Goal: Task Accomplishment & Management: Manage account settings

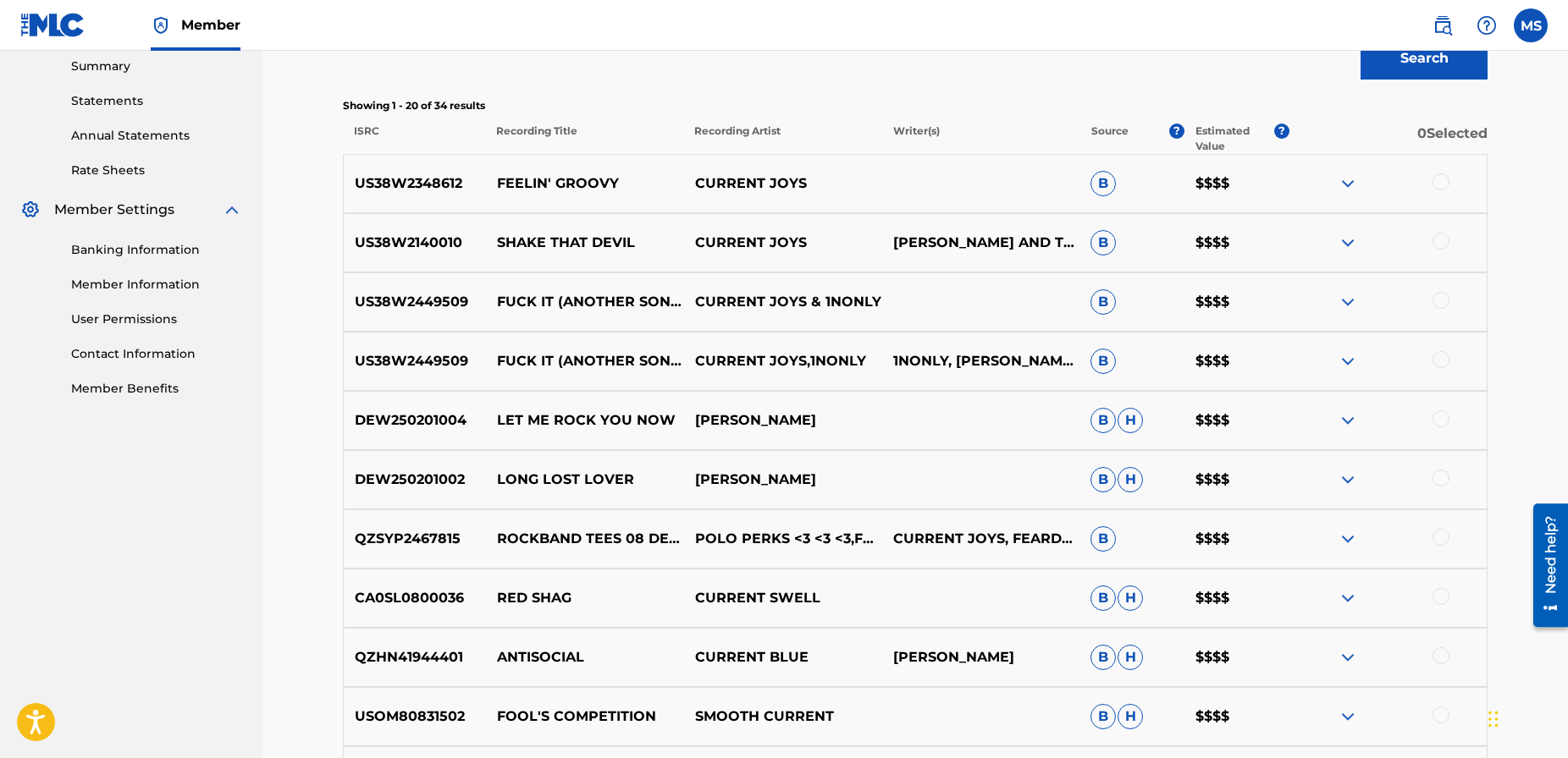
scroll to position [539, 0]
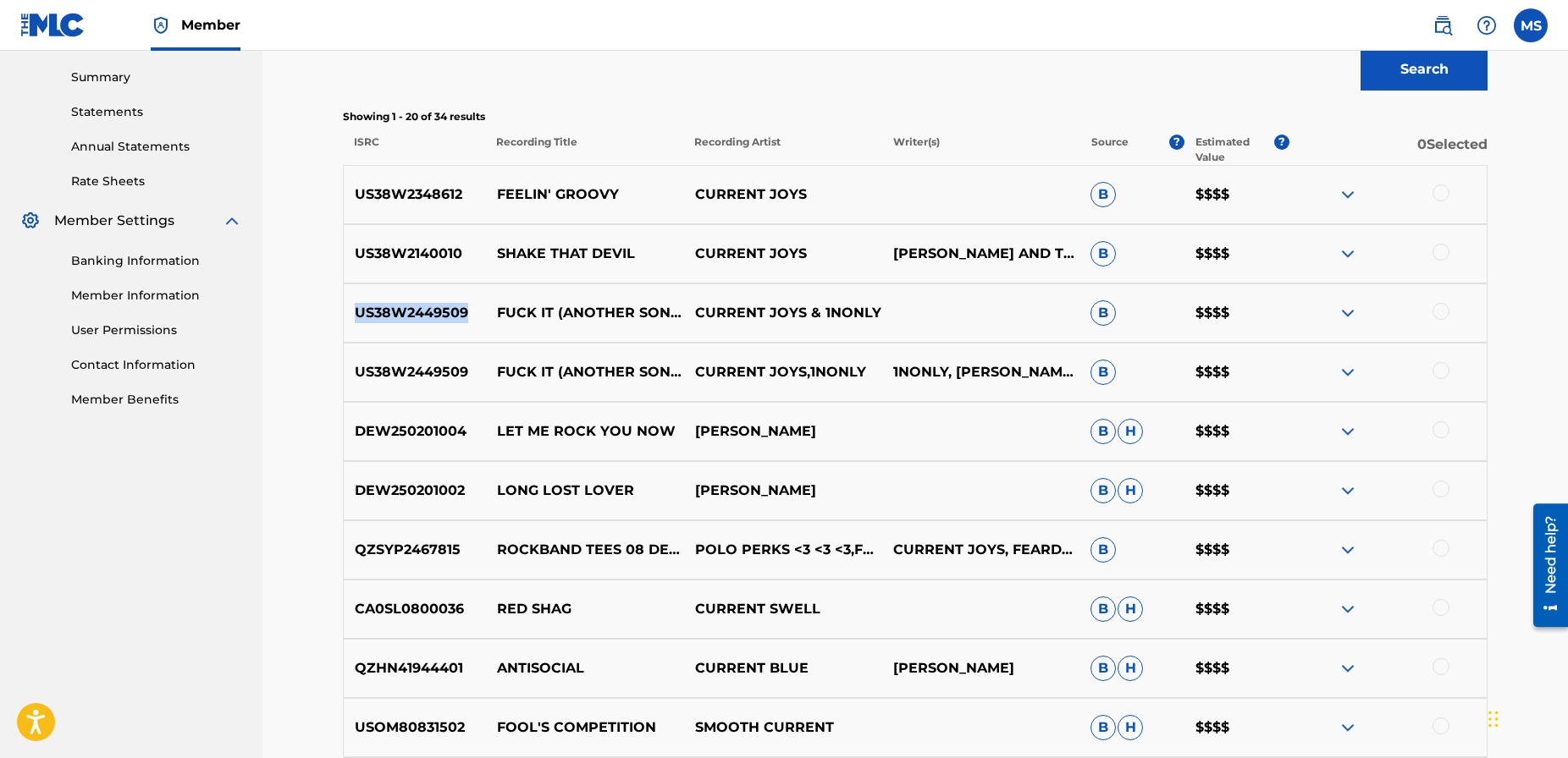
drag, startPoint x: 469, startPoint y: 314, endPoint x: 364, endPoint y: 310, distance: 105.1
click at [344, 310] on p "US38W2449509" at bounding box center [415, 312] width 142 height 20
copy p "US38W2449509"
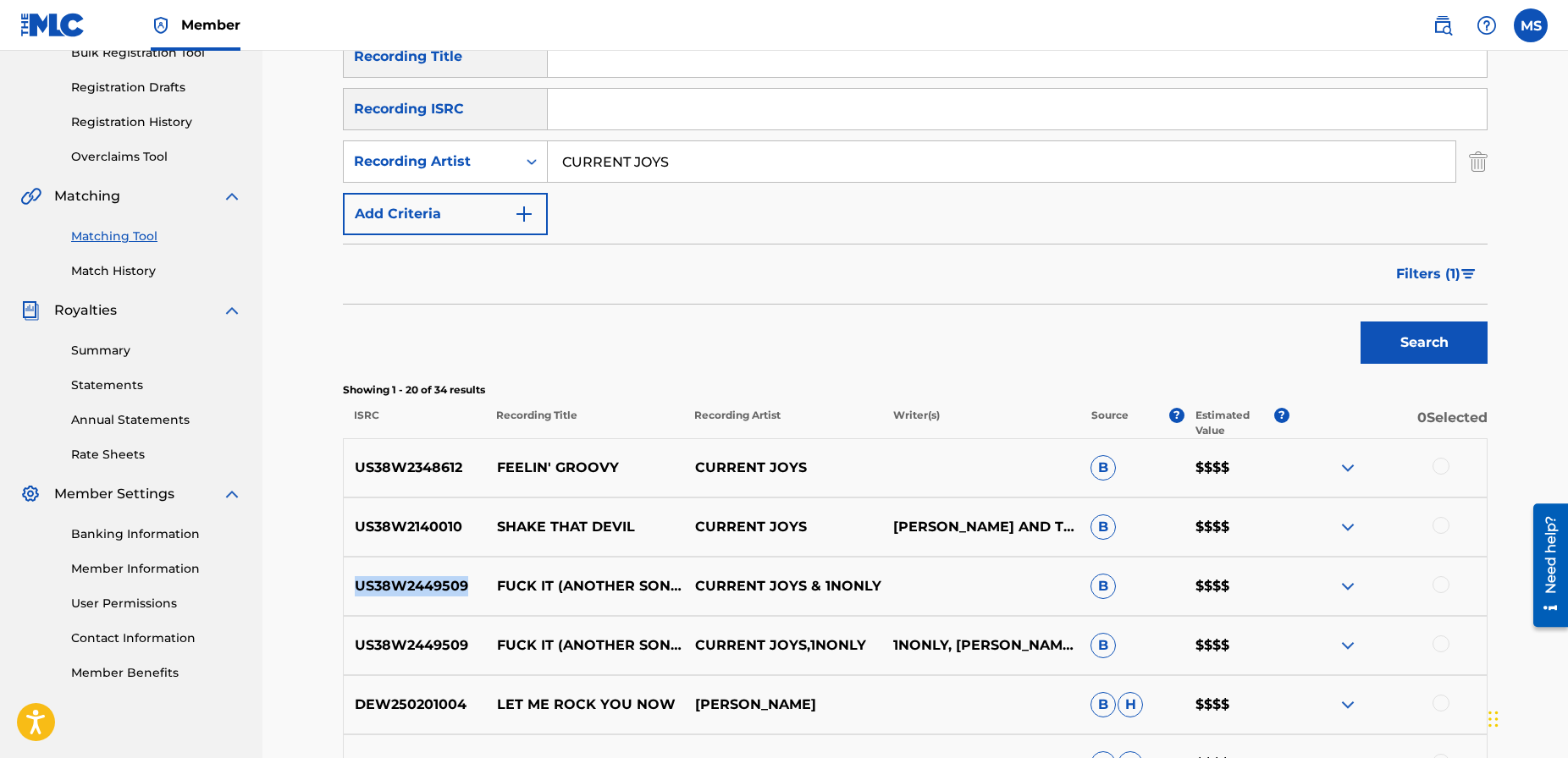
scroll to position [284, 0]
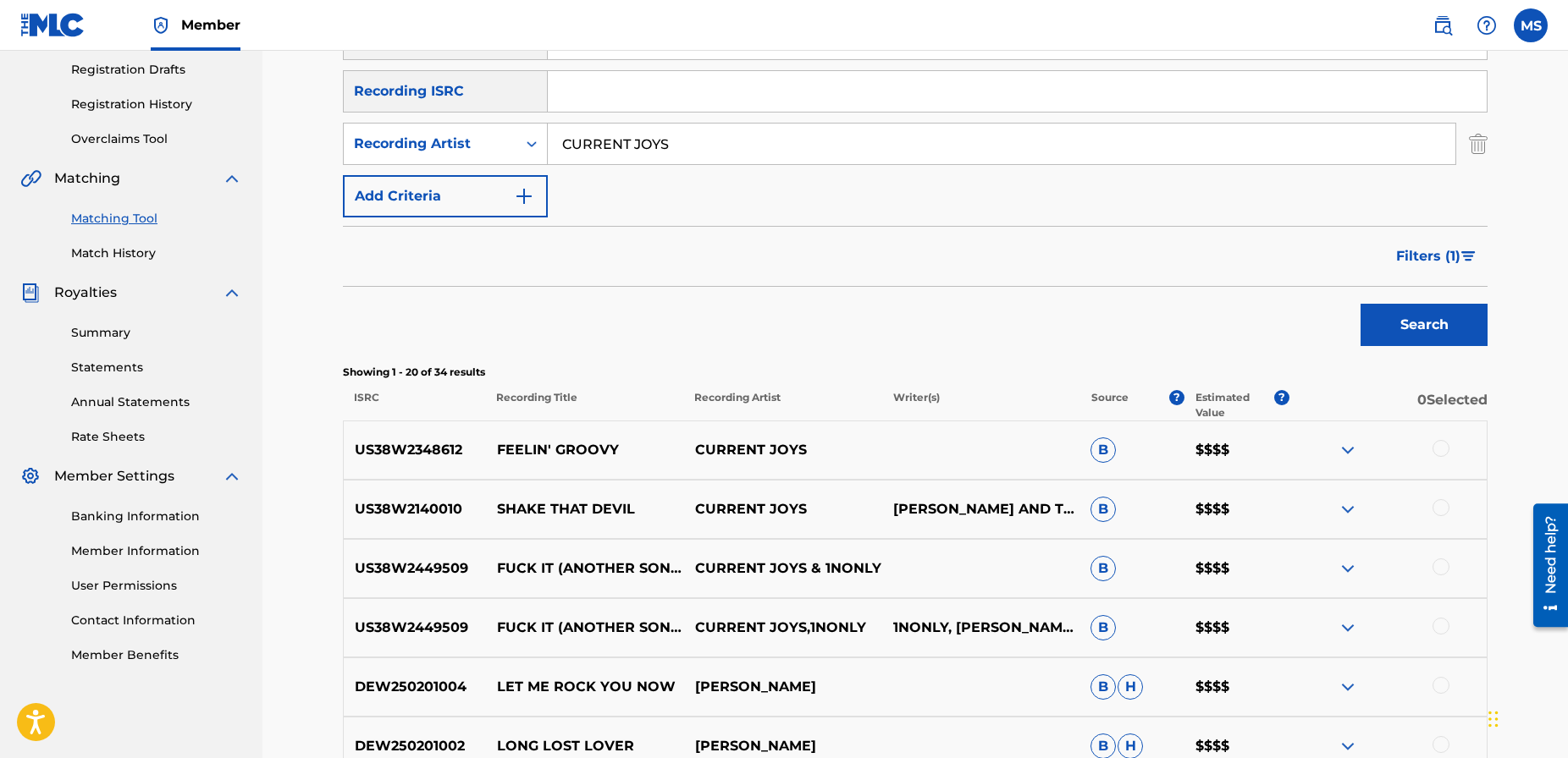
click at [594, 91] on input "Search Form" at bounding box center [1017, 91] width 939 height 41
paste input "US38W2449509"
type input "US38W2449509"
click at [1388, 321] on button "Search" at bounding box center [1424, 324] width 127 height 42
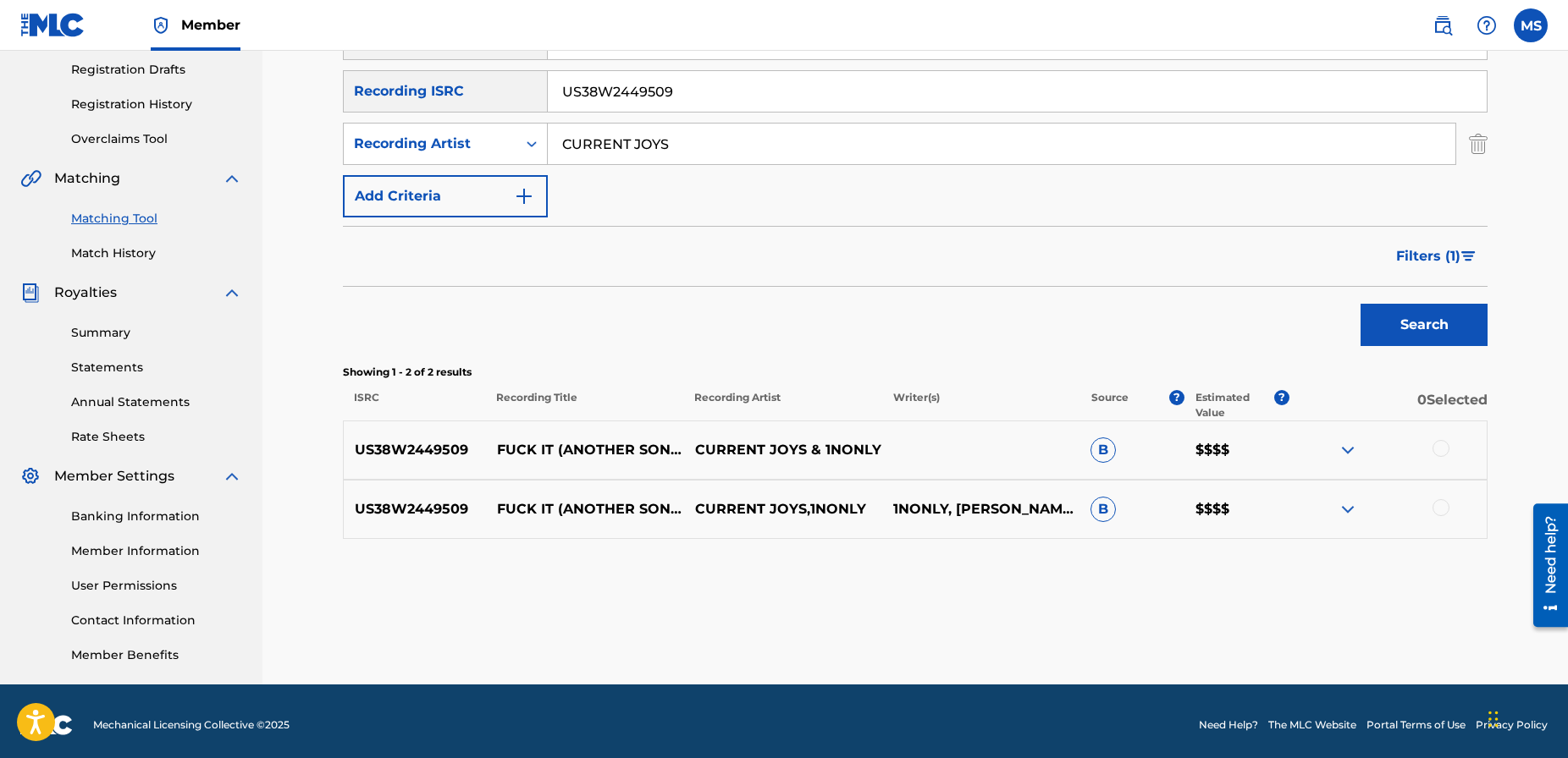
click at [1051, 206] on div "SearchWithCriteria86b6bfb0-38c8-46f1-b136-4a91051b3568 Recording Title SearchWi…" at bounding box center [915, 117] width 1145 height 199
click at [1460, 258] on button "Filters ( 1 )" at bounding box center [1436, 256] width 102 height 42
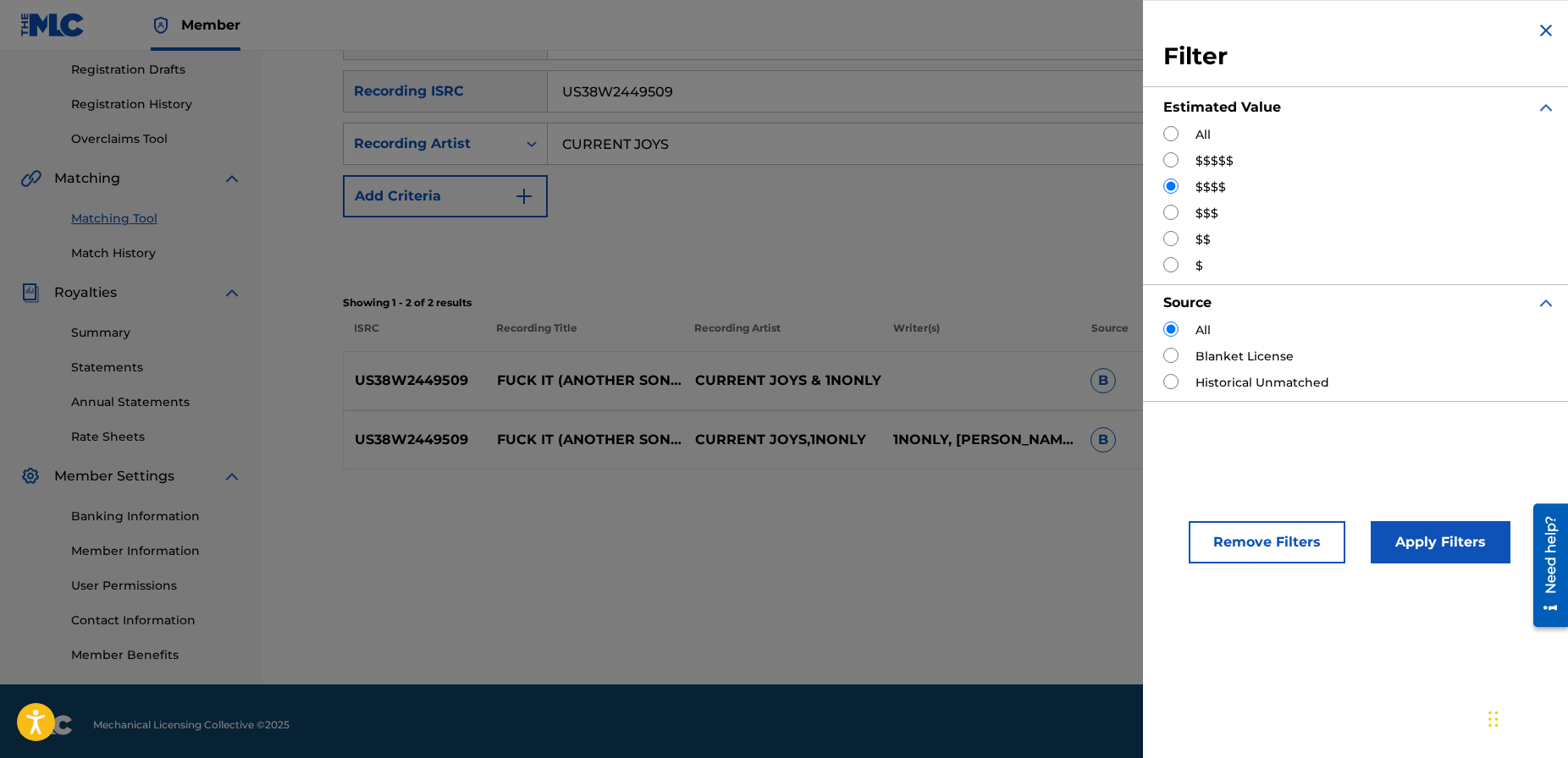
drag, startPoint x: 1170, startPoint y: 129, endPoint x: 1178, endPoint y: 135, distance: 10.0
click at [1171, 129] on input "Search Form" at bounding box center [1171, 134] width 16 height 16
radio input "true"
click at [1415, 533] on button "Apply Filters" at bounding box center [1440, 542] width 140 height 42
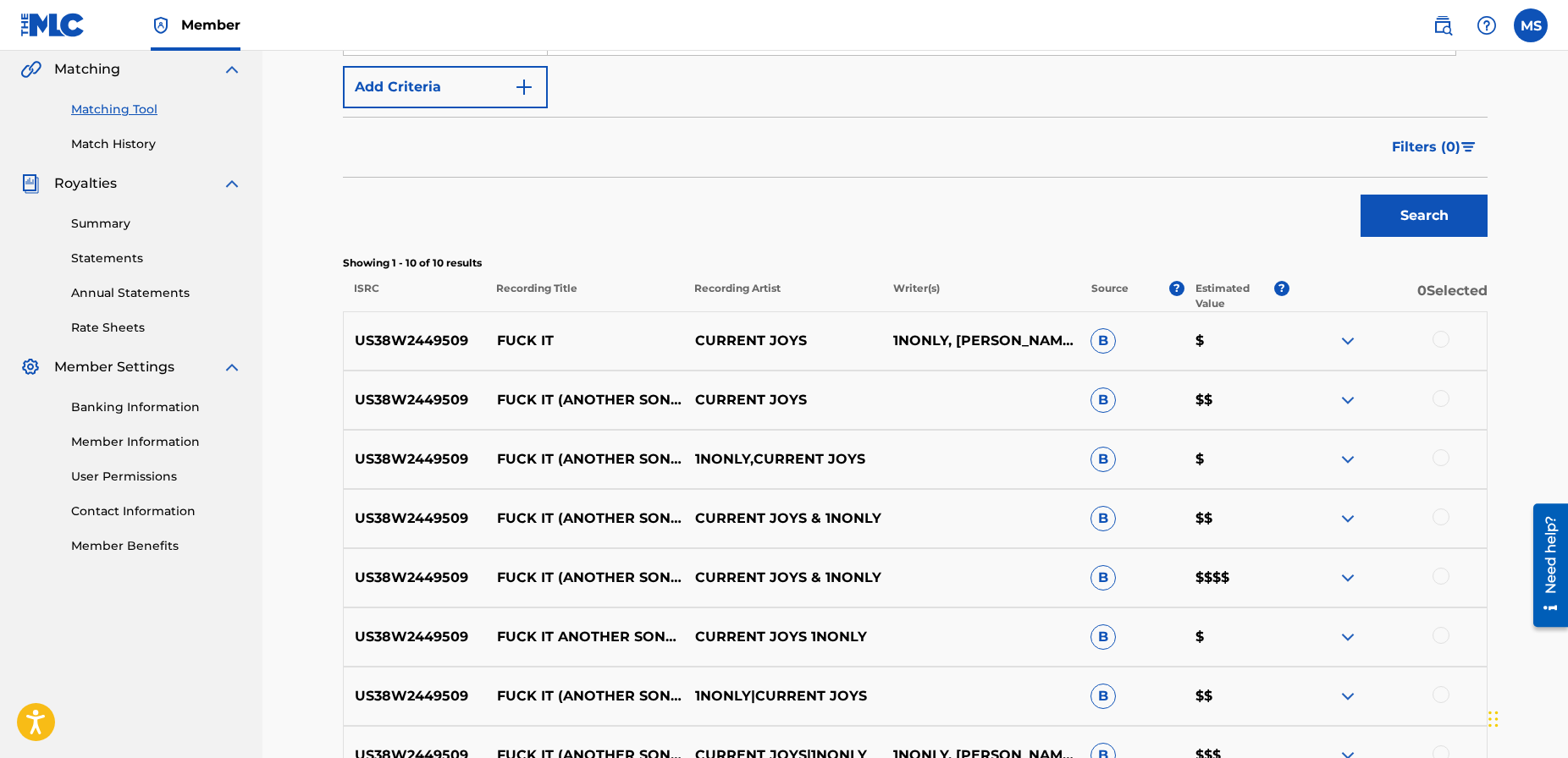
scroll to position [361, 0]
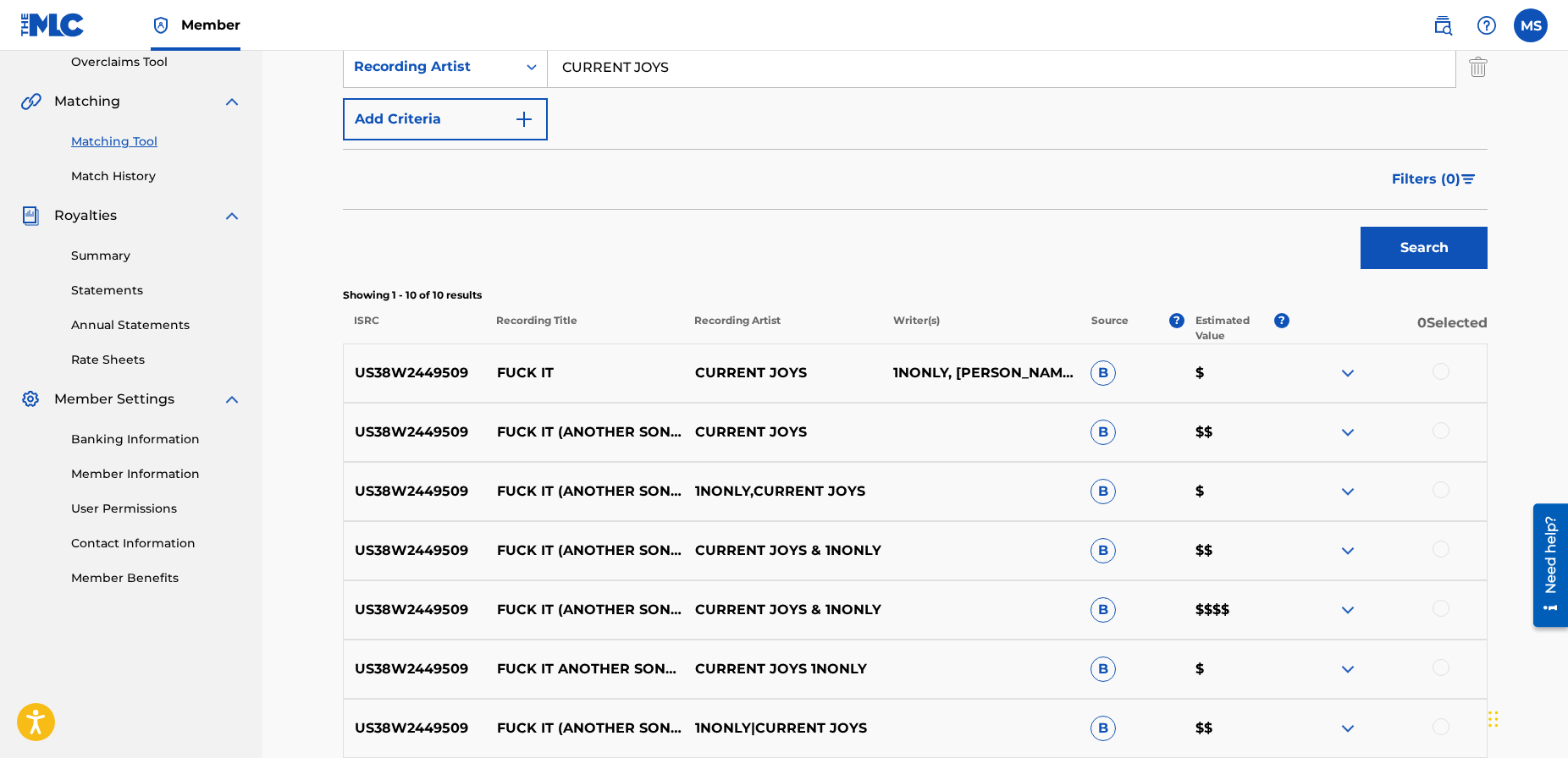
click at [1437, 370] on div at bounding box center [1441, 371] width 17 height 17
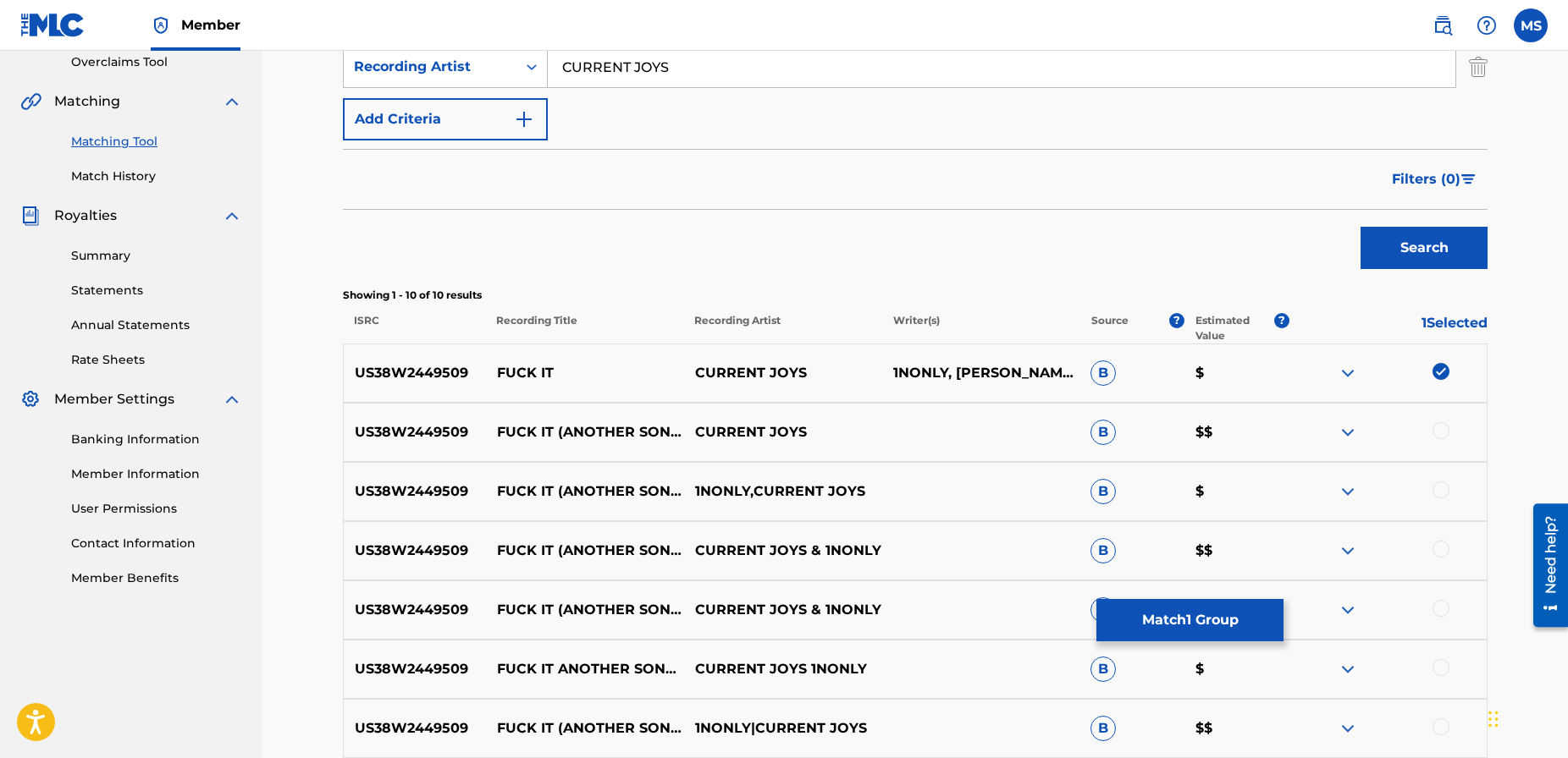
click at [1435, 431] on div at bounding box center [1441, 431] width 17 height 17
click at [1434, 481] on div at bounding box center [1388, 491] width 198 height 20
click at [1438, 495] on div at bounding box center [1441, 490] width 17 height 17
click at [1443, 539] on div "US38W2449509 FUCK IT (ANOTHER SONG ABOUT YOU) CURRENT JOYS & 1NONLY B $$" at bounding box center [915, 551] width 1145 height 59
click at [1442, 549] on div at bounding box center [1441, 549] width 17 height 17
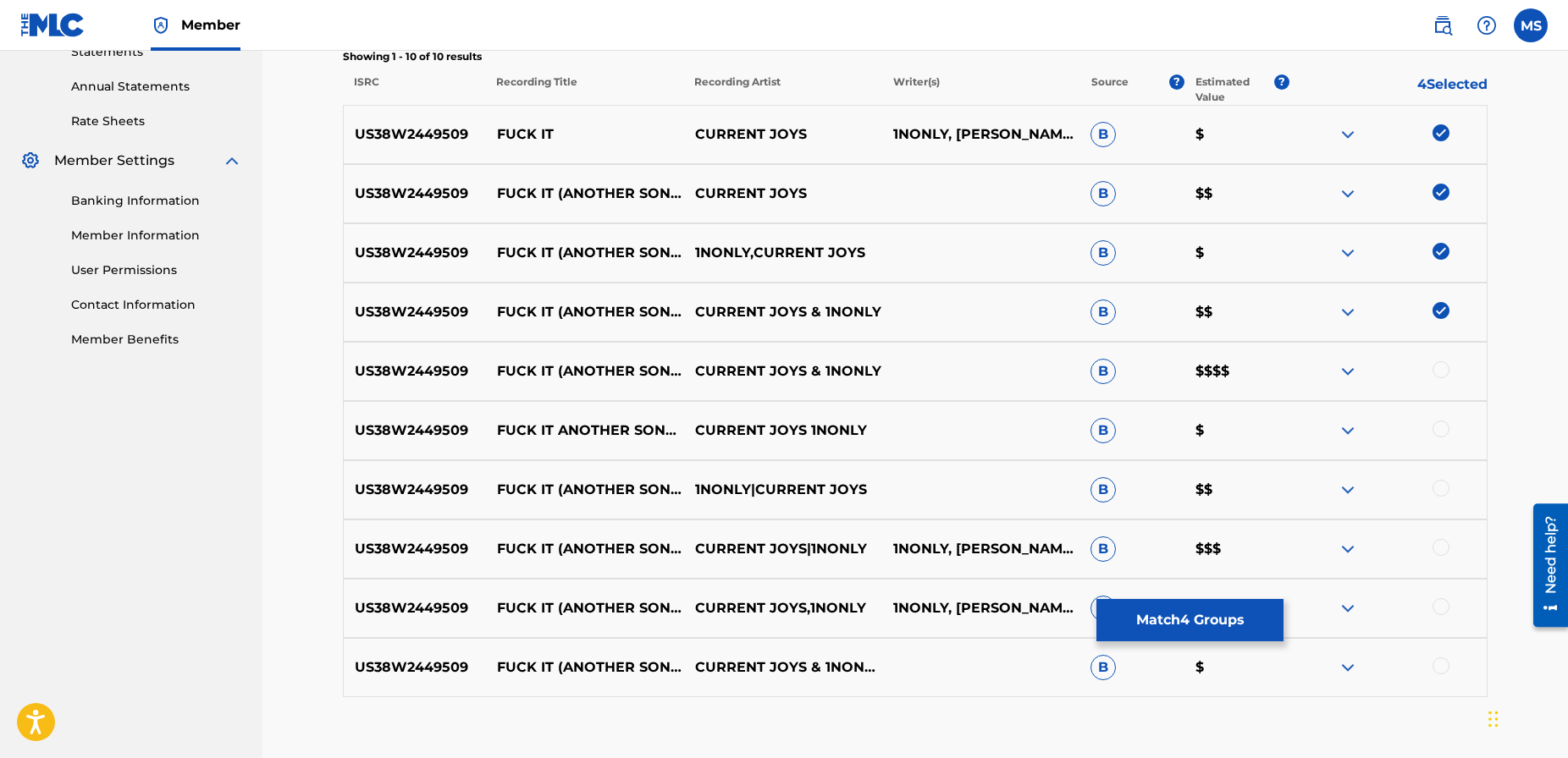
scroll to position [612, 0]
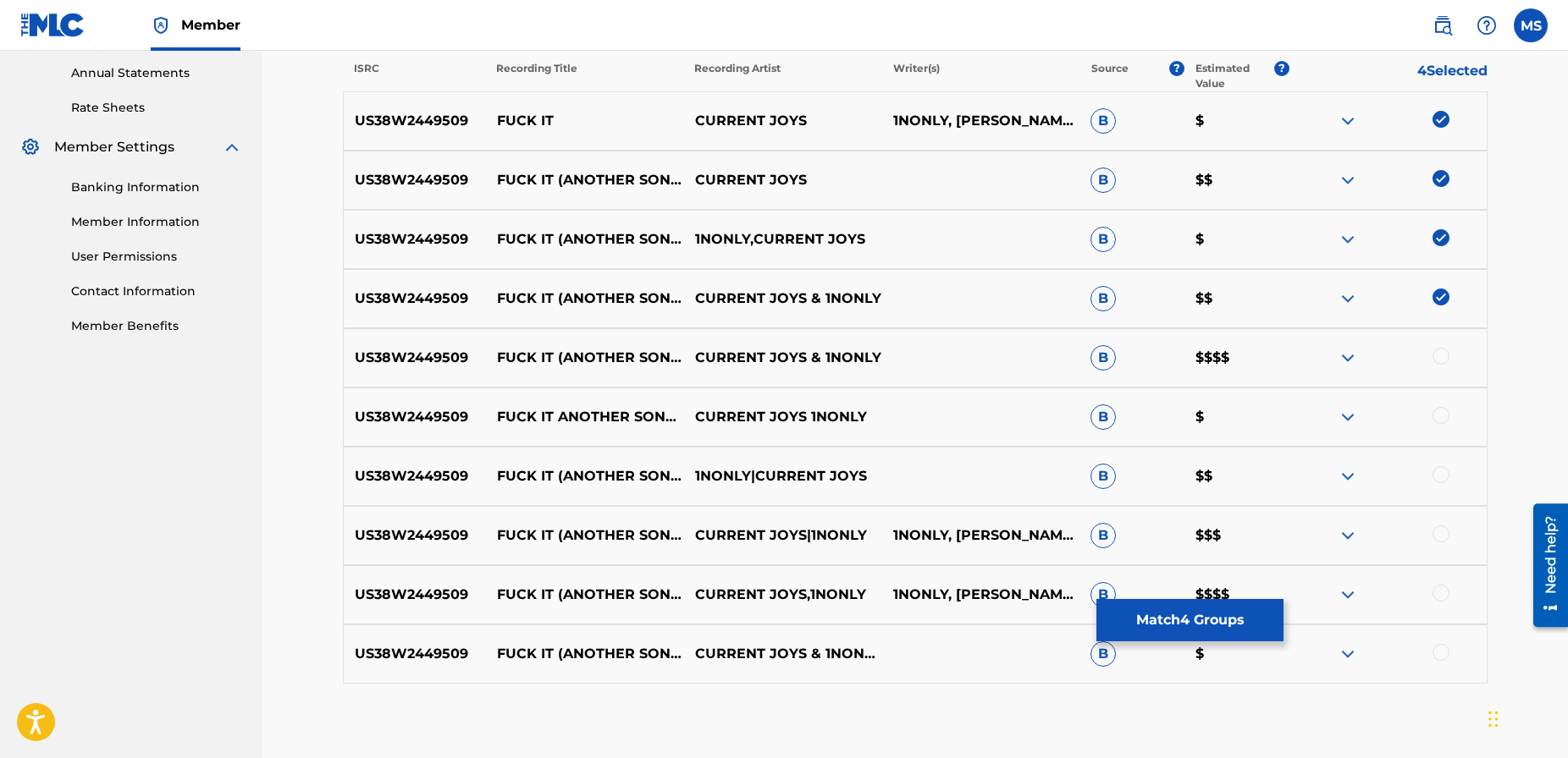
click at [1439, 356] on div at bounding box center [1441, 356] width 17 height 17
click at [1440, 408] on div at bounding box center [1441, 415] width 17 height 17
click at [1439, 467] on div at bounding box center [1441, 474] width 17 height 17
click at [1443, 533] on div at bounding box center [1441, 534] width 17 height 17
click at [1442, 592] on div at bounding box center [1441, 593] width 17 height 17
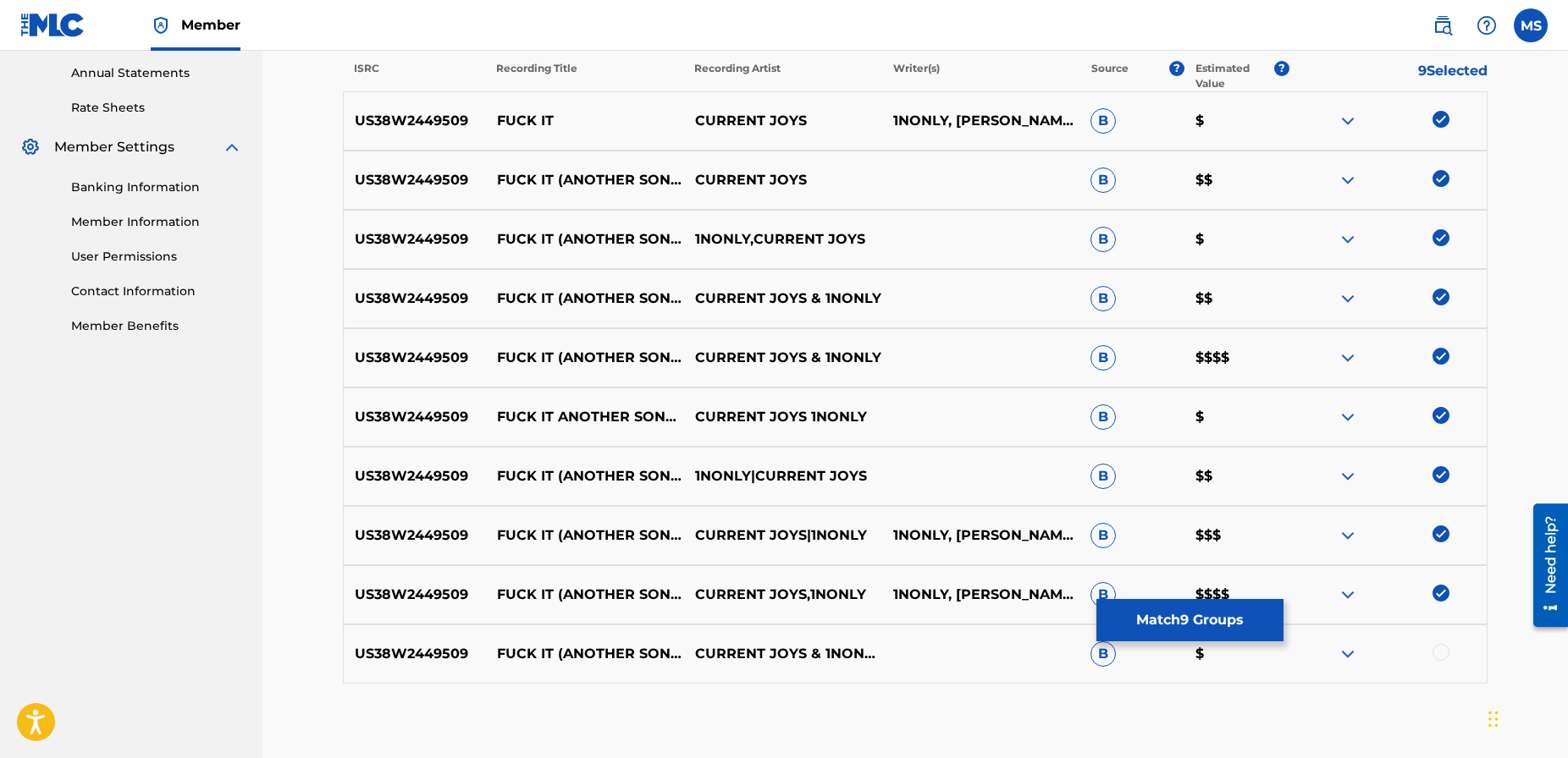
click at [1441, 657] on div at bounding box center [1441, 652] width 17 height 17
click at [1178, 613] on button "Match 10 Groups" at bounding box center [1190, 620] width 187 height 42
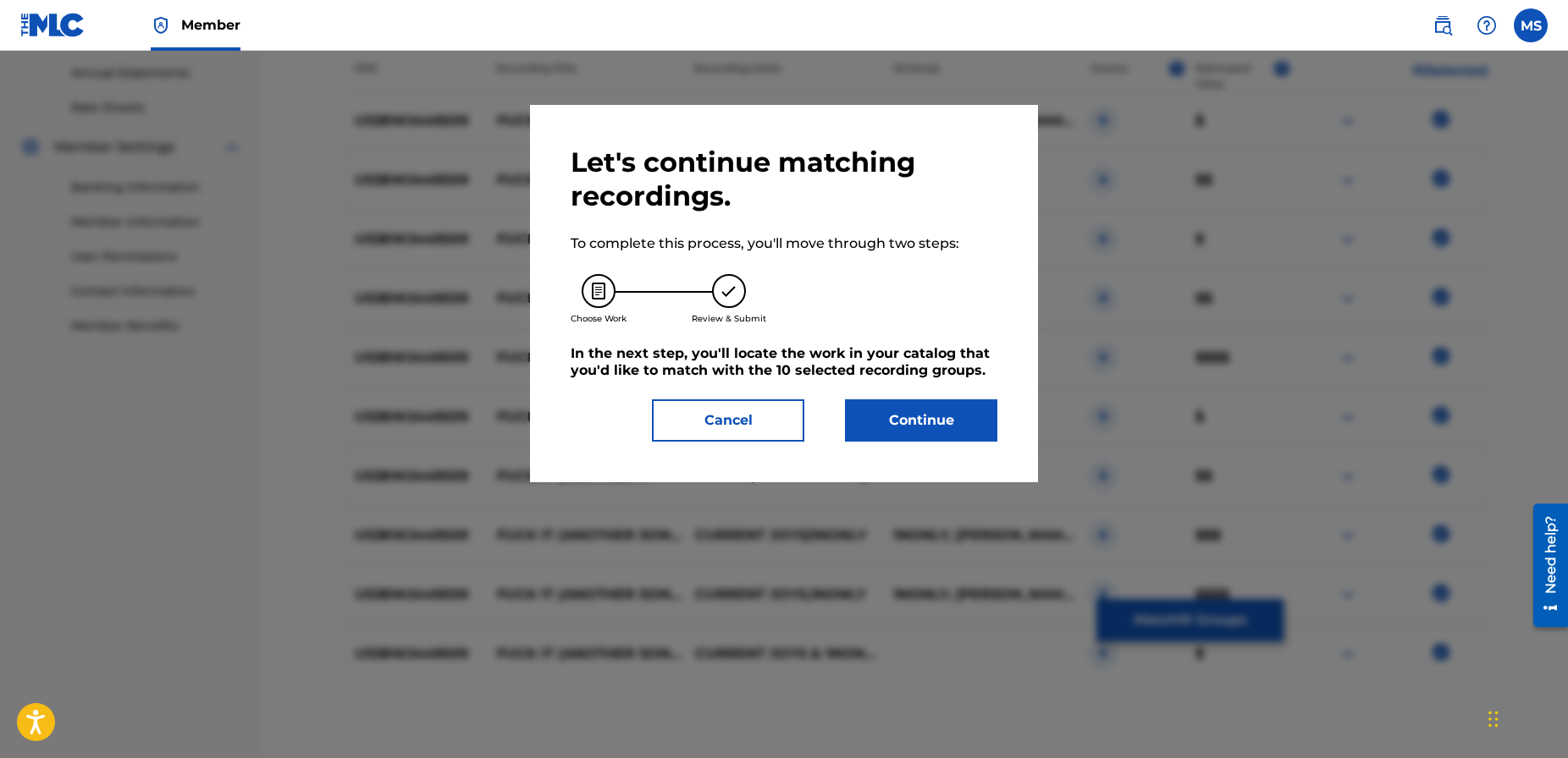
click at [938, 413] on button "Continue" at bounding box center [922, 420] width 153 height 42
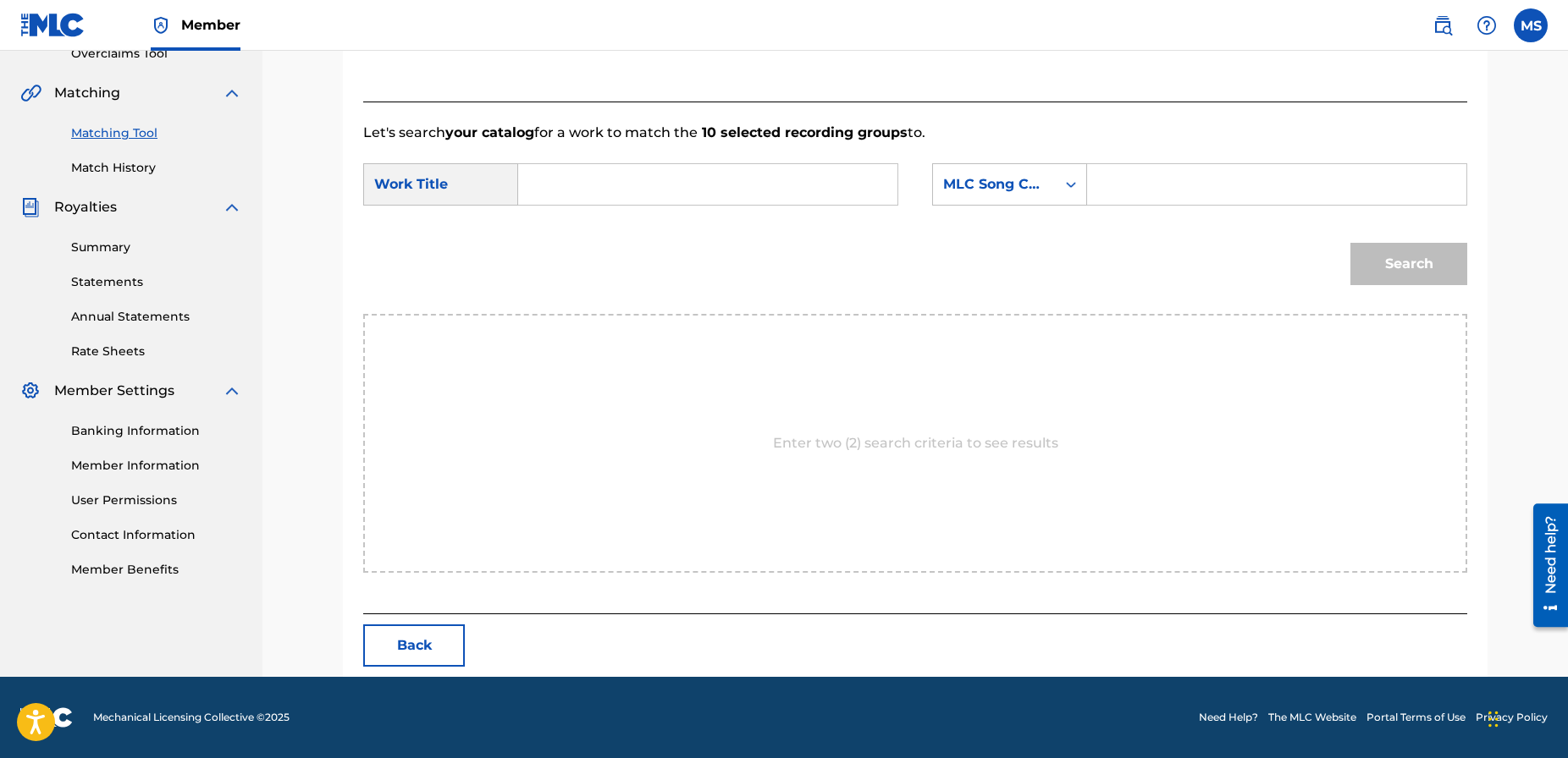
click at [733, 182] on input "Search Form" at bounding box center [708, 184] width 351 height 41
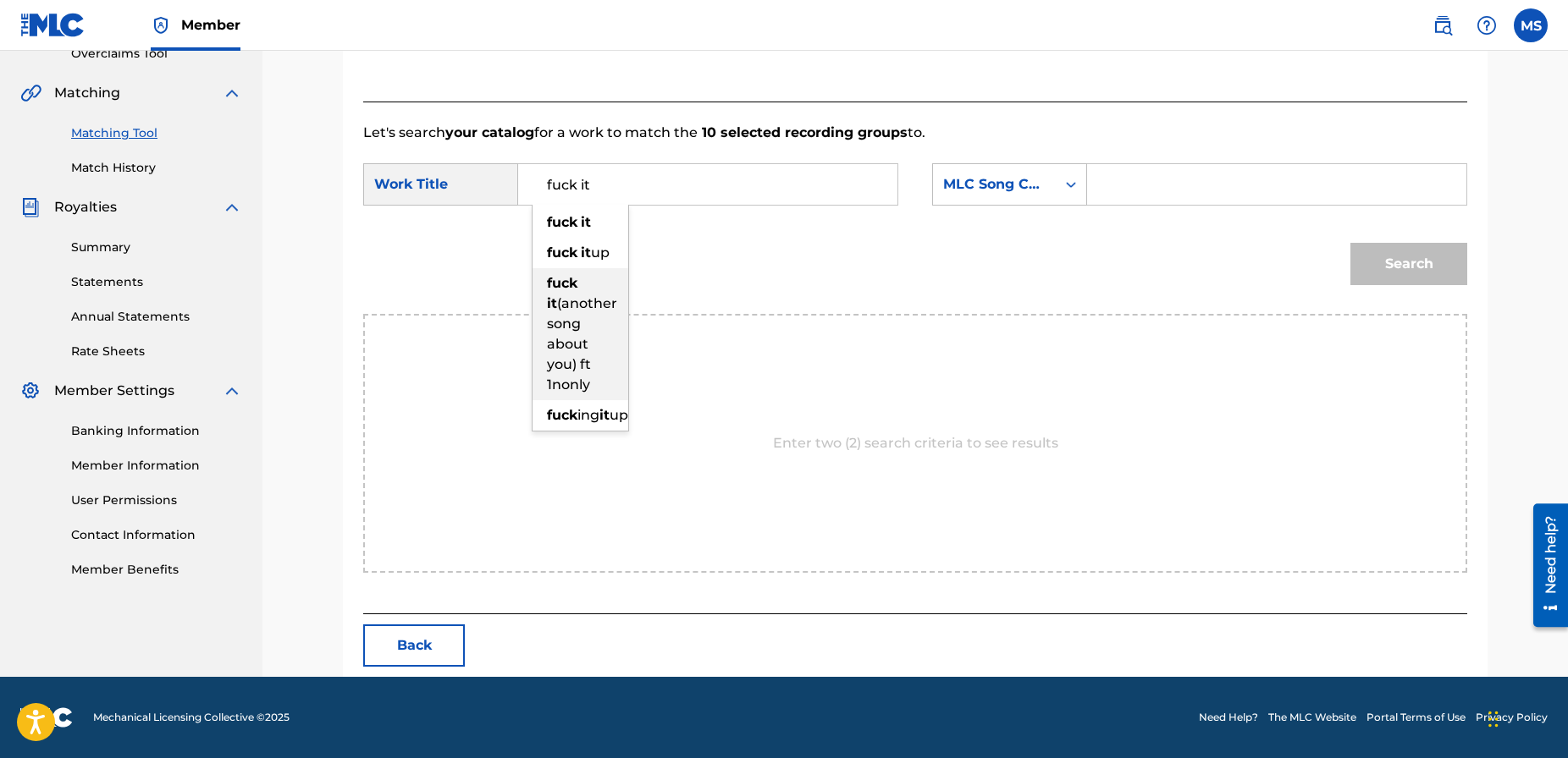
click at [570, 303] on span "(another song about you) ft 1nonly" at bounding box center [581, 343] width 70 height 97
type input "fuck it (another song about you) ft 1nonly"
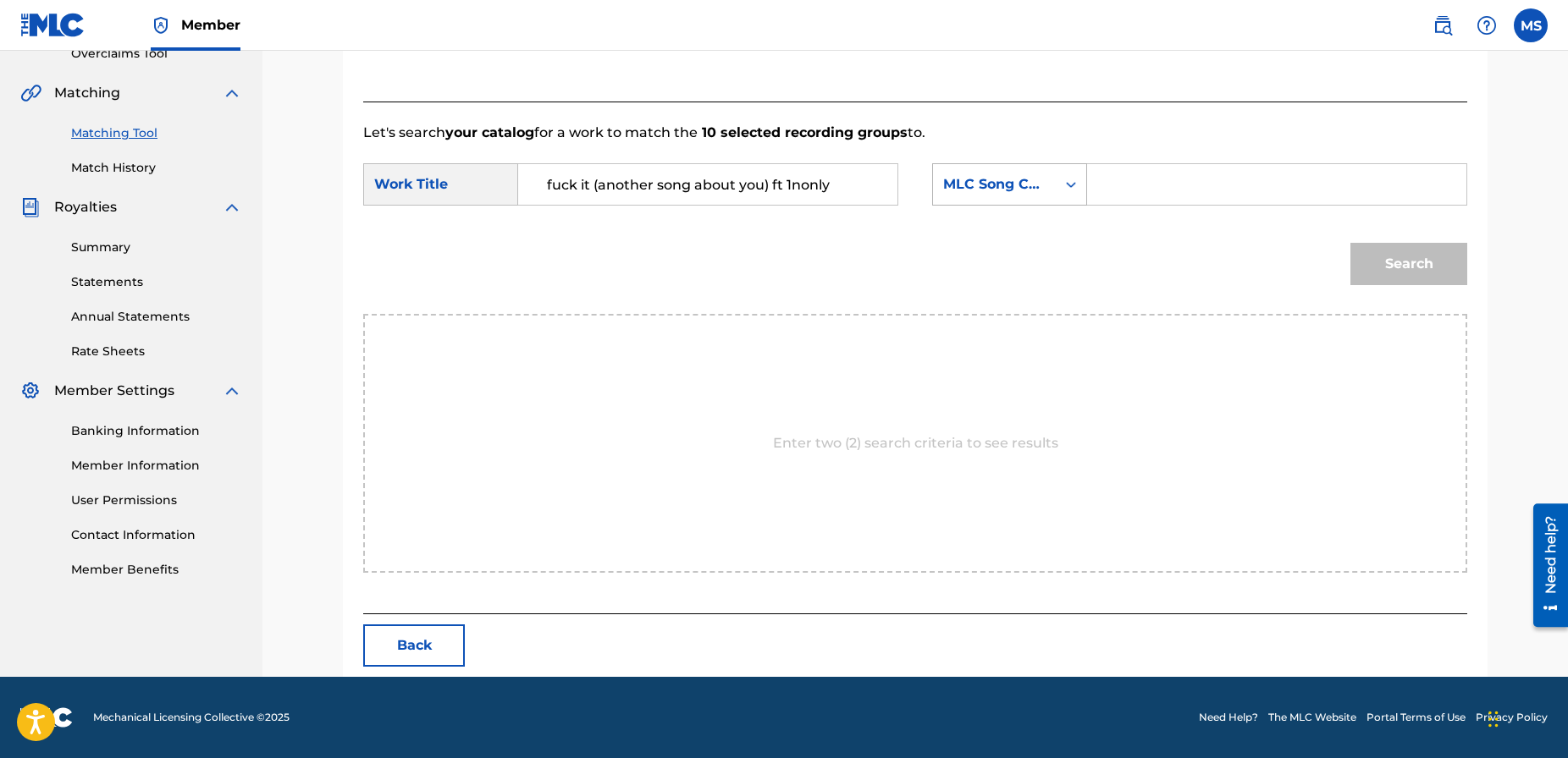
click at [1041, 184] on div "MLC Song Code" at bounding box center [994, 184] width 102 height 20
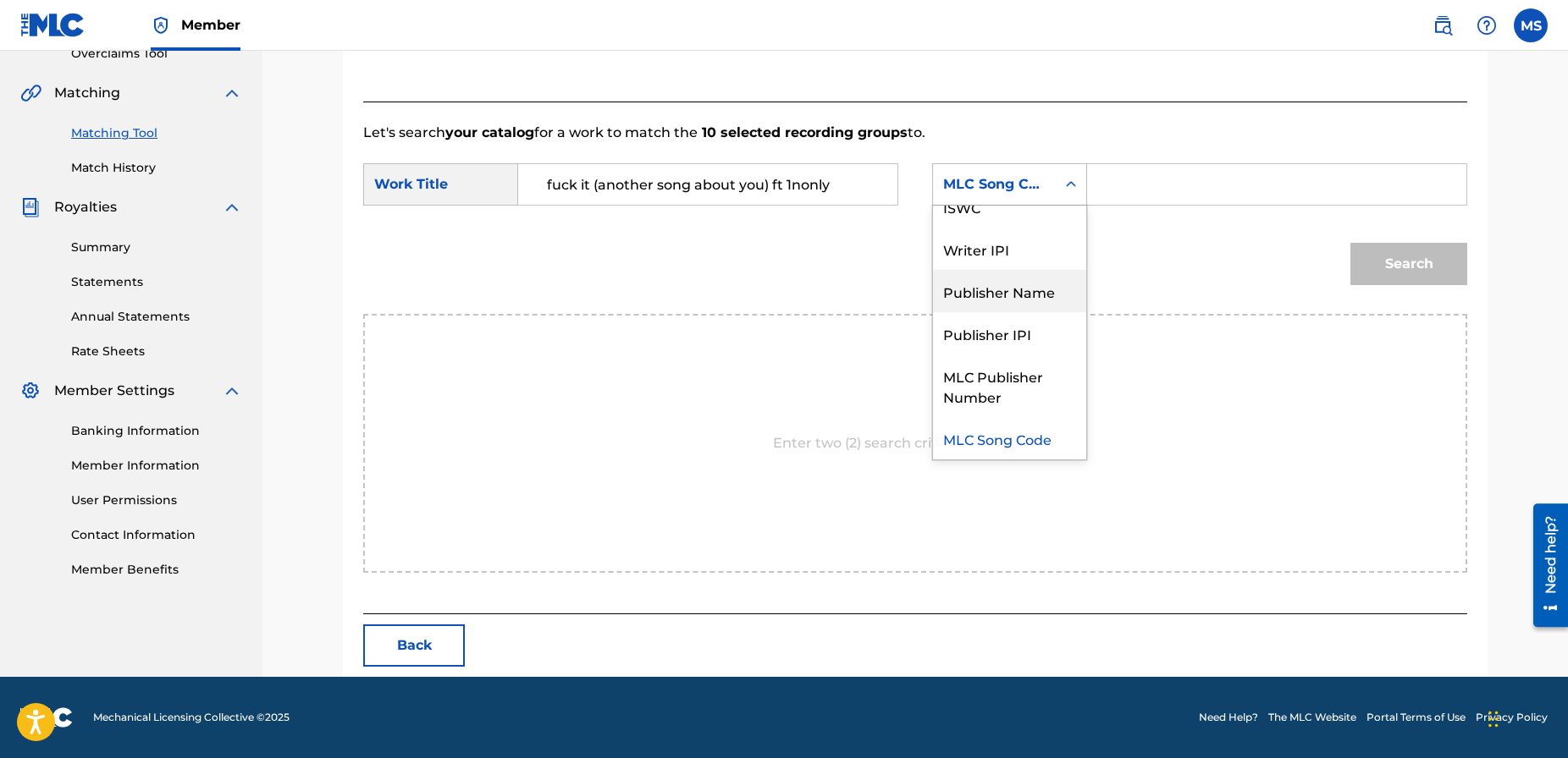
drag, startPoint x: 1012, startPoint y: 282, endPoint x: 1057, endPoint y: 225, distance: 72.6
click at [1012, 281] on div "Publisher Name" at bounding box center [1009, 291] width 154 height 42
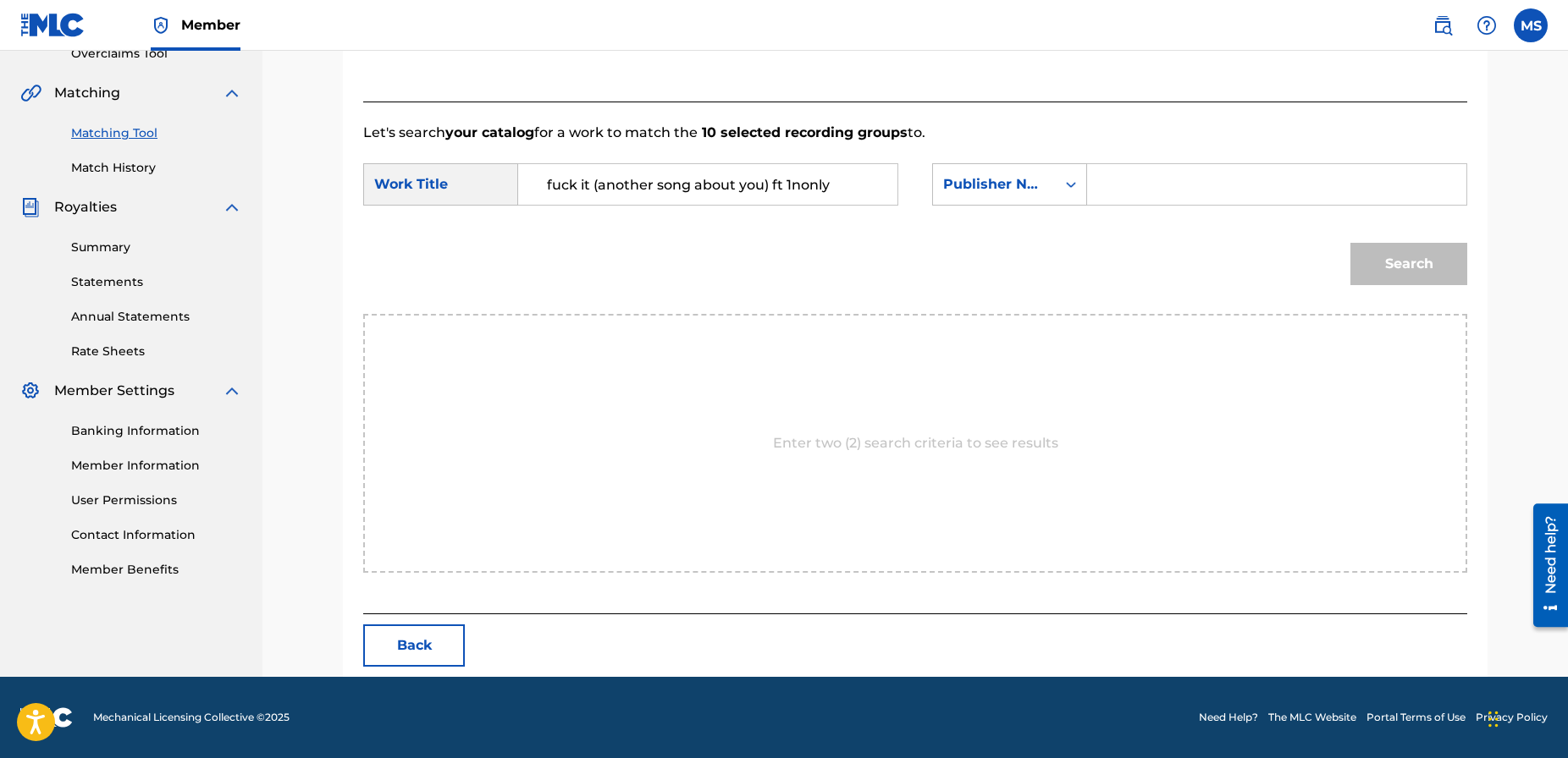
click at [1123, 181] on input "Search Form" at bounding box center [1276, 184] width 351 height 41
type input "current"
click at [1398, 262] on button "Search" at bounding box center [1408, 264] width 117 height 42
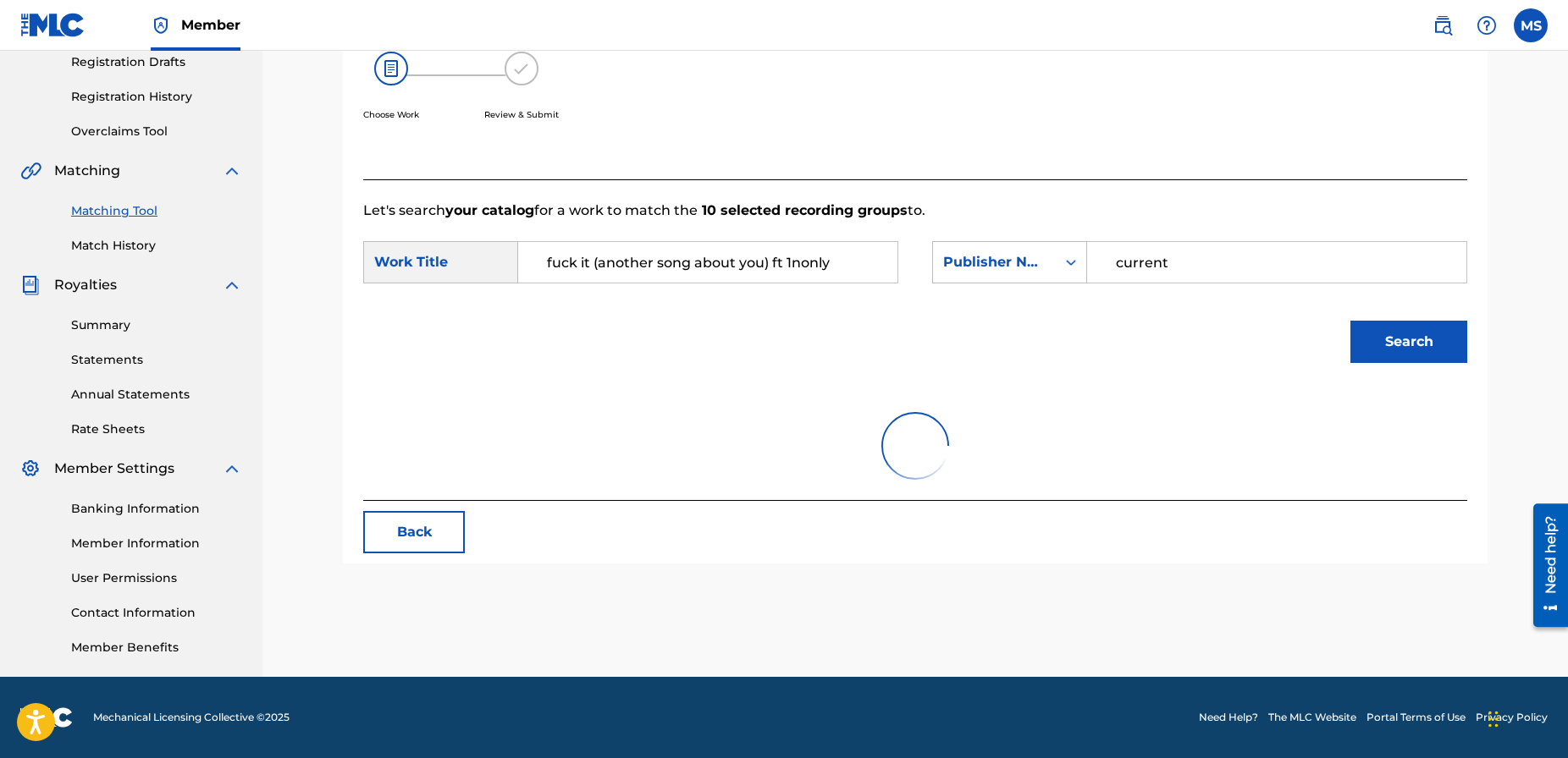
scroll to position [369, 0]
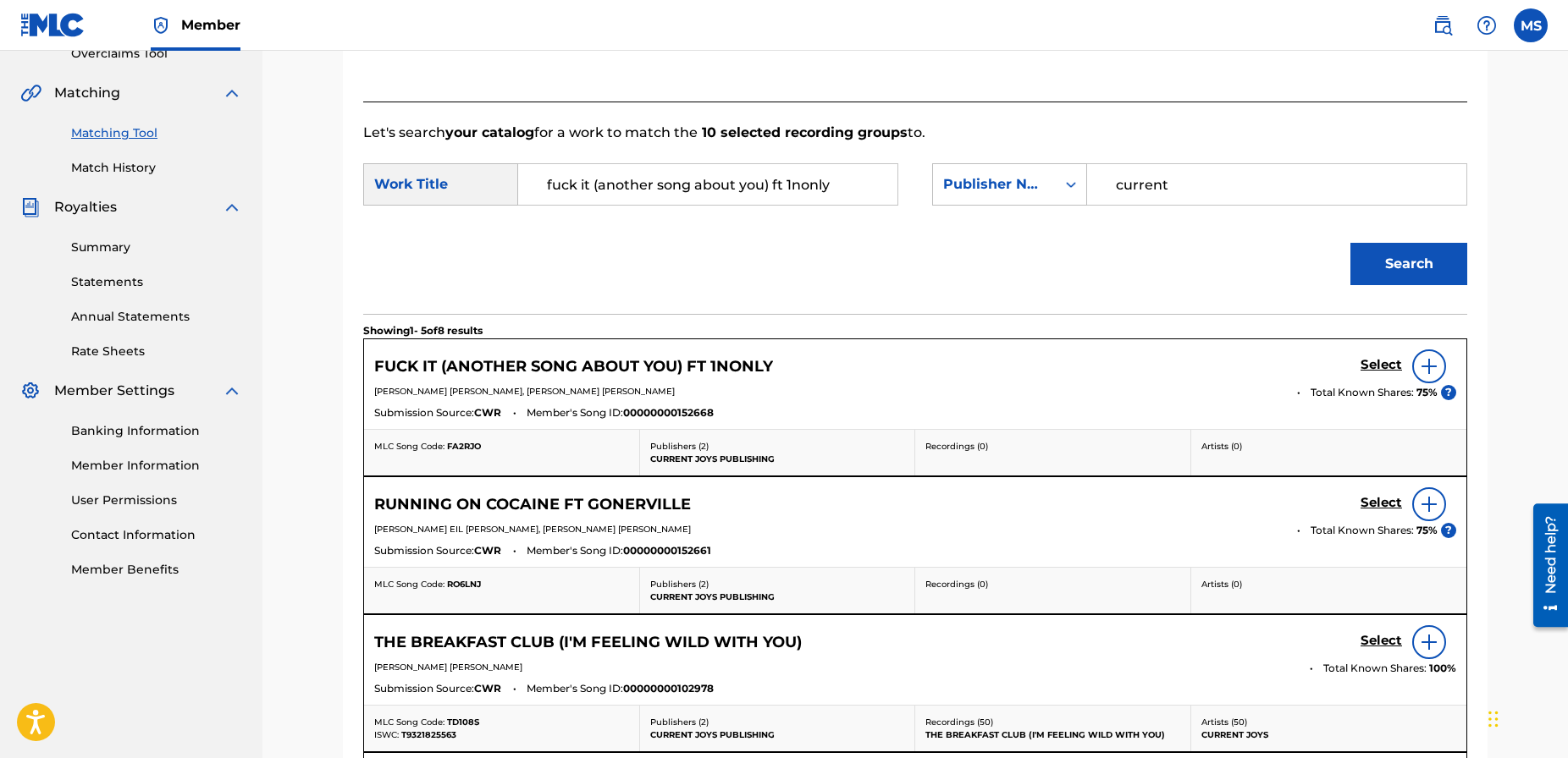
click at [1378, 364] on h5 "Select" at bounding box center [1381, 365] width 42 height 16
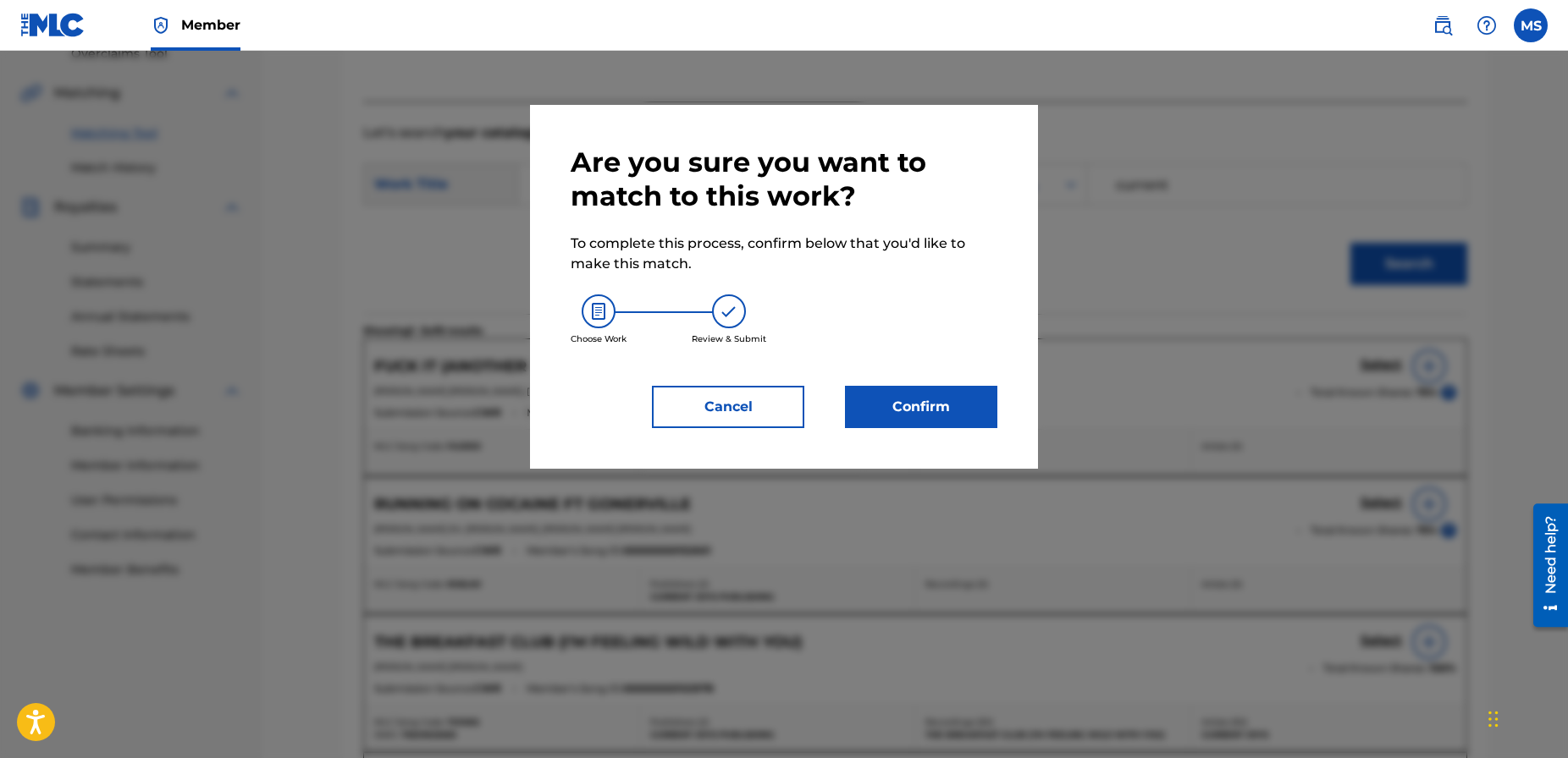
click at [936, 415] on button "Confirm" at bounding box center [922, 407] width 153 height 42
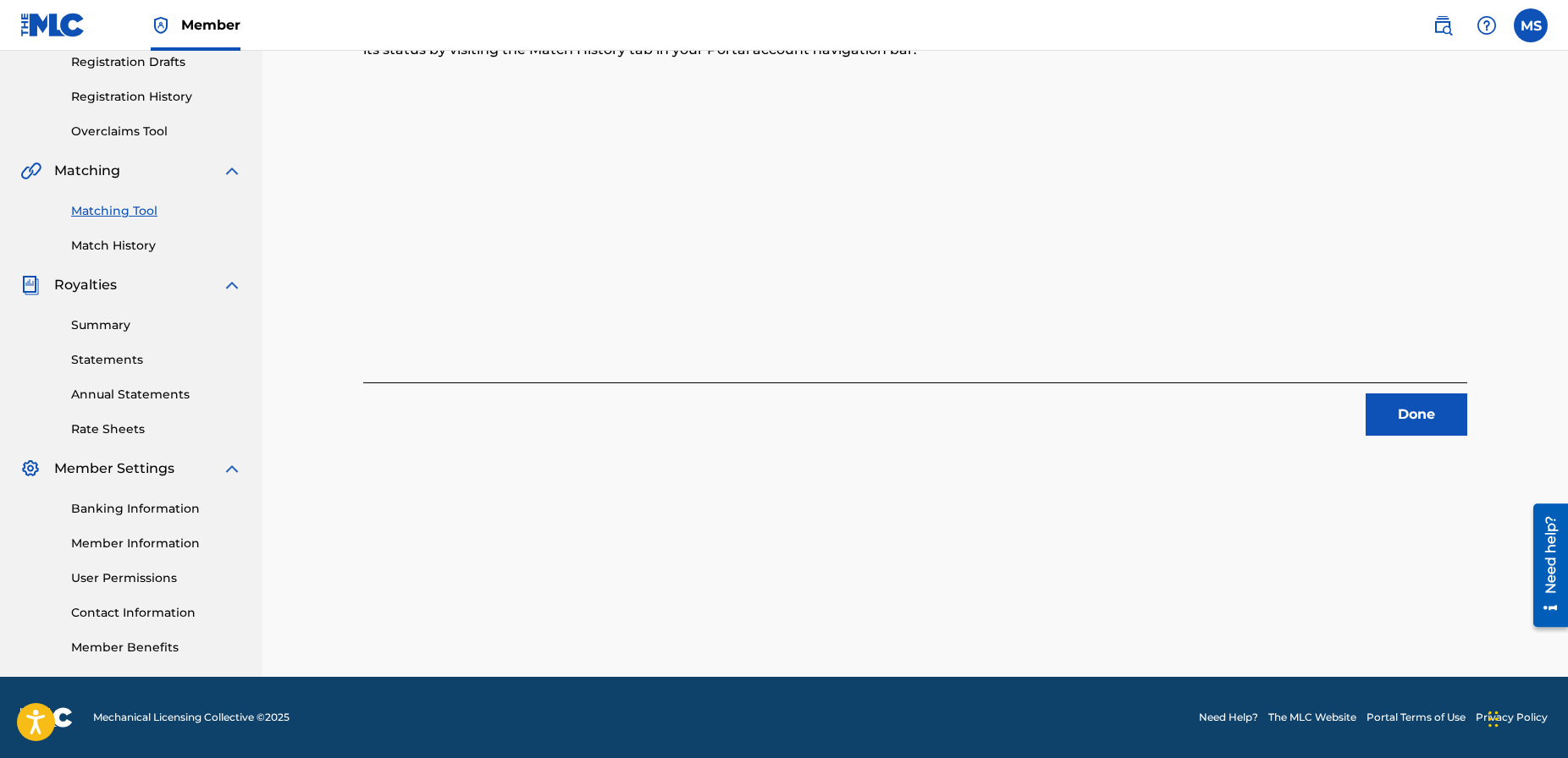
click at [1402, 418] on button "Done" at bounding box center [1415, 415] width 102 height 42
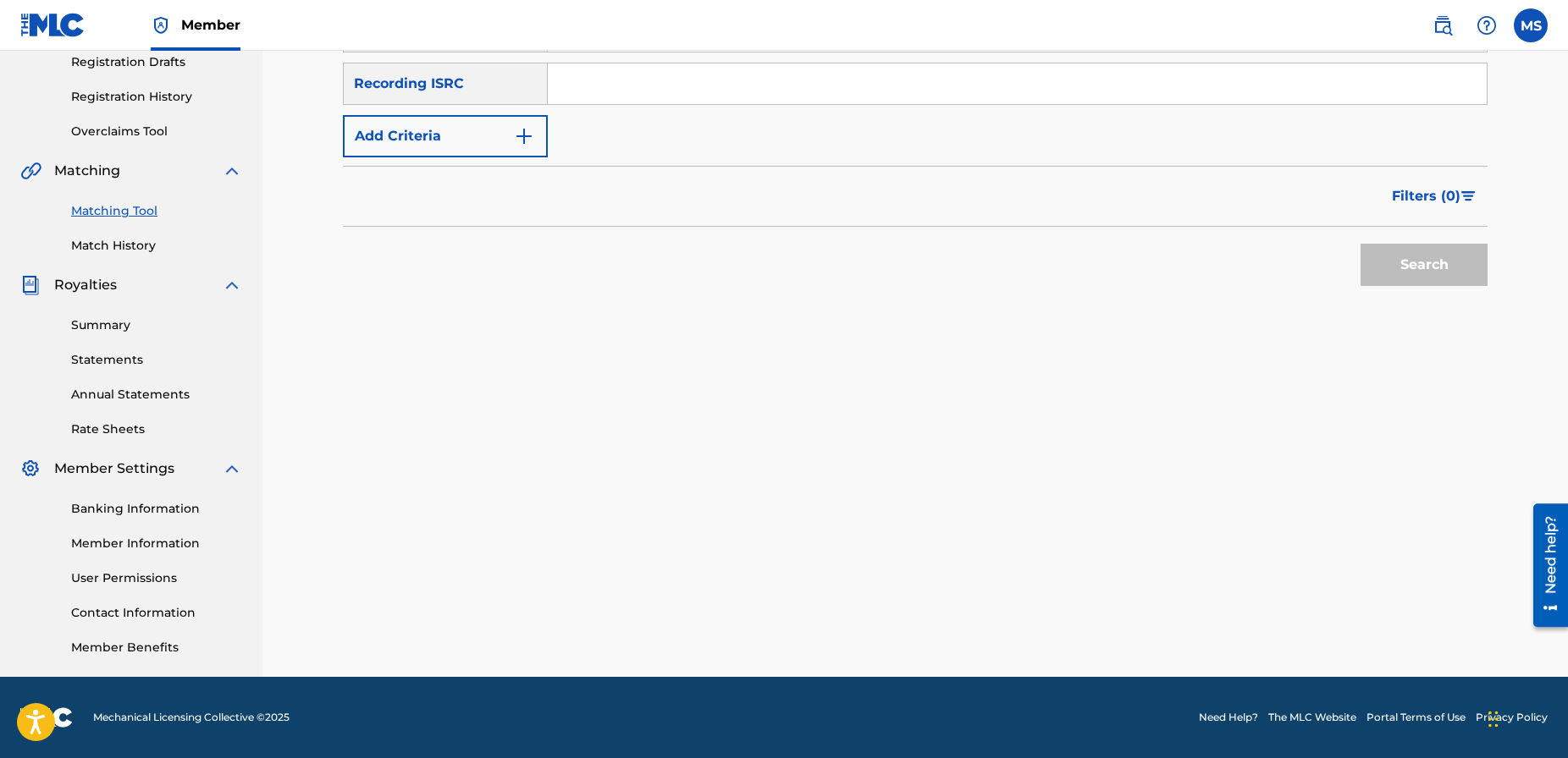
scroll to position [0, 0]
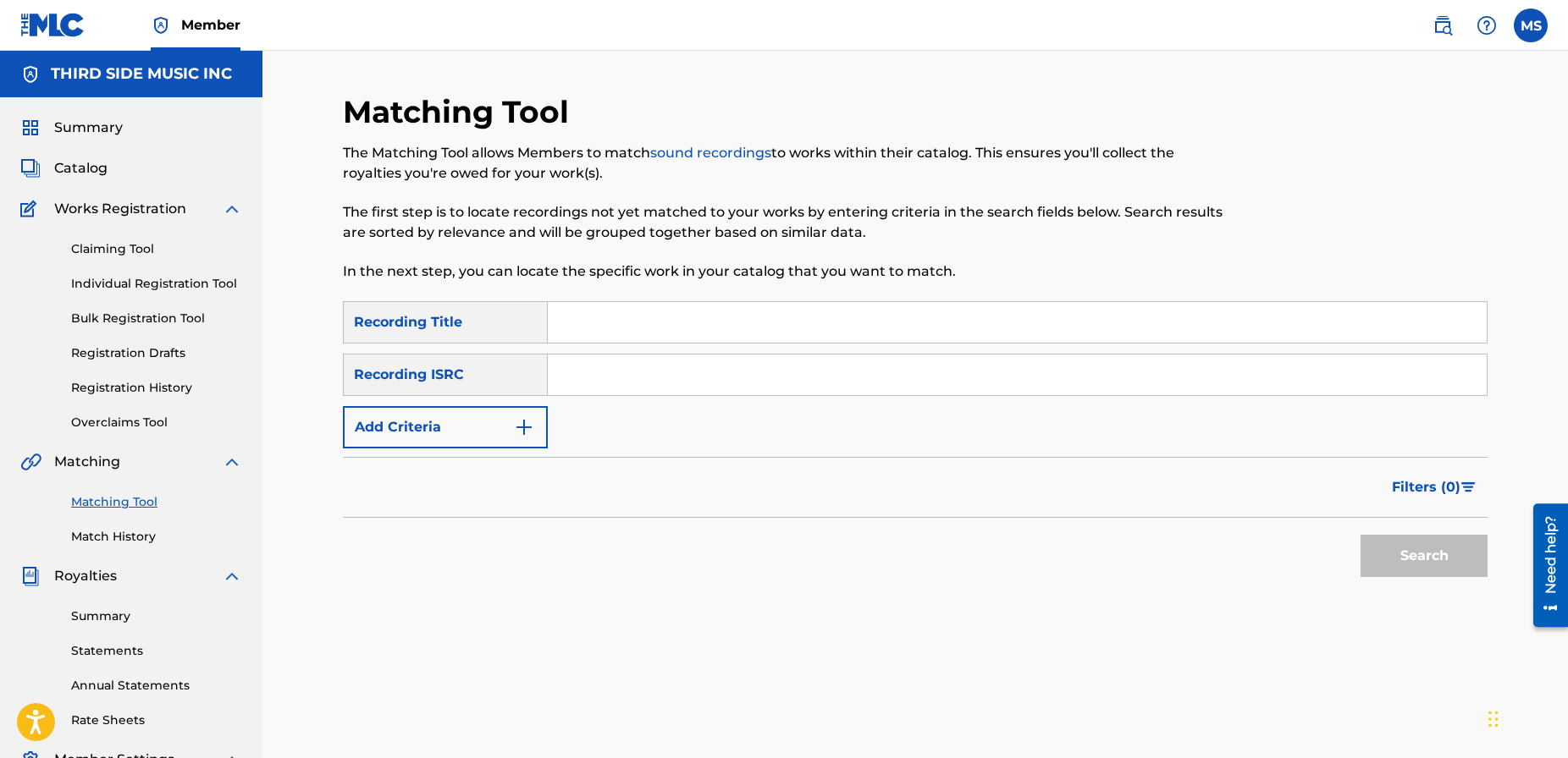
click at [473, 421] on button "Add Criteria" at bounding box center [445, 427] width 205 height 42
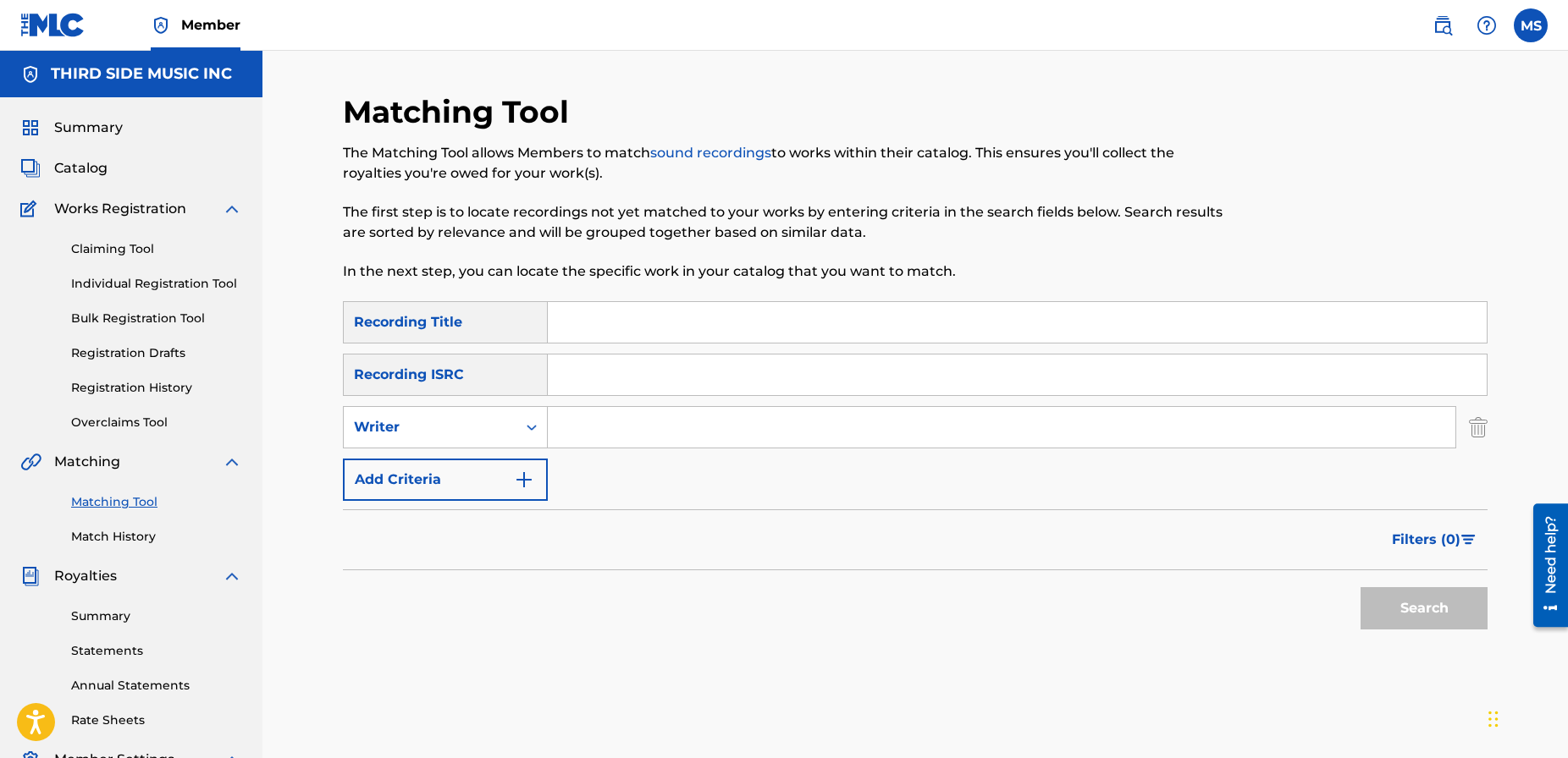
click at [578, 418] on input "Search Form" at bounding box center [1001, 427] width 908 height 41
click at [522, 425] on div "Search Form" at bounding box center [531, 427] width 30 height 30
click at [490, 474] on div "Recording Artist" at bounding box center [445, 469] width 203 height 42
click at [587, 425] on input "Search Form" at bounding box center [1001, 427] width 908 height 41
type input "current joys"
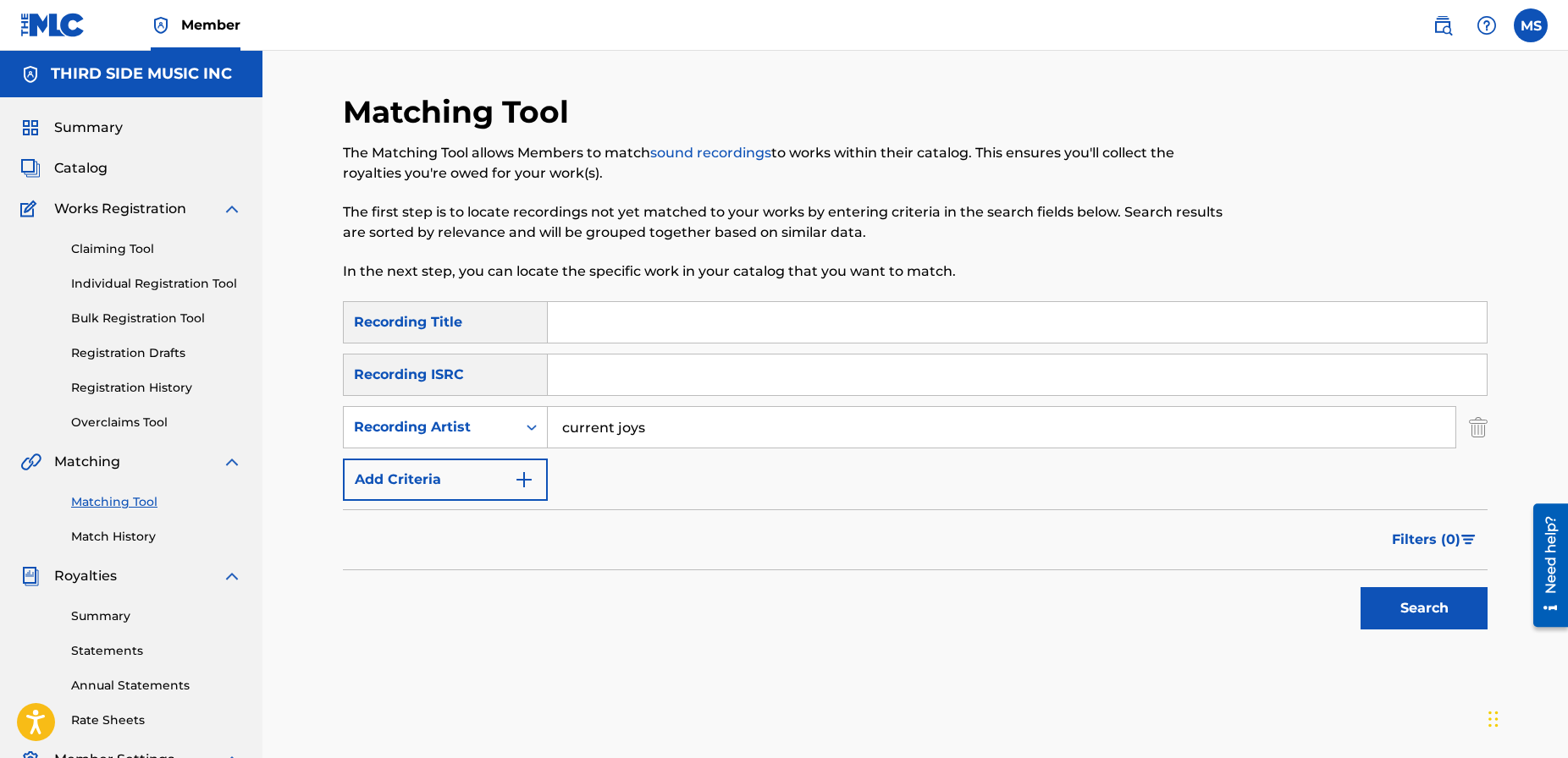
click at [1361, 587] on button "Search" at bounding box center [1424, 608] width 127 height 42
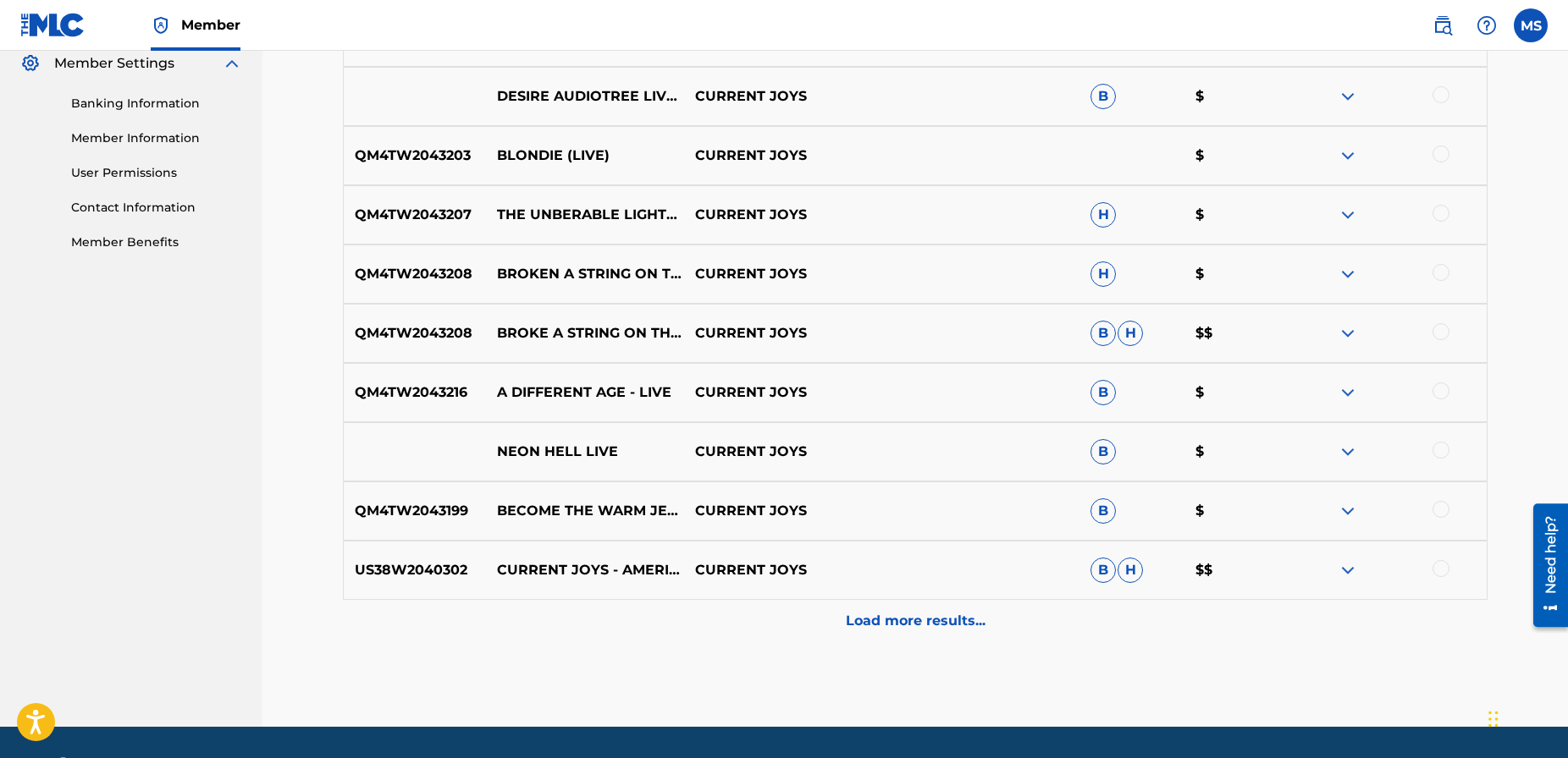
scroll to position [698, 0]
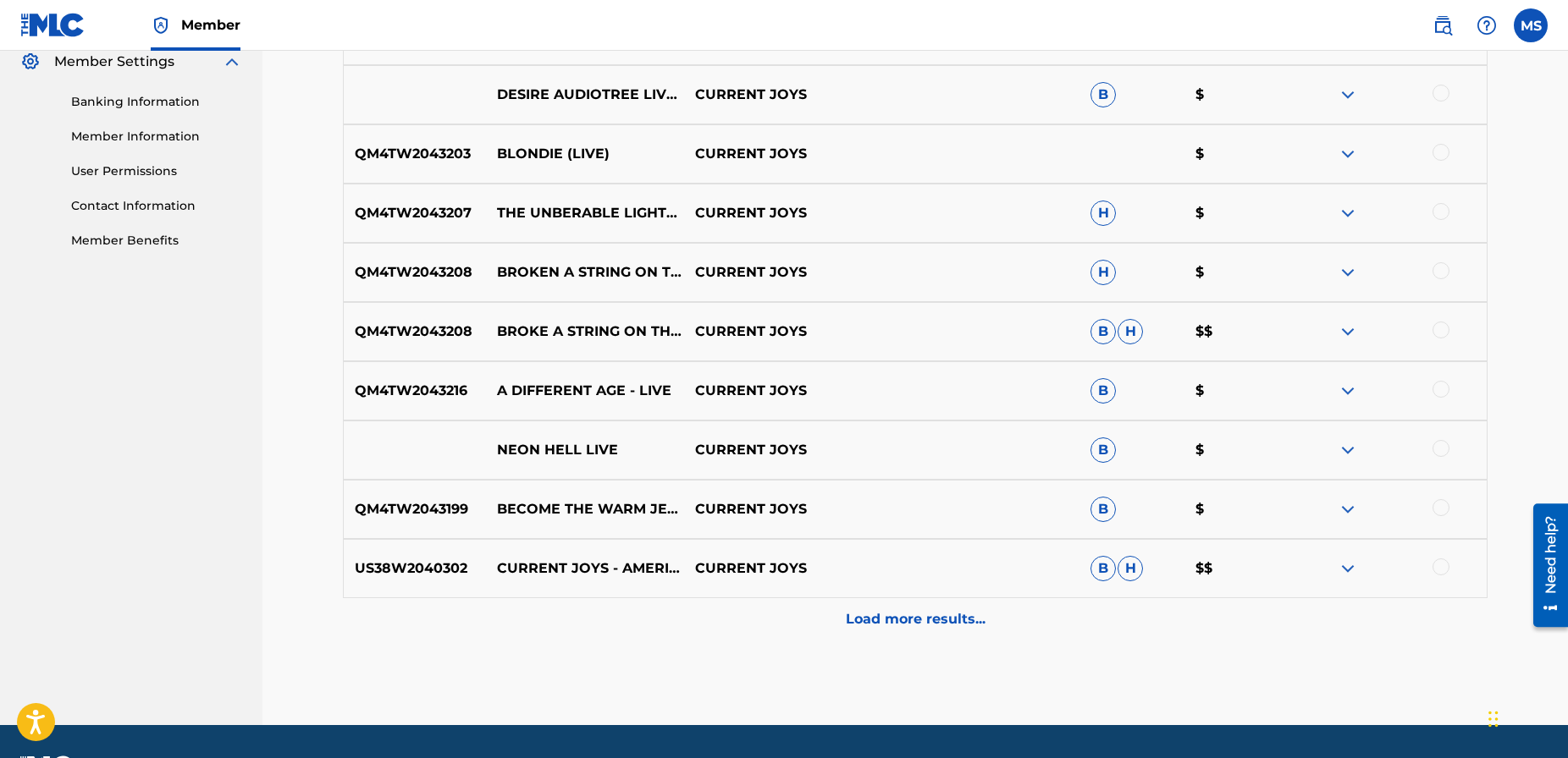
click at [920, 610] on p "Load more results..." at bounding box center [915, 618] width 140 height 20
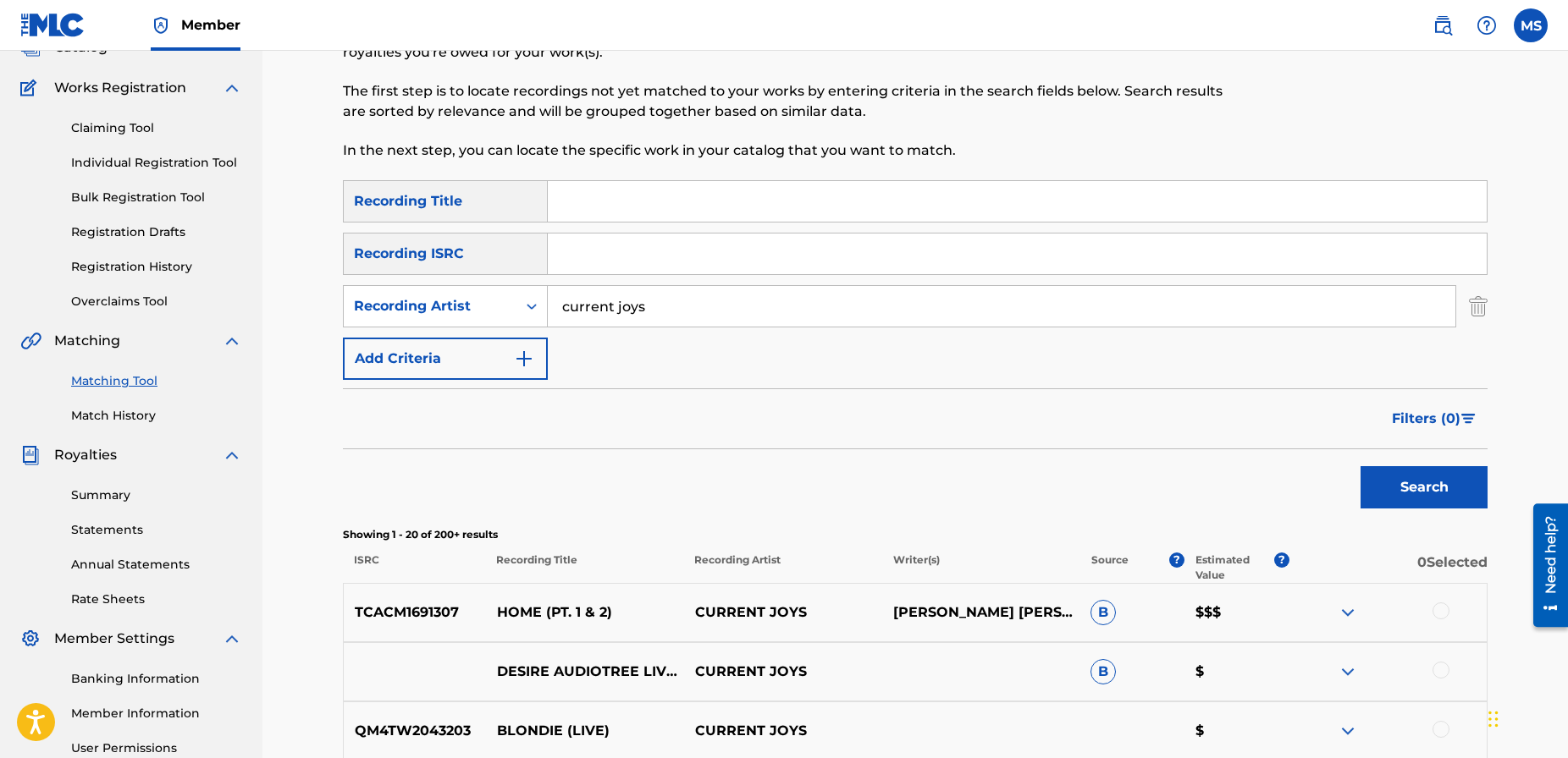
scroll to position [81, 0]
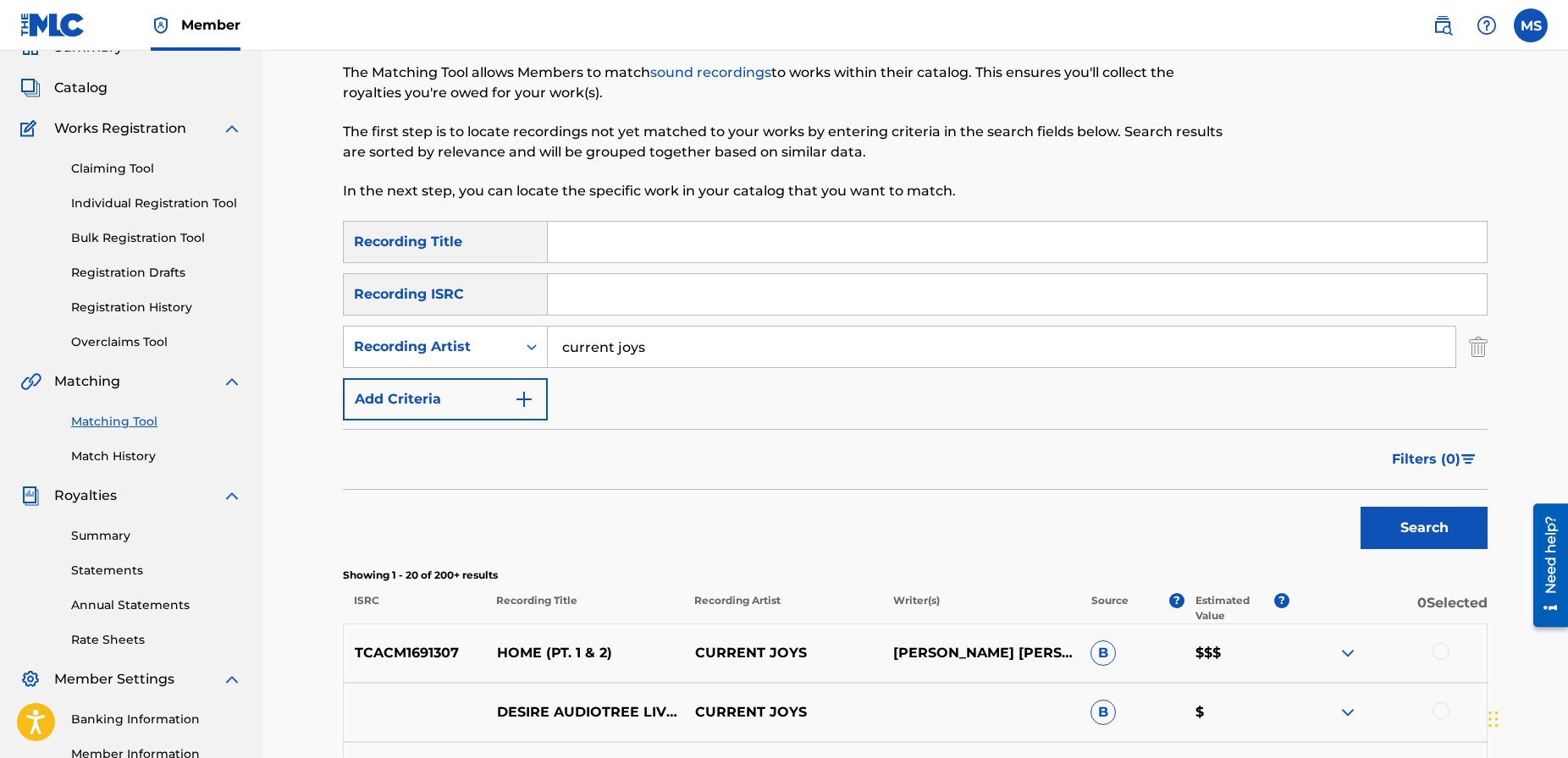
click at [1467, 455] on img "Search Form" at bounding box center [1468, 460] width 15 height 10
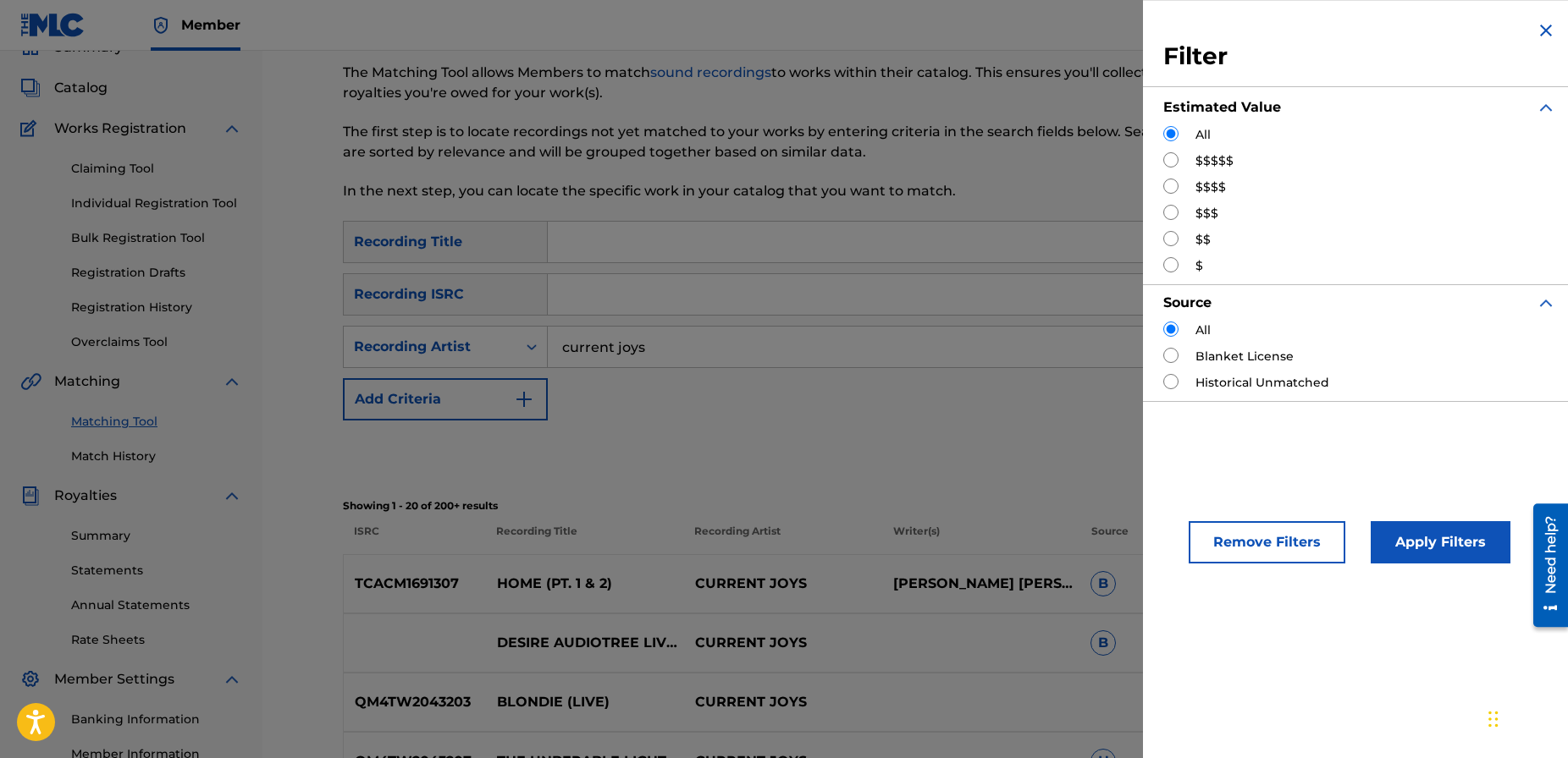
click at [1204, 186] on label "$$$$" at bounding box center [1210, 187] width 30 height 17
click at [1171, 187] on input "Search Form" at bounding box center [1171, 186] width 16 height 16
radio input "true"
click at [1447, 535] on button "Apply Filters" at bounding box center [1440, 542] width 140 height 42
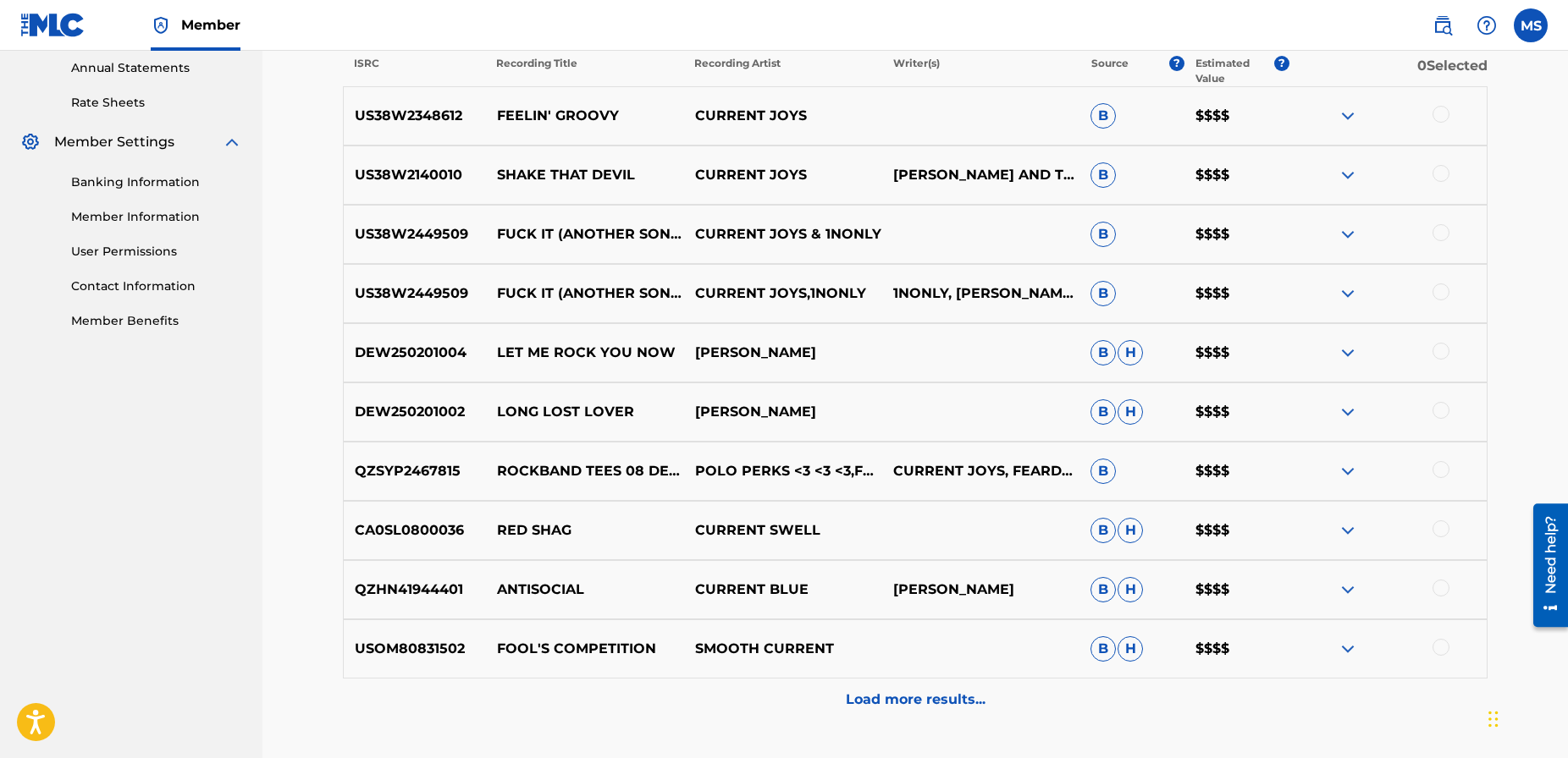
scroll to position [619, 0]
click at [966, 697] on p "Load more results..." at bounding box center [915, 697] width 140 height 20
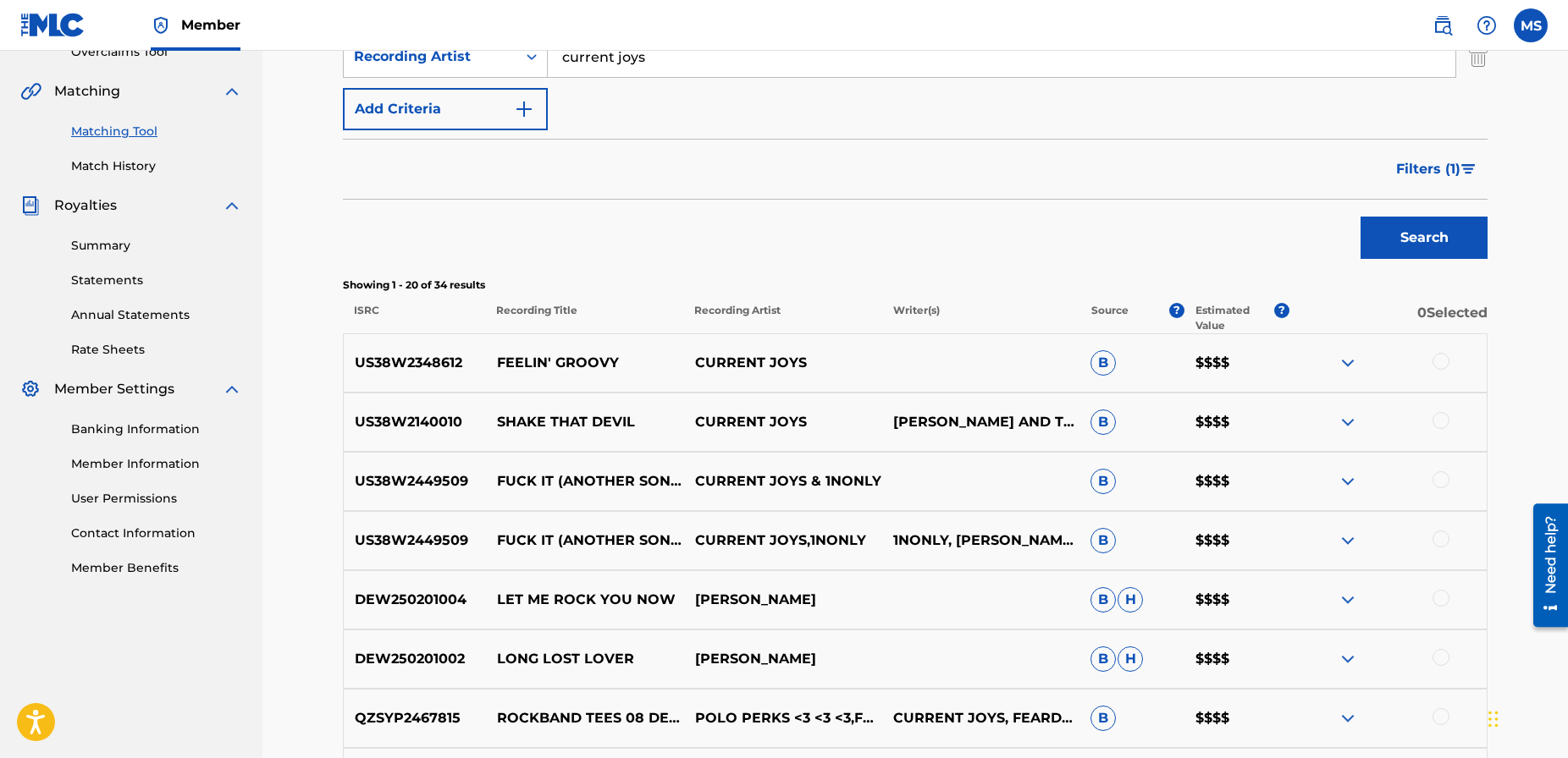
scroll to position [371, 0]
drag, startPoint x: 464, startPoint y: 363, endPoint x: 336, endPoint y: 357, distance: 128.1
click at [336, 357] on div "Matching Tool The Matching Tool allows Members to match sound recordings to wor…" at bounding box center [915, 683] width 1185 height 1922
copy p "US38W2348612"
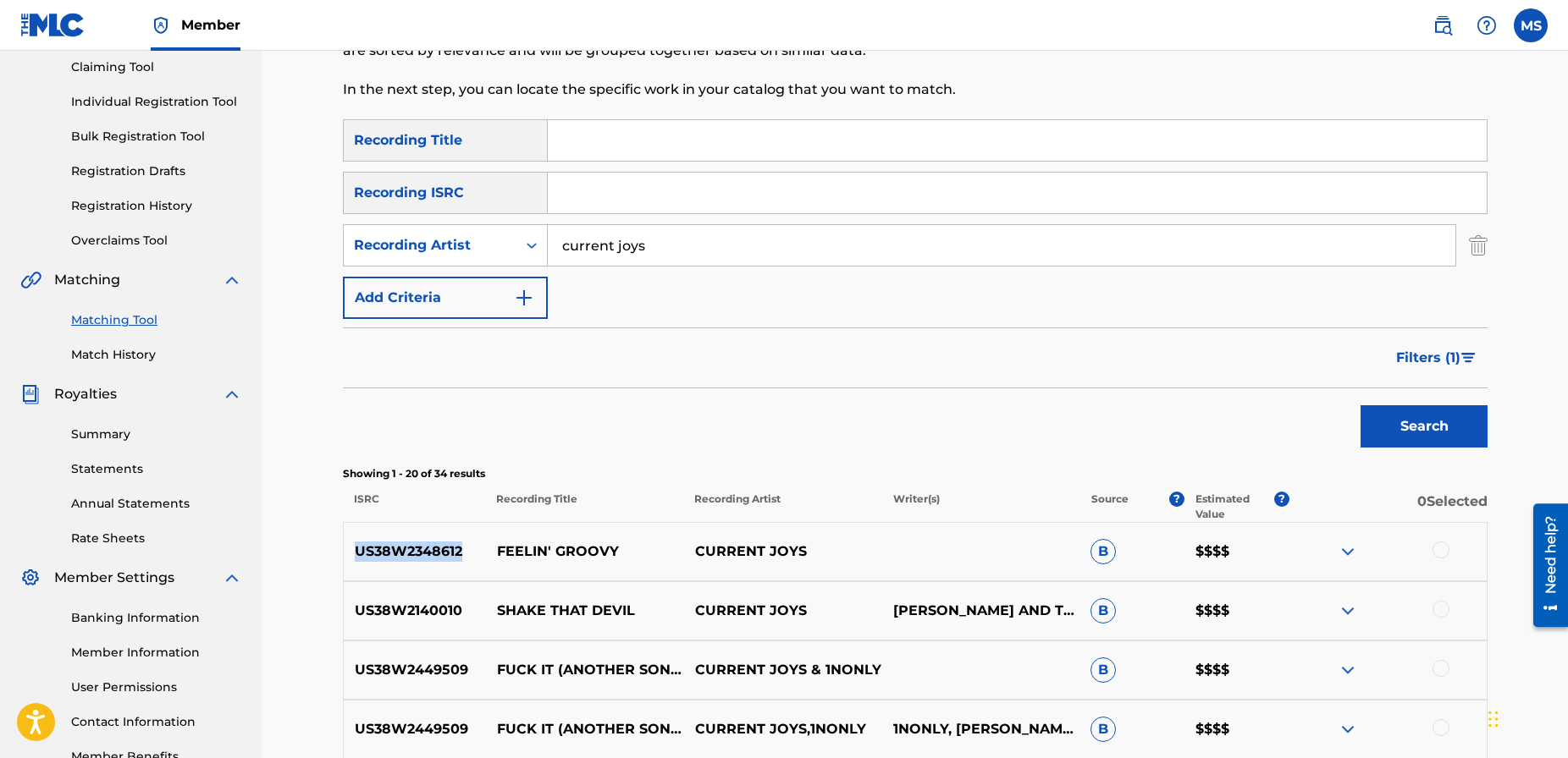
scroll to position [159, 0]
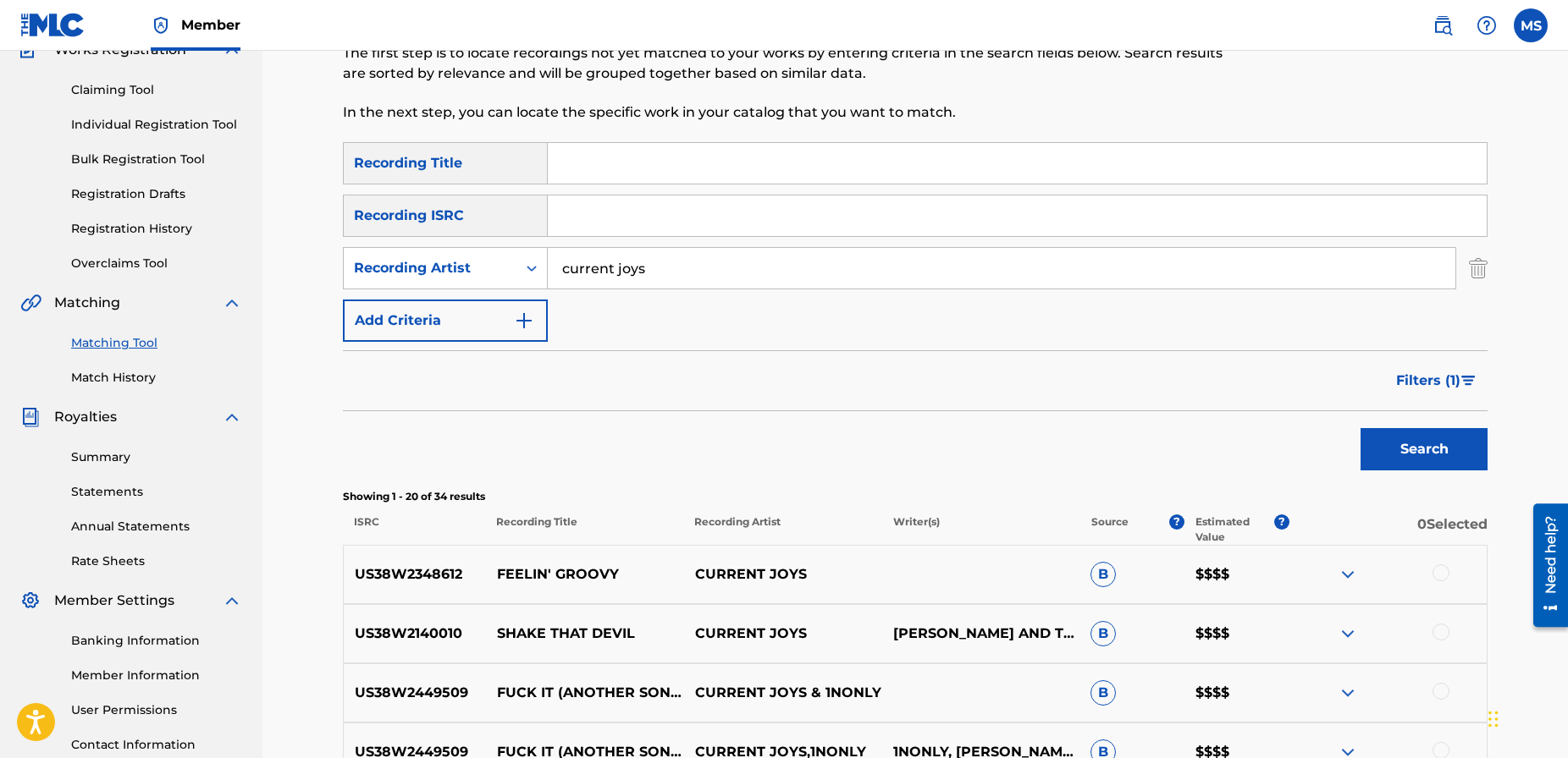
click at [596, 224] on input "Search Form" at bounding box center [1017, 215] width 939 height 41
paste input "US38W2348612"
type input "US38W2348612"
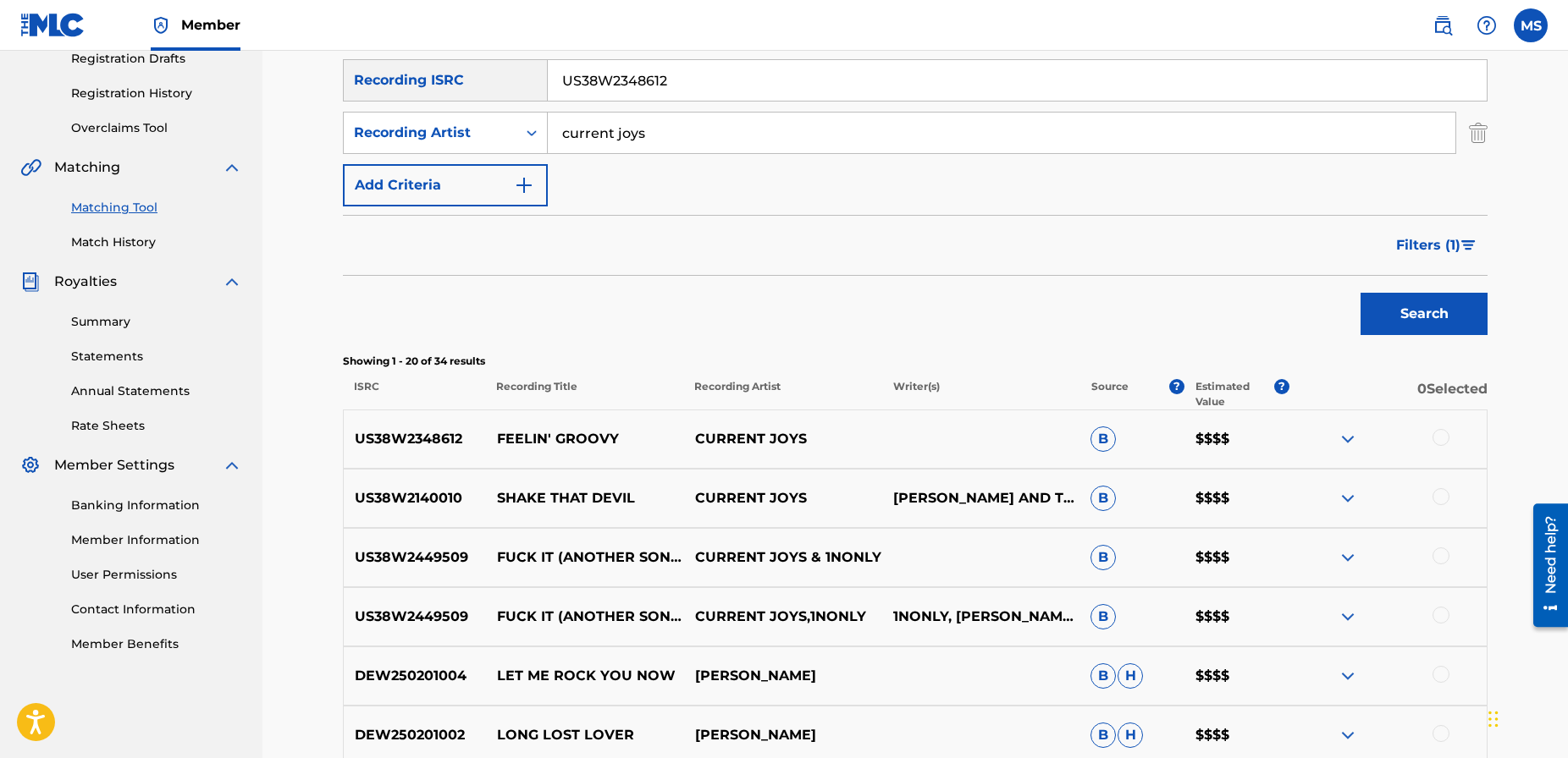
scroll to position [293, 0]
click at [1465, 244] on img "Search Form" at bounding box center [1468, 246] width 15 height 10
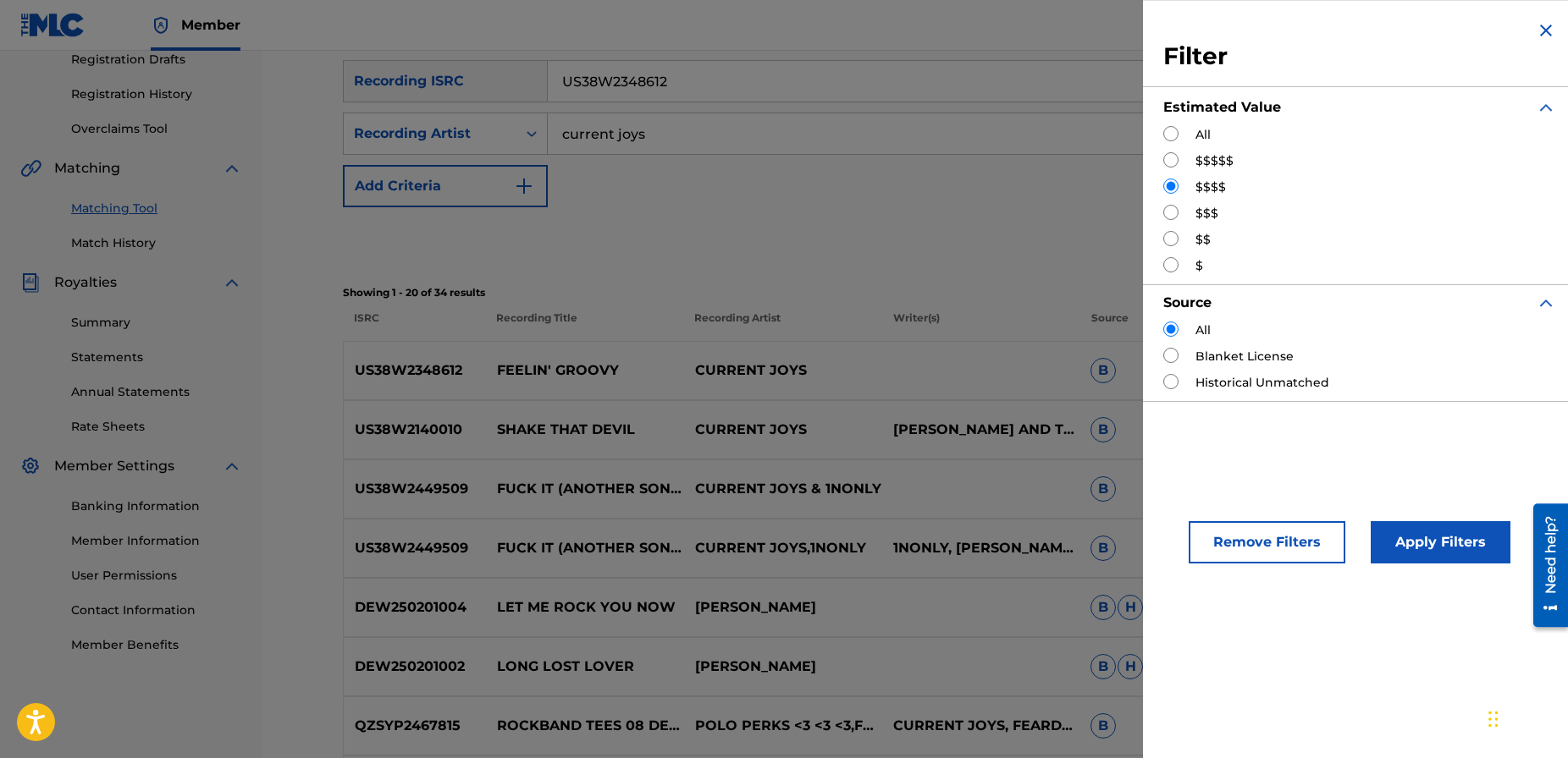
click at [1170, 213] on input "Search Form" at bounding box center [1171, 212] width 16 height 16
radio input "true"
drag, startPoint x: 1408, startPoint y: 543, endPoint x: 1401, endPoint y: 537, distance: 9.2
click at [1407, 541] on button "Apply Filters" at bounding box center [1440, 542] width 140 height 42
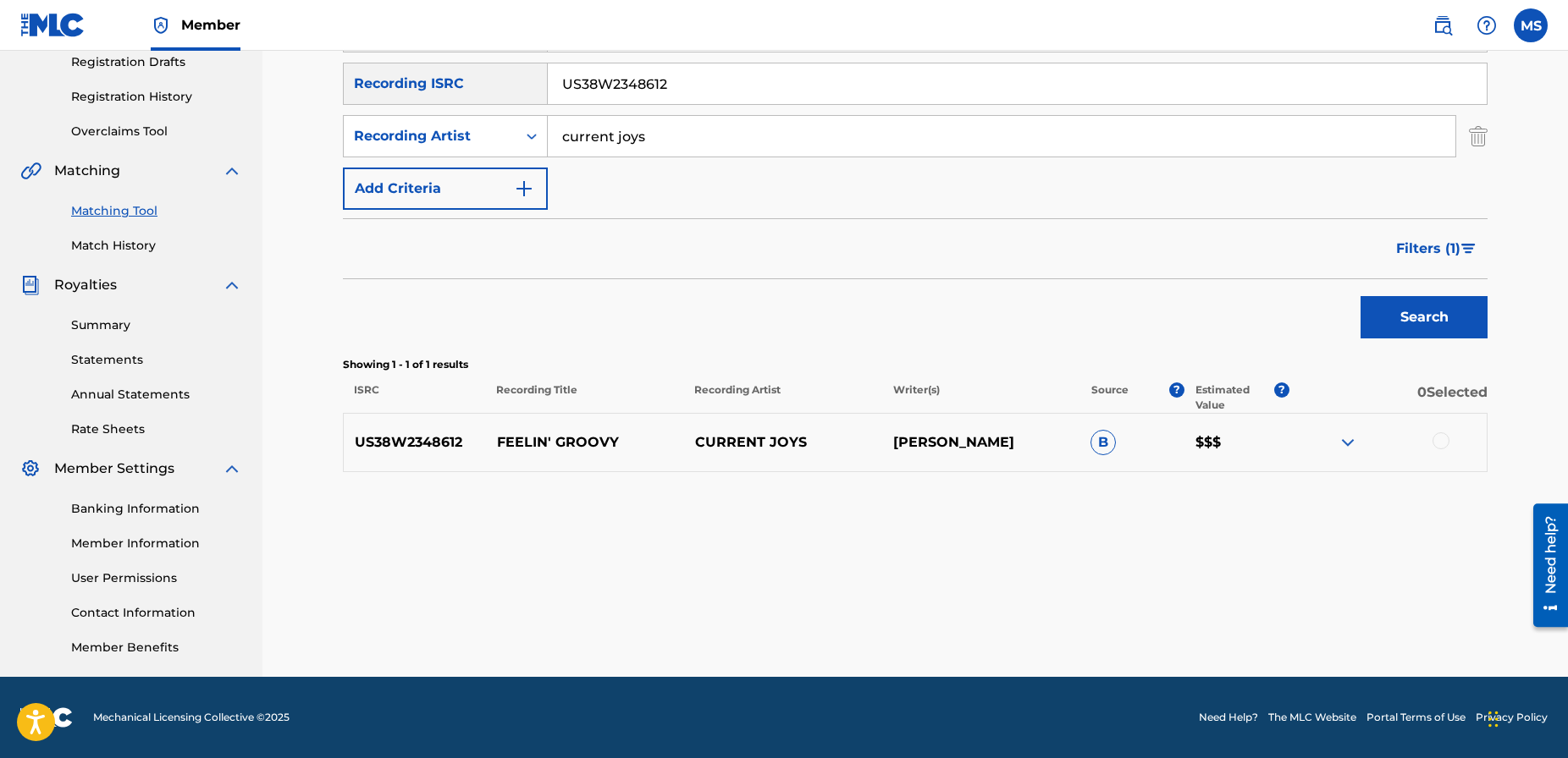
click at [1466, 246] on img "Search Form" at bounding box center [1468, 249] width 15 height 10
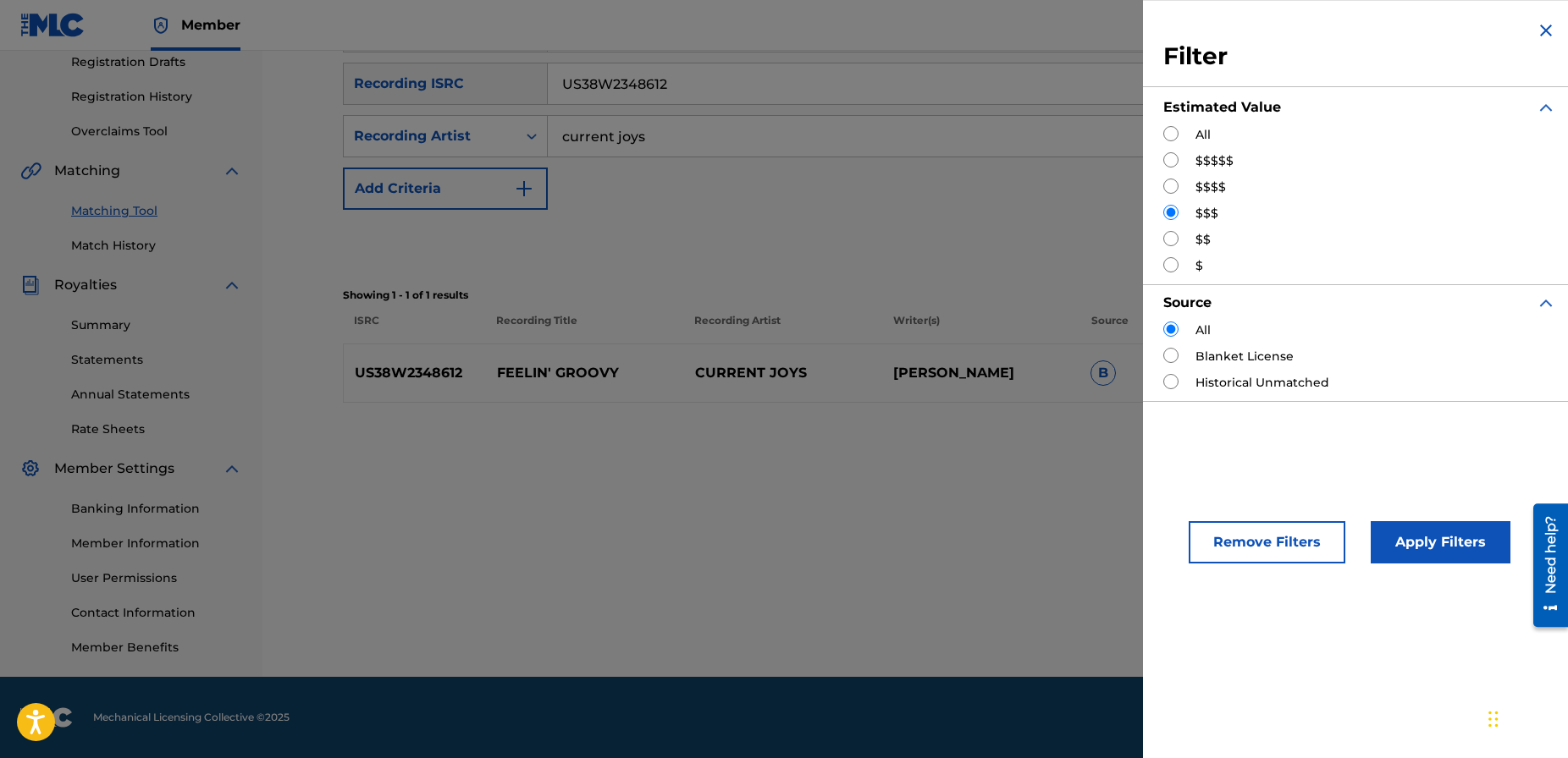
drag, startPoint x: 1171, startPoint y: 236, endPoint x: 1184, endPoint y: 247, distance: 17.0
click at [1171, 236] on input "Search Form" at bounding box center [1171, 239] width 16 height 16
radio input "true"
click at [1171, 213] on input "Search Form" at bounding box center [1171, 212] width 16 height 16
radio input "true"
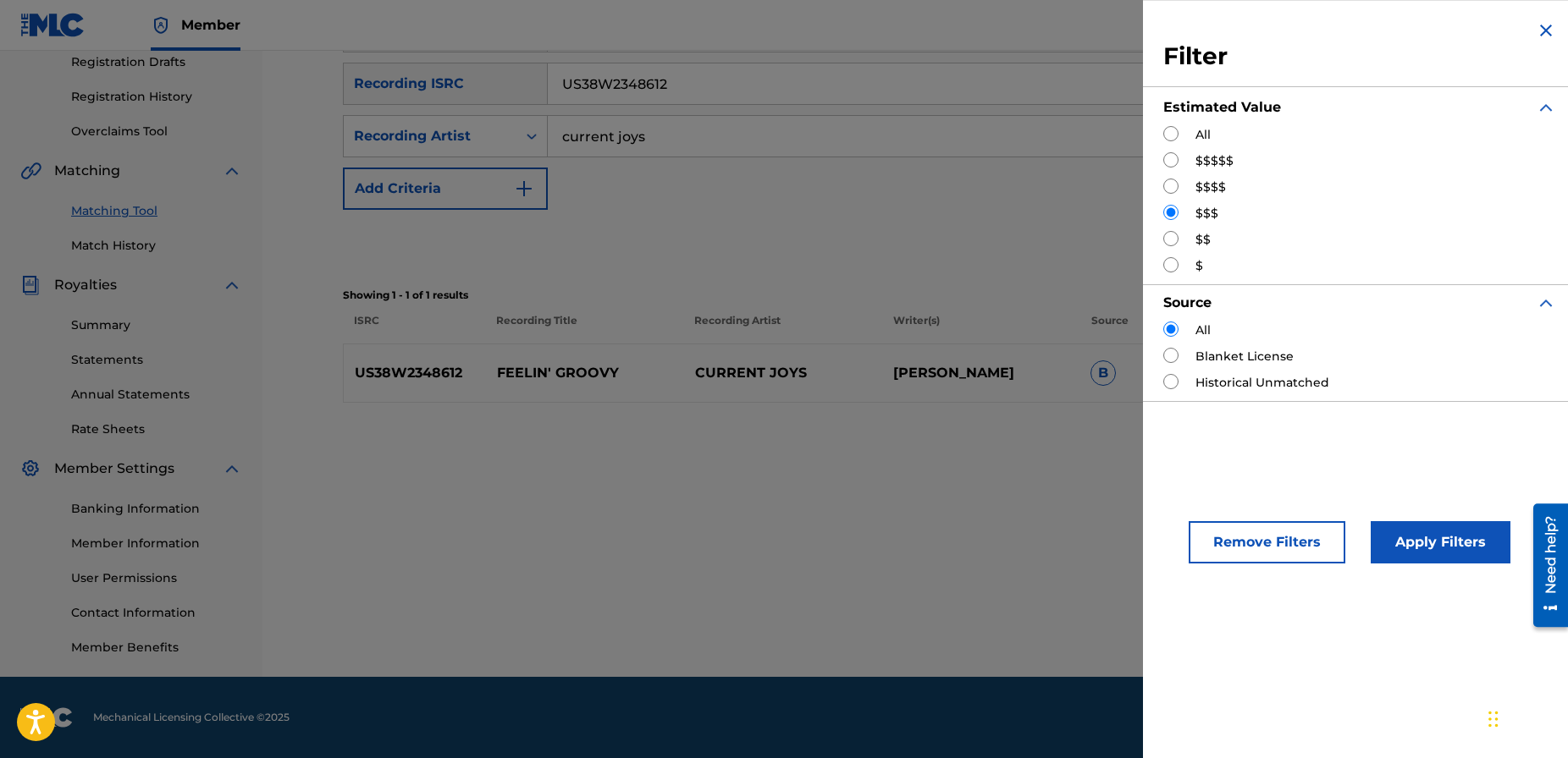
drag, startPoint x: 1440, startPoint y: 542, endPoint x: 1429, endPoint y: 531, distance: 15.6
click at [1440, 541] on button "Apply Filters" at bounding box center [1440, 542] width 140 height 42
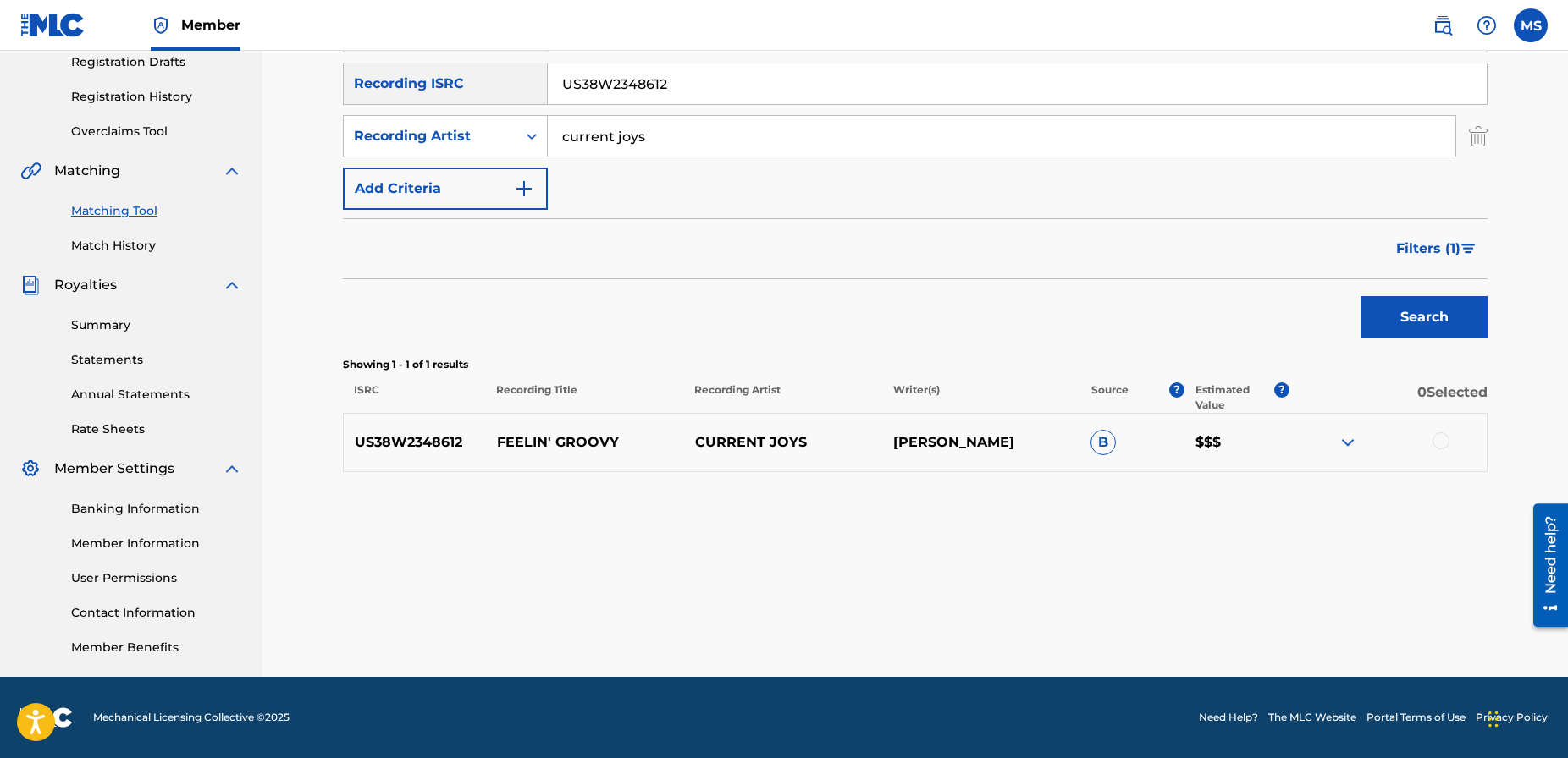
drag, startPoint x: 679, startPoint y: 90, endPoint x: 518, endPoint y: 63, distance: 163.2
click at [518, 63] on div "SearchWithCriteria74eeb5c0-a8bf-4b62-a973-938c77c4a558 Recording ISRC US38W2348…" at bounding box center [915, 83] width 1145 height 42
click at [1401, 311] on button "Search" at bounding box center [1424, 317] width 127 height 42
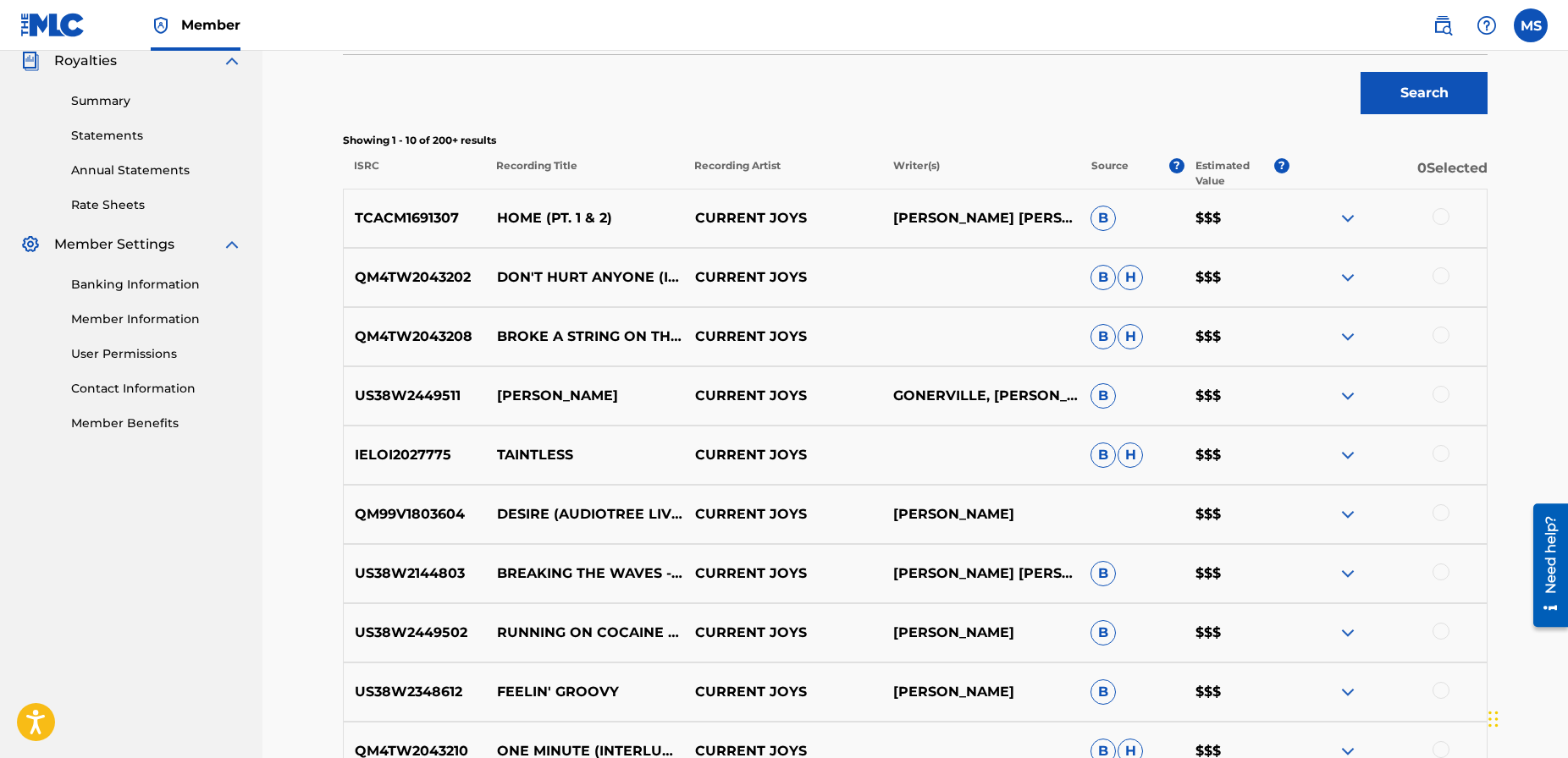
scroll to position [529, 0]
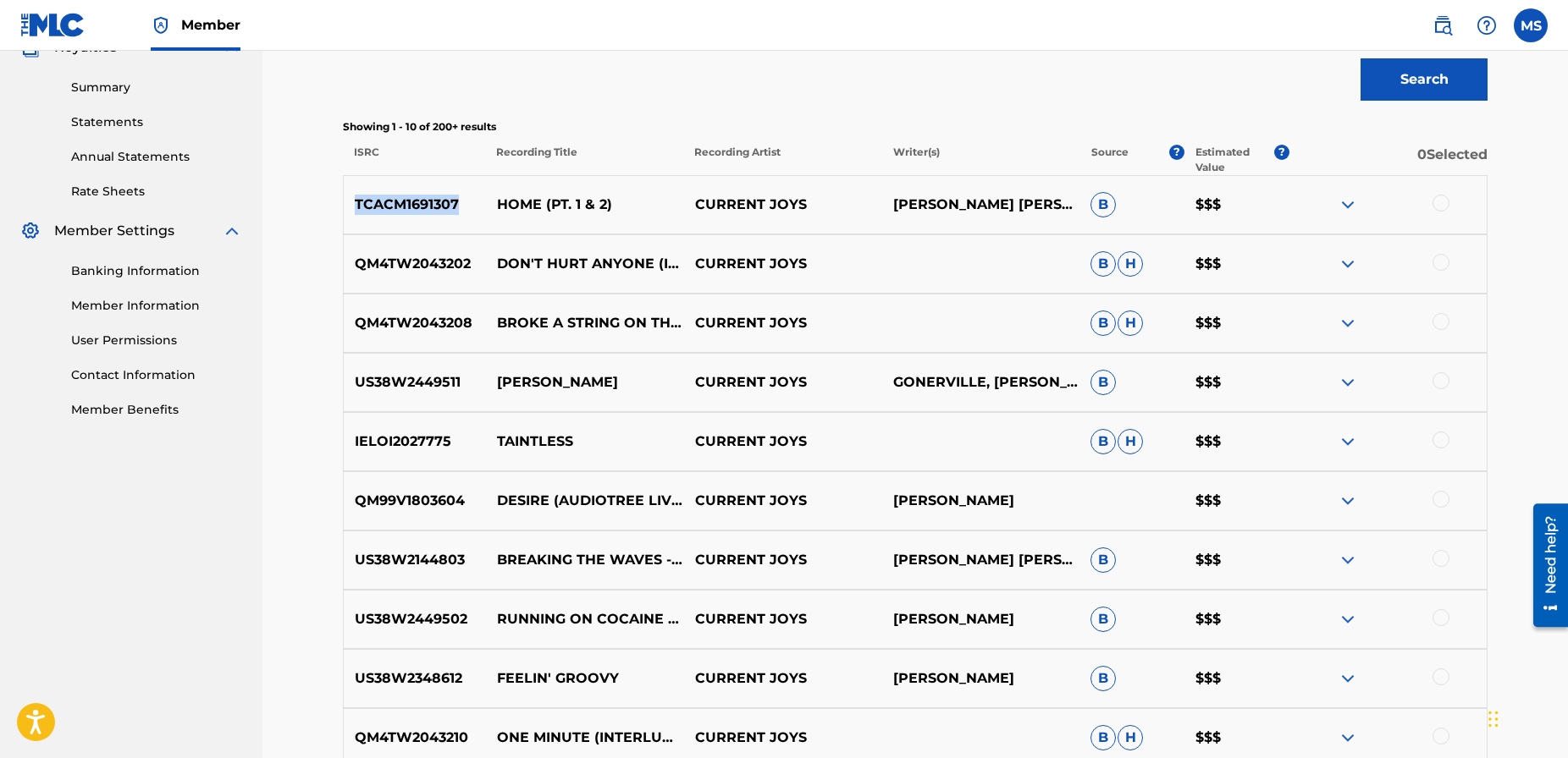
drag, startPoint x: 453, startPoint y: 202, endPoint x: 359, endPoint y: 204, distance: 94.0
click at [355, 204] on p "TCACM1691307" at bounding box center [415, 204] width 142 height 20
copy p "TCACM1691307"
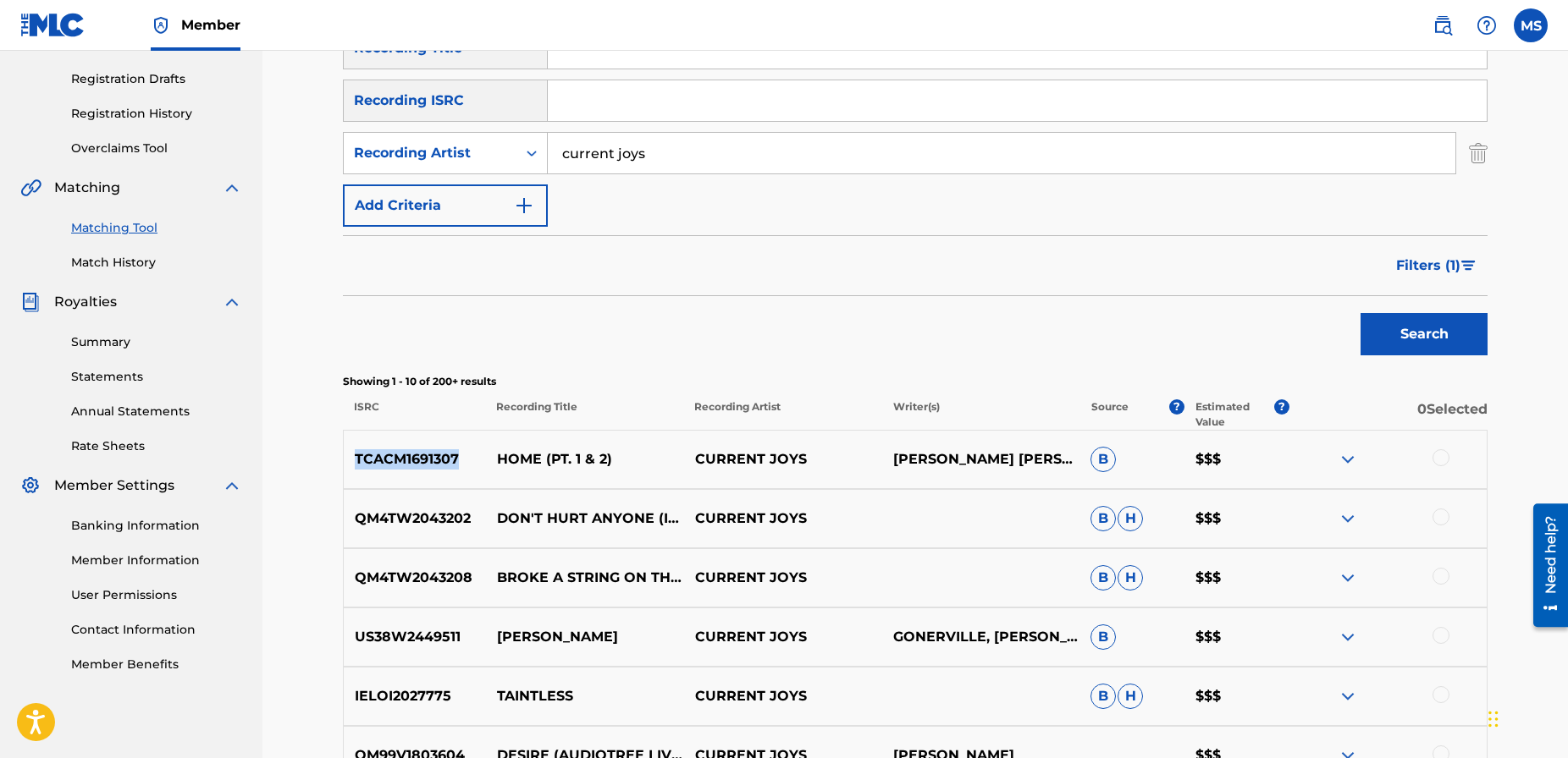
scroll to position [271, 0]
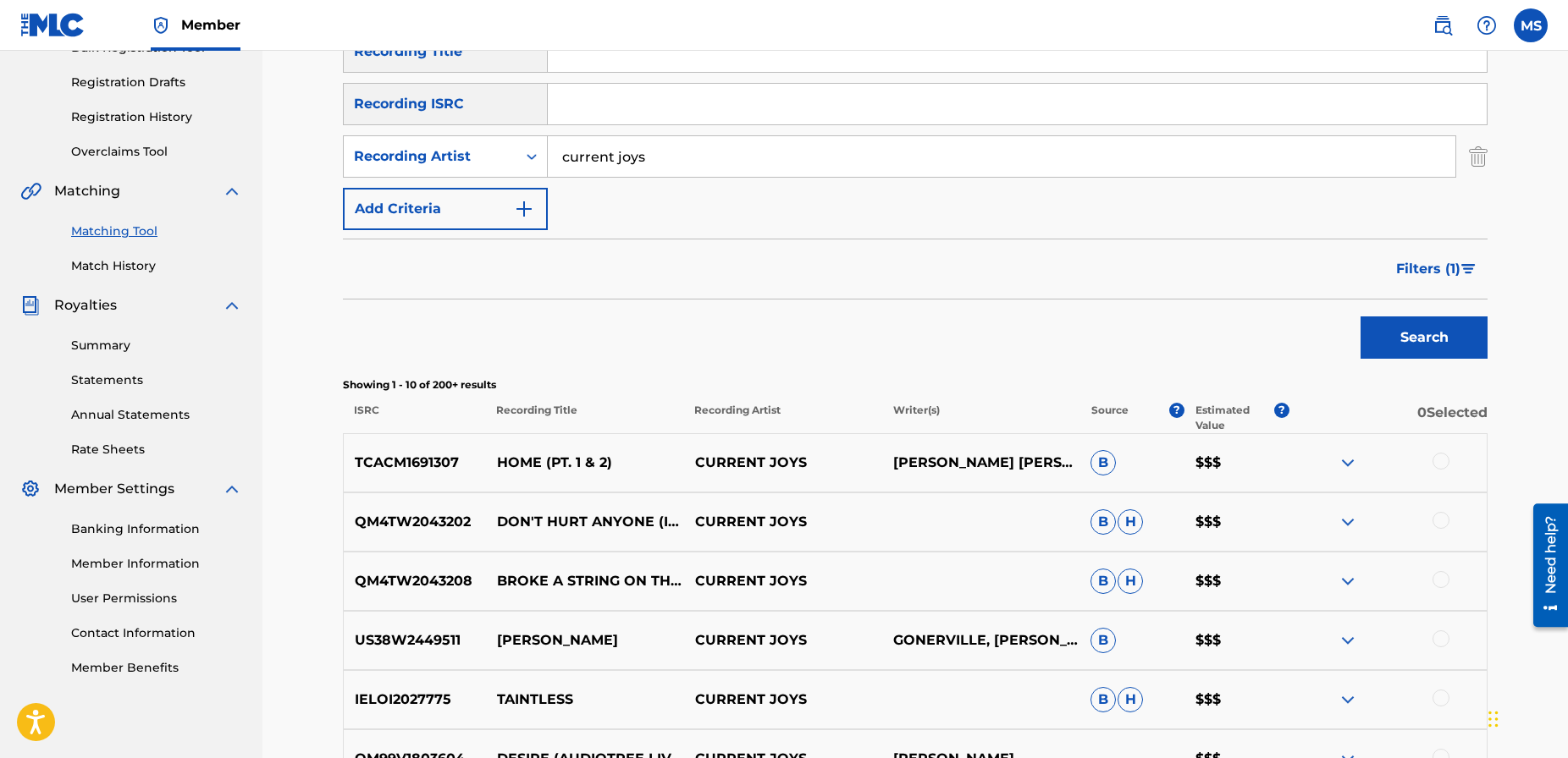
click at [582, 114] on input "Search Form" at bounding box center [1017, 104] width 939 height 41
paste input "TCACM1691307"
type input "TCACM1691307"
click at [1398, 330] on button "Search" at bounding box center [1424, 337] width 127 height 42
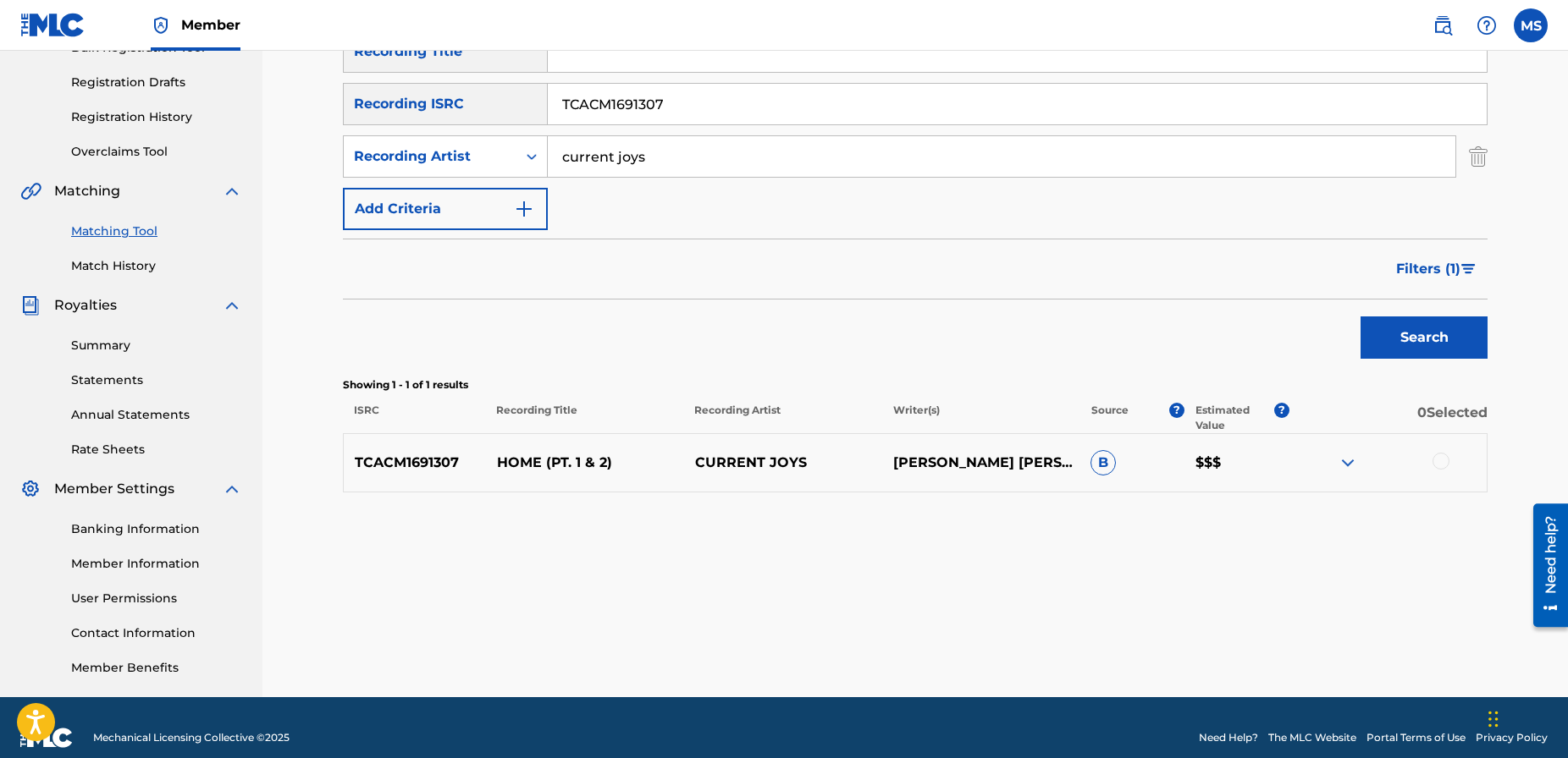
click at [1458, 269] on span "Filters ( 1 )" at bounding box center [1428, 269] width 64 height 20
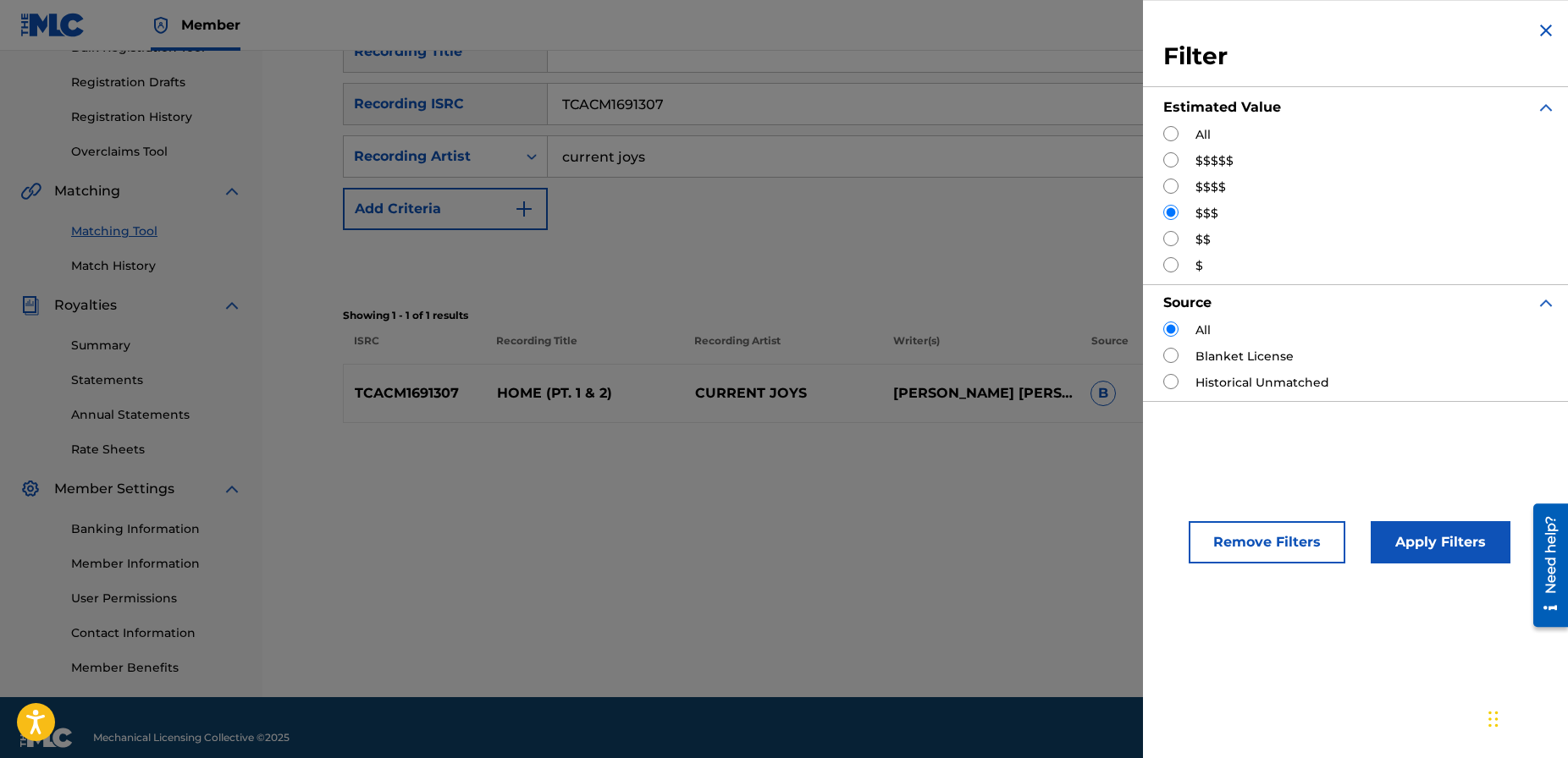
click at [1173, 134] on input "Search Form" at bounding box center [1171, 134] width 16 height 16
radio input "true"
click at [1427, 539] on button "Apply Filters" at bounding box center [1440, 542] width 140 height 42
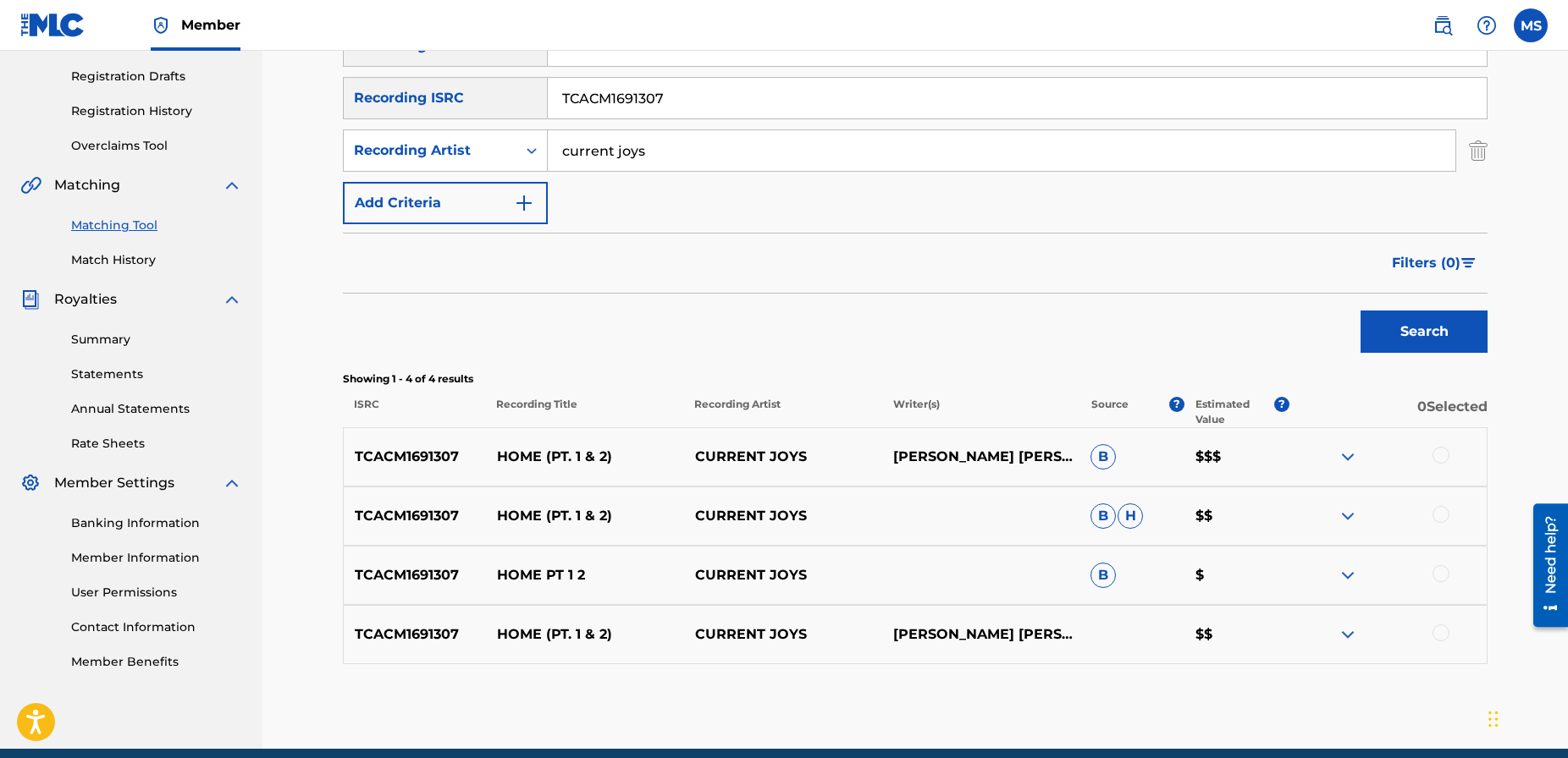
scroll to position [278, 0]
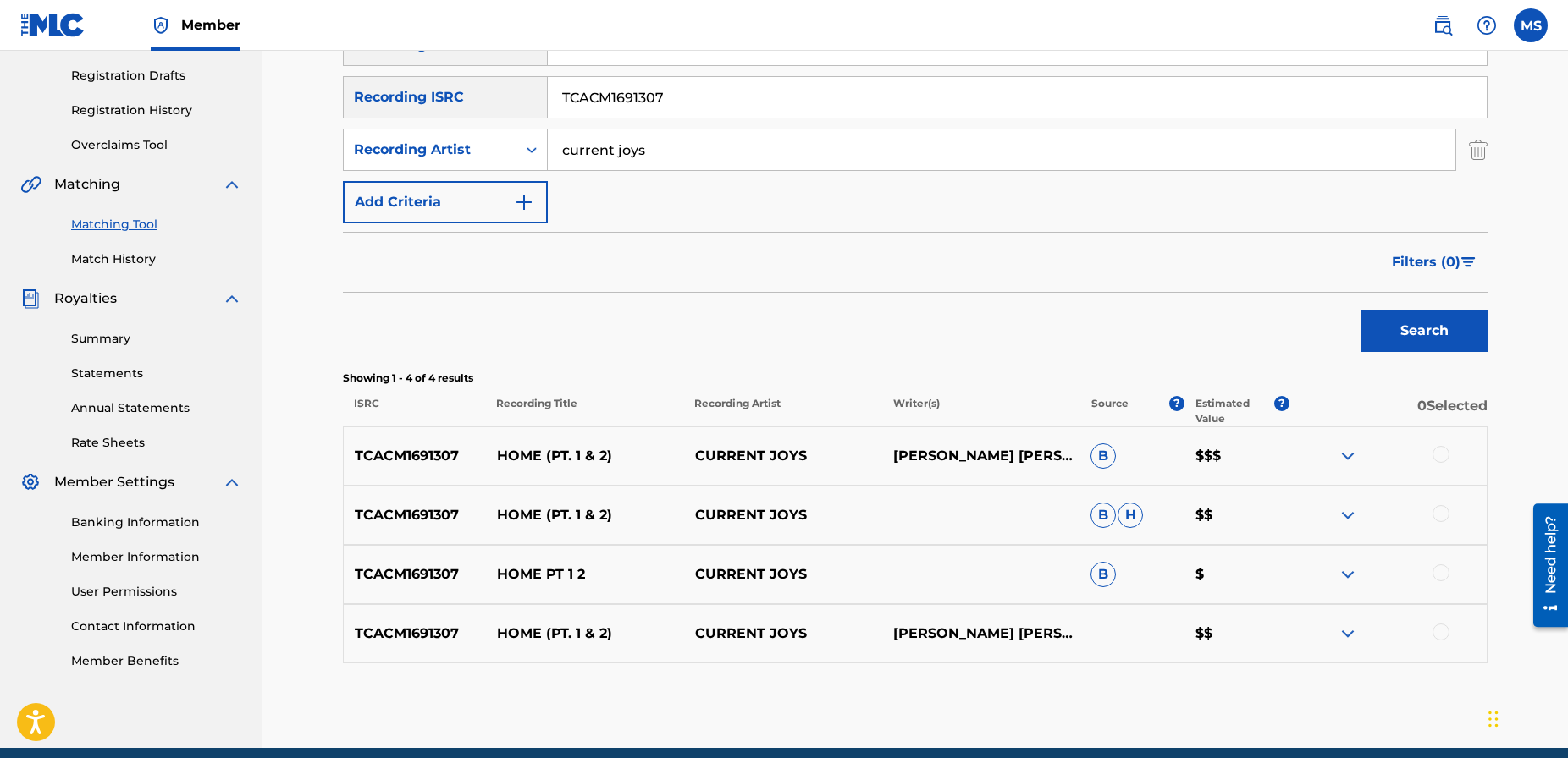
click at [1440, 454] on div at bounding box center [1441, 454] width 17 height 17
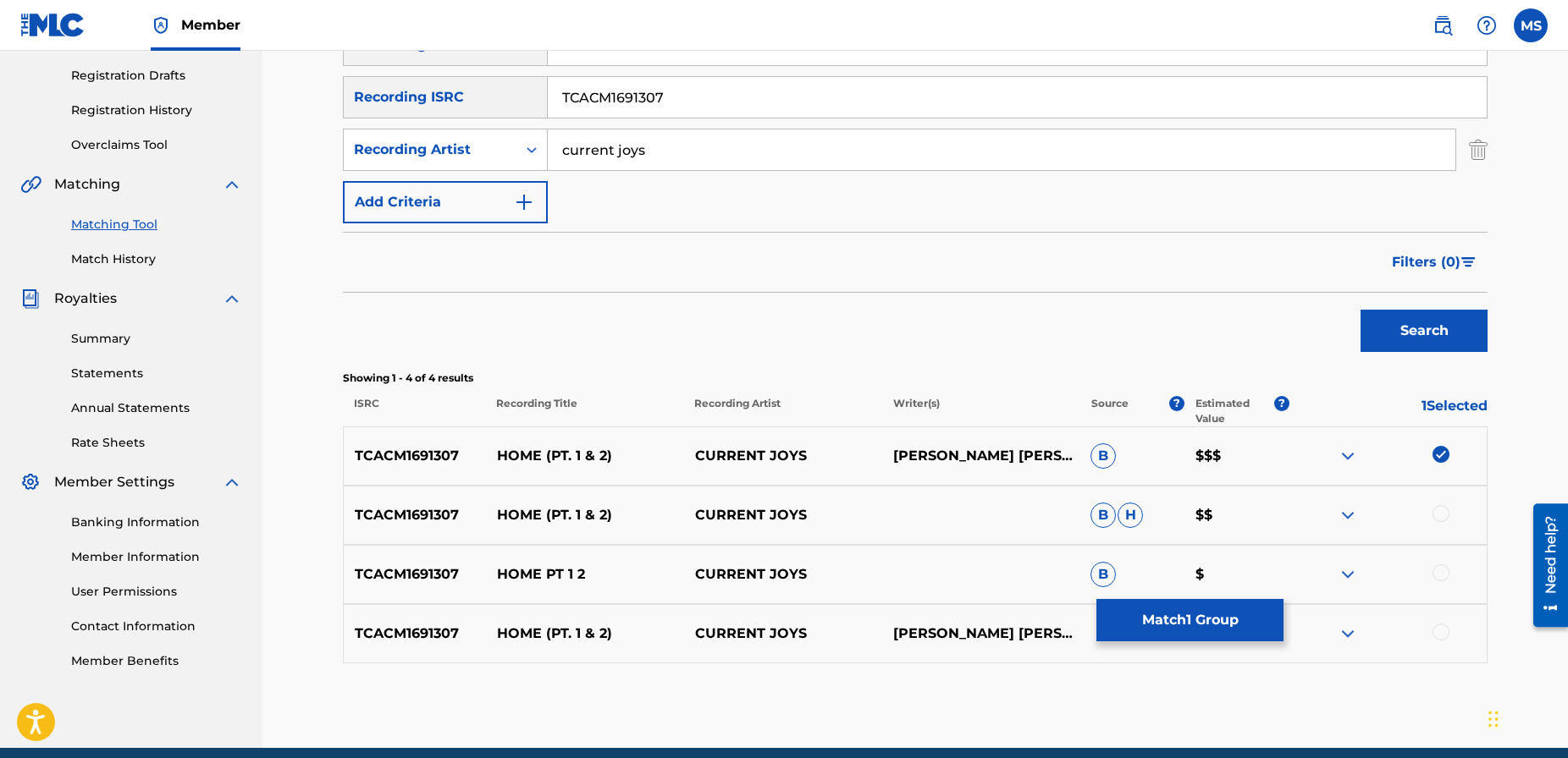
scroll to position [274, 0]
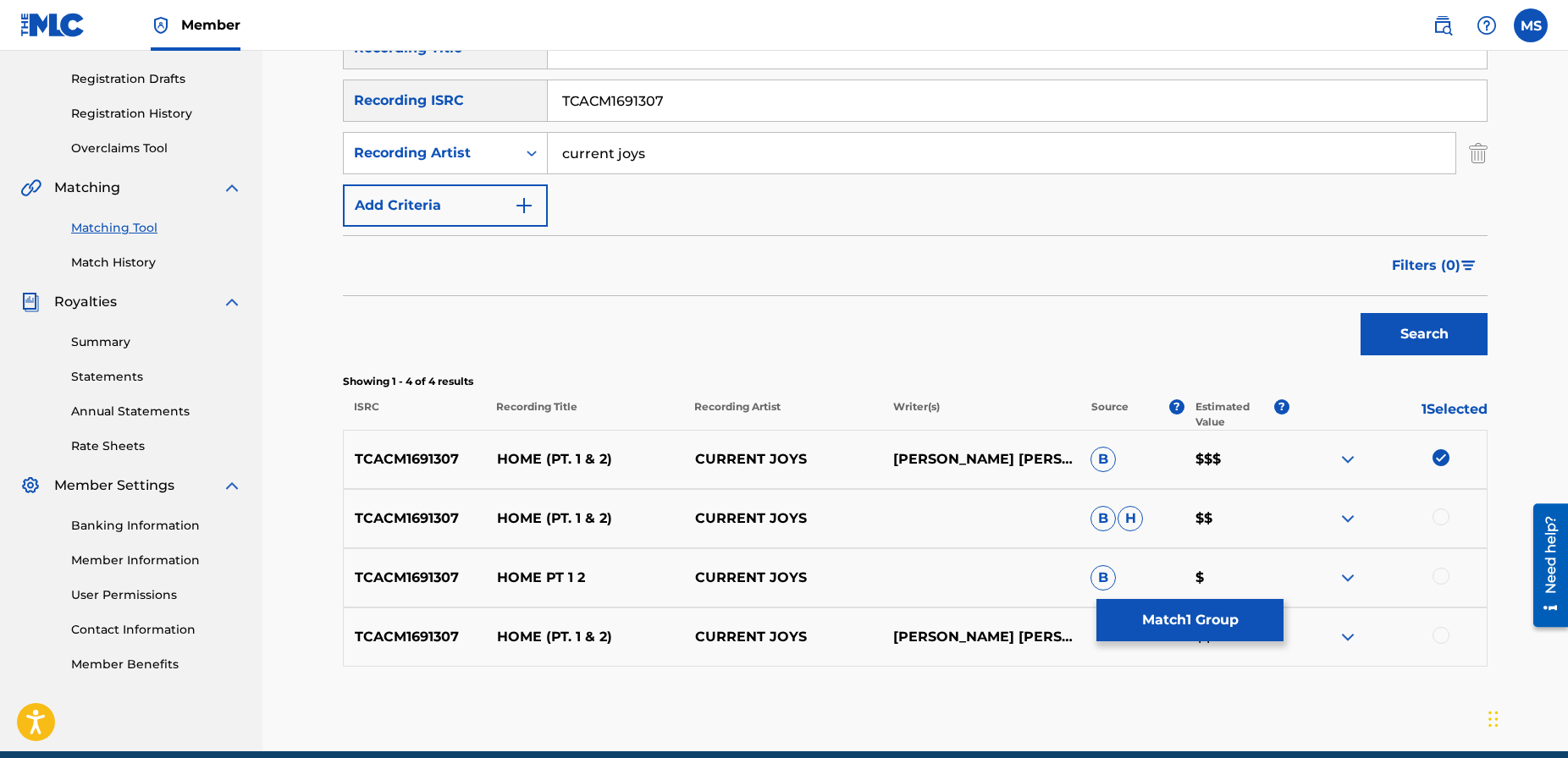
click at [1440, 511] on div at bounding box center [1441, 517] width 17 height 17
drag, startPoint x: 1437, startPoint y: 570, endPoint x: 1439, endPoint y: 589, distance: 19.1
click at [1437, 570] on div at bounding box center [1441, 577] width 17 height 17
click at [1438, 637] on div at bounding box center [1441, 636] width 17 height 17
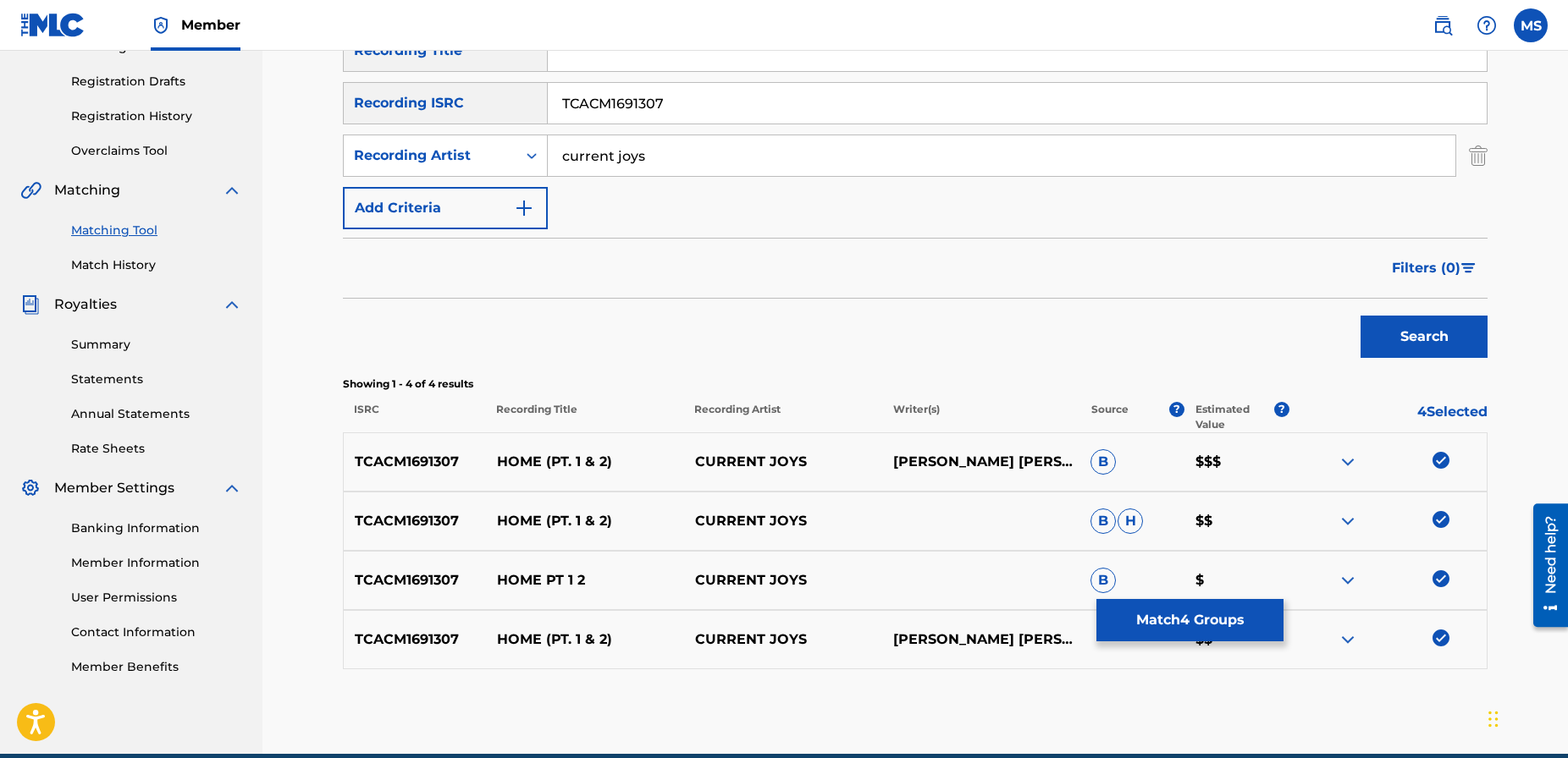
click at [1230, 619] on button "Match 4 Groups" at bounding box center [1190, 620] width 187 height 42
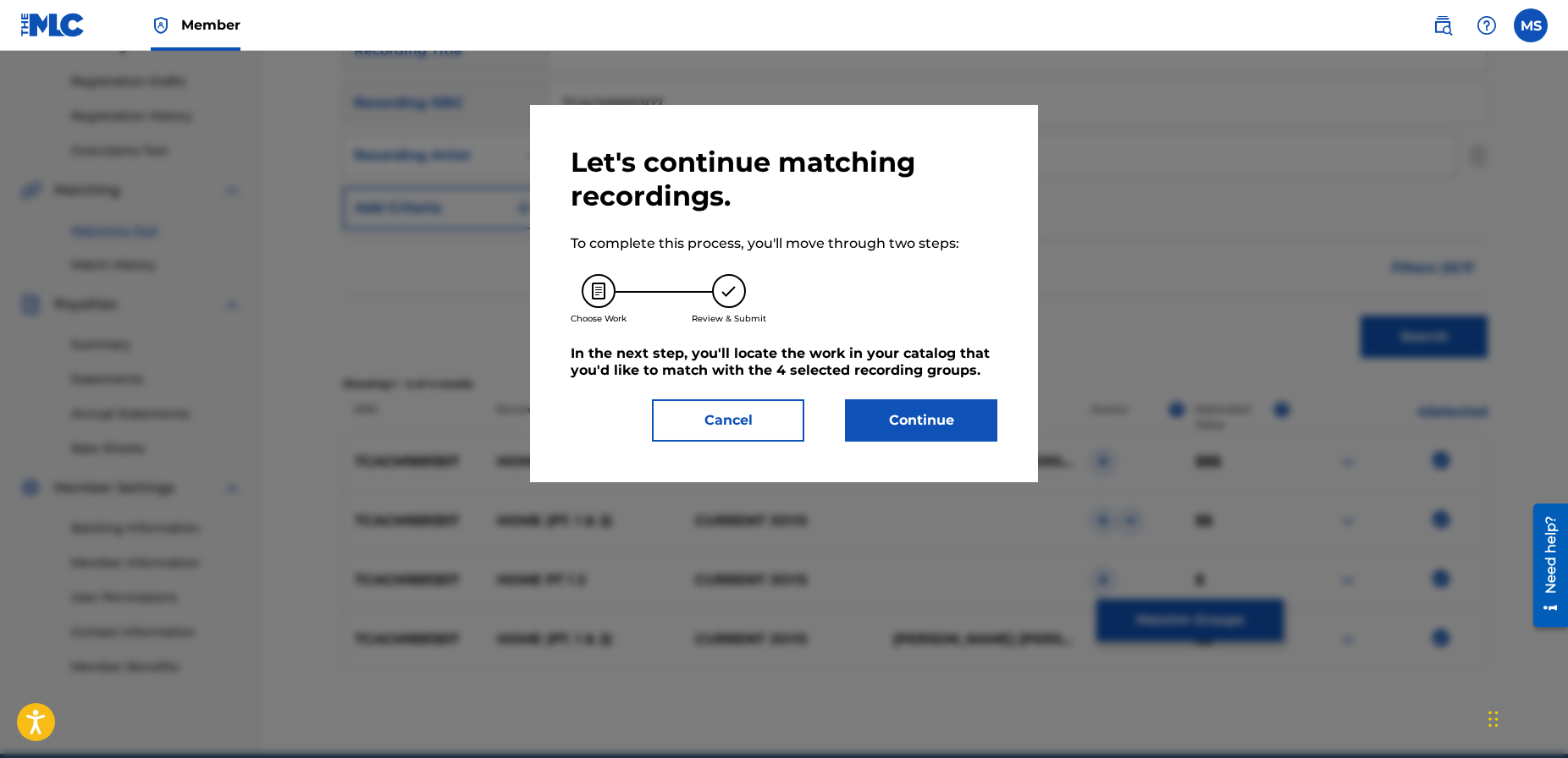
click at [913, 424] on button "Continue" at bounding box center [922, 420] width 153 height 42
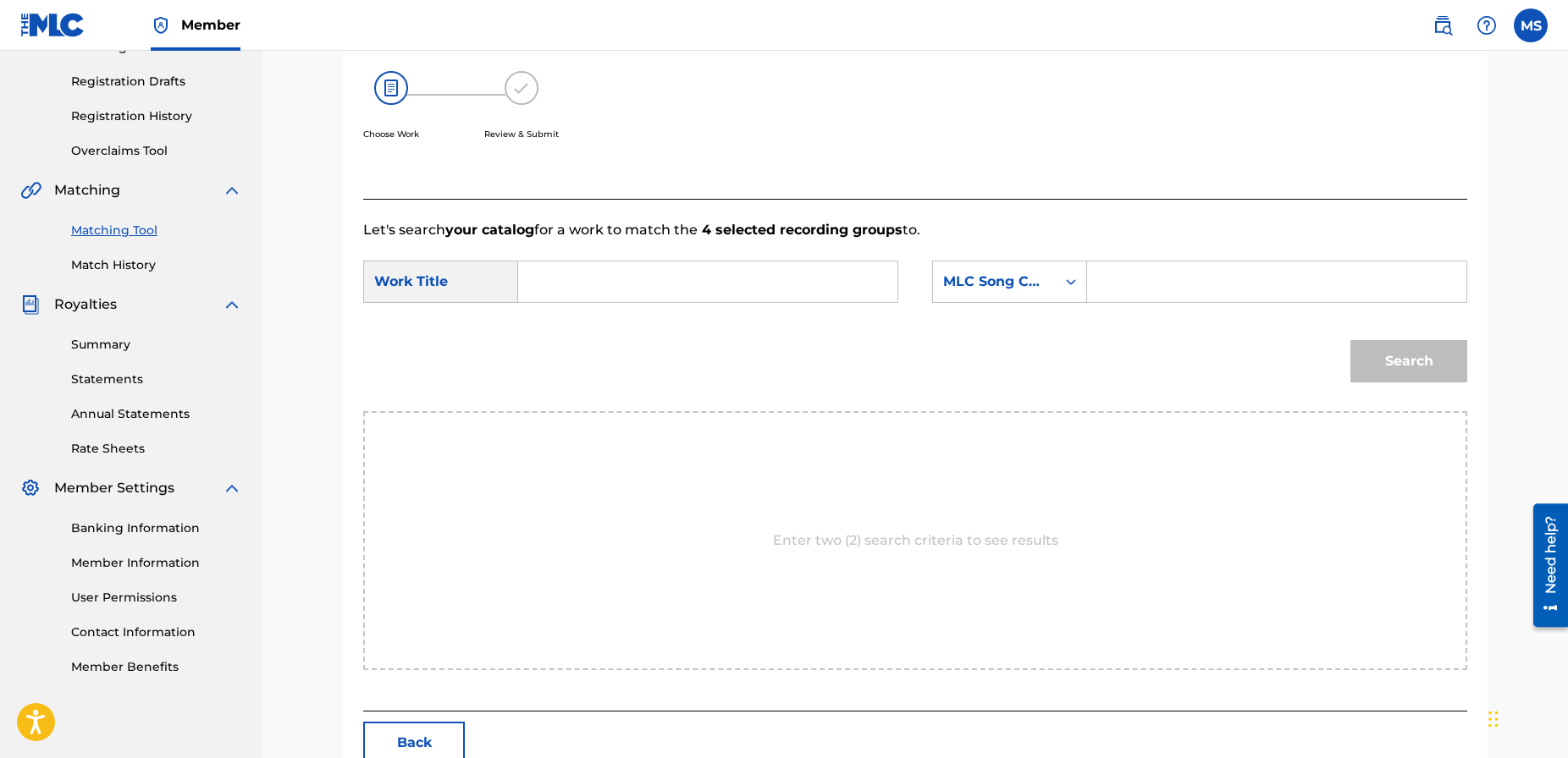
click at [1120, 278] on input "Search Form" at bounding box center [1276, 281] width 351 height 41
paste input "HA27XV"
type input "HA27XV"
click at [666, 284] on input "Search Form" at bounding box center [708, 281] width 351 height 41
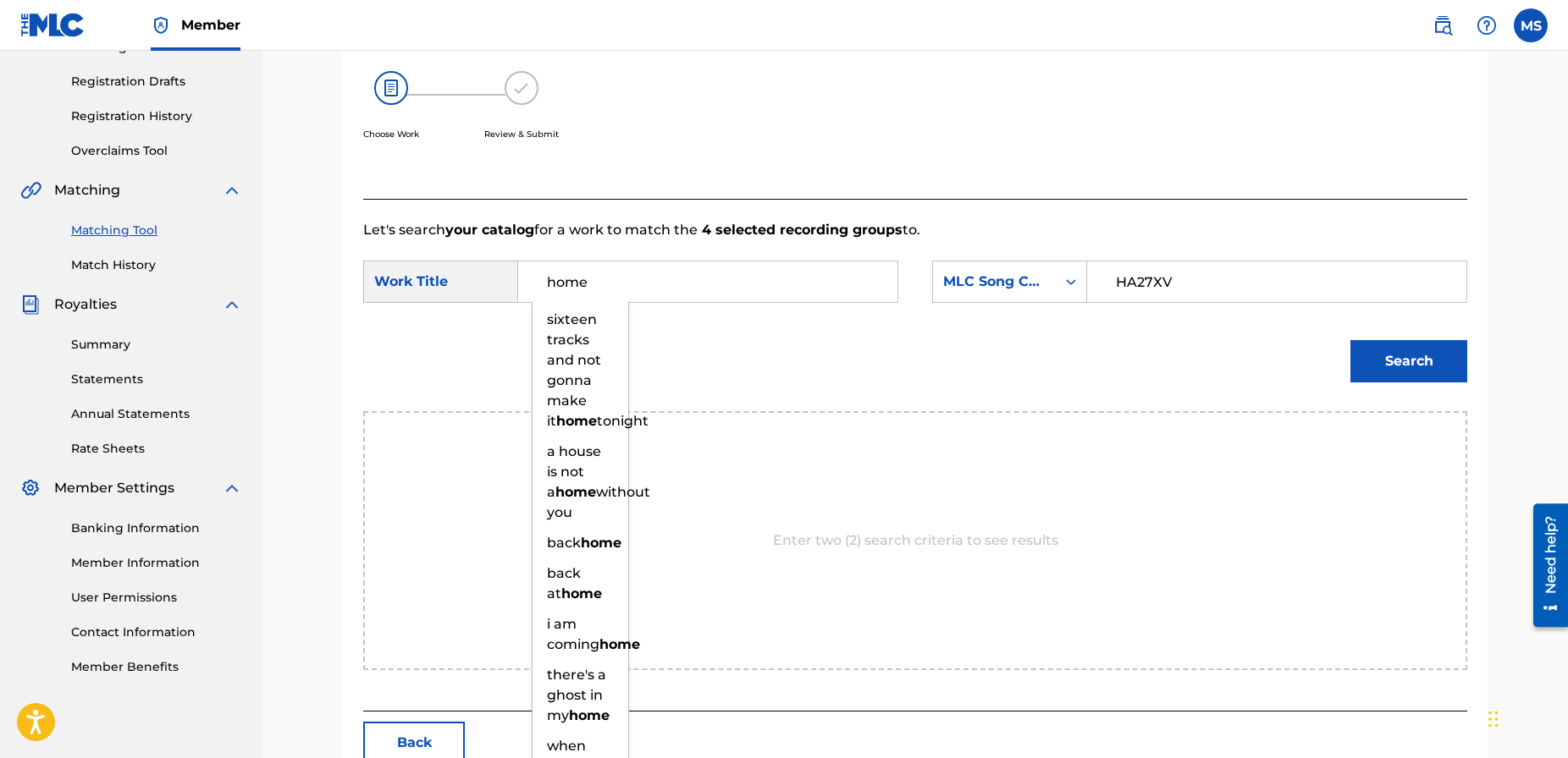
type input "home"
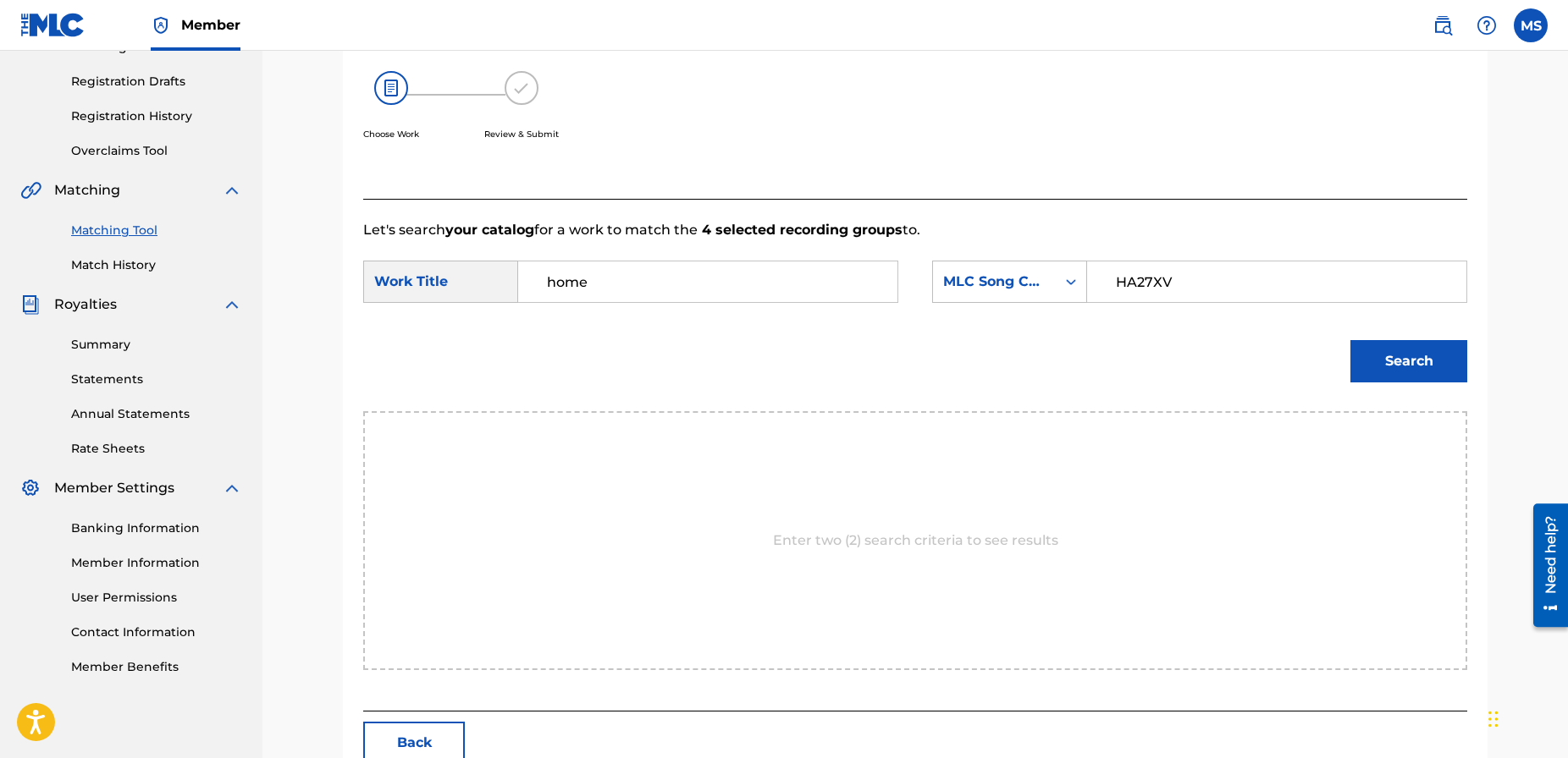
drag, startPoint x: 1072, startPoint y: 390, endPoint x: 1092, endPoint y: 388, distance: 20.1
click at [1085, 388] on div "Search" at bounding box center [915, 367] width 1104 height 88
click at [1401, 368] on button "Search" at bounding box center [1408, 361] width 117 height 42
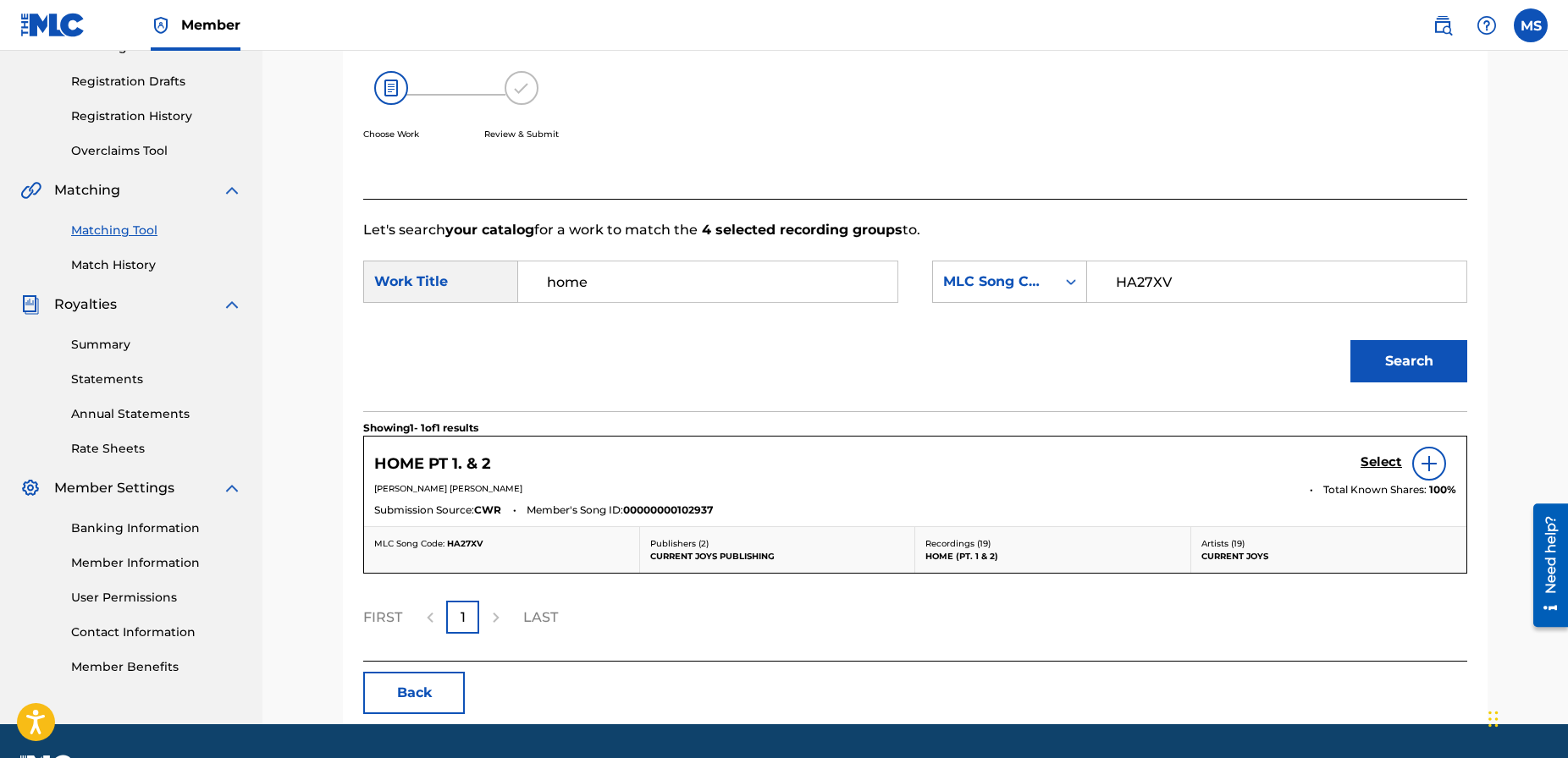
click at [1381, 470] on link "Select" at bounding box center [1381, 463] width 42 height 18
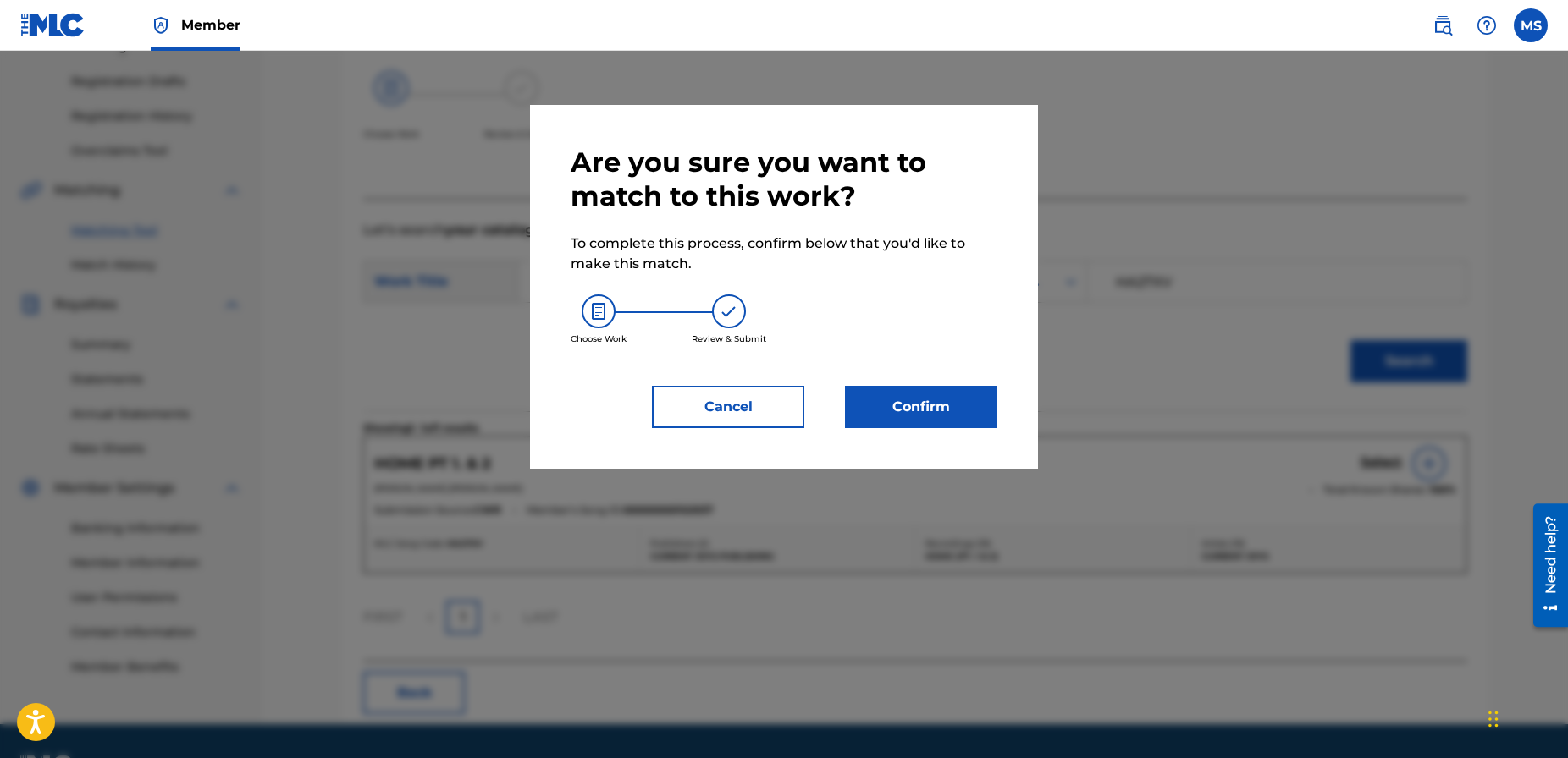
click at [909, 412] on button "Confirm" at bounding box center [922, 407] width 153 height 42
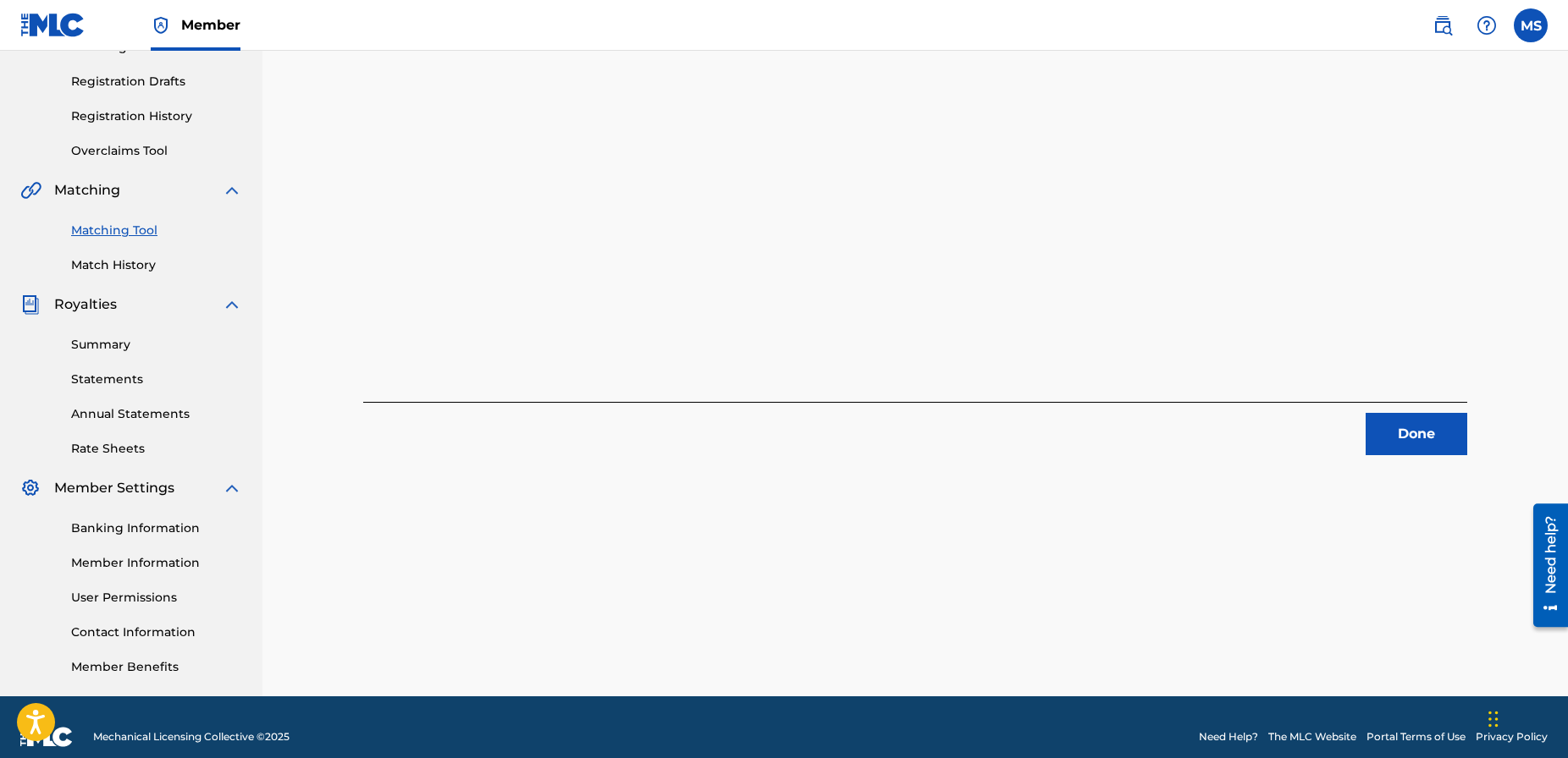
click at [1382, 434] on button "Done" at bounding box center [1415, 434] width 102 height 42
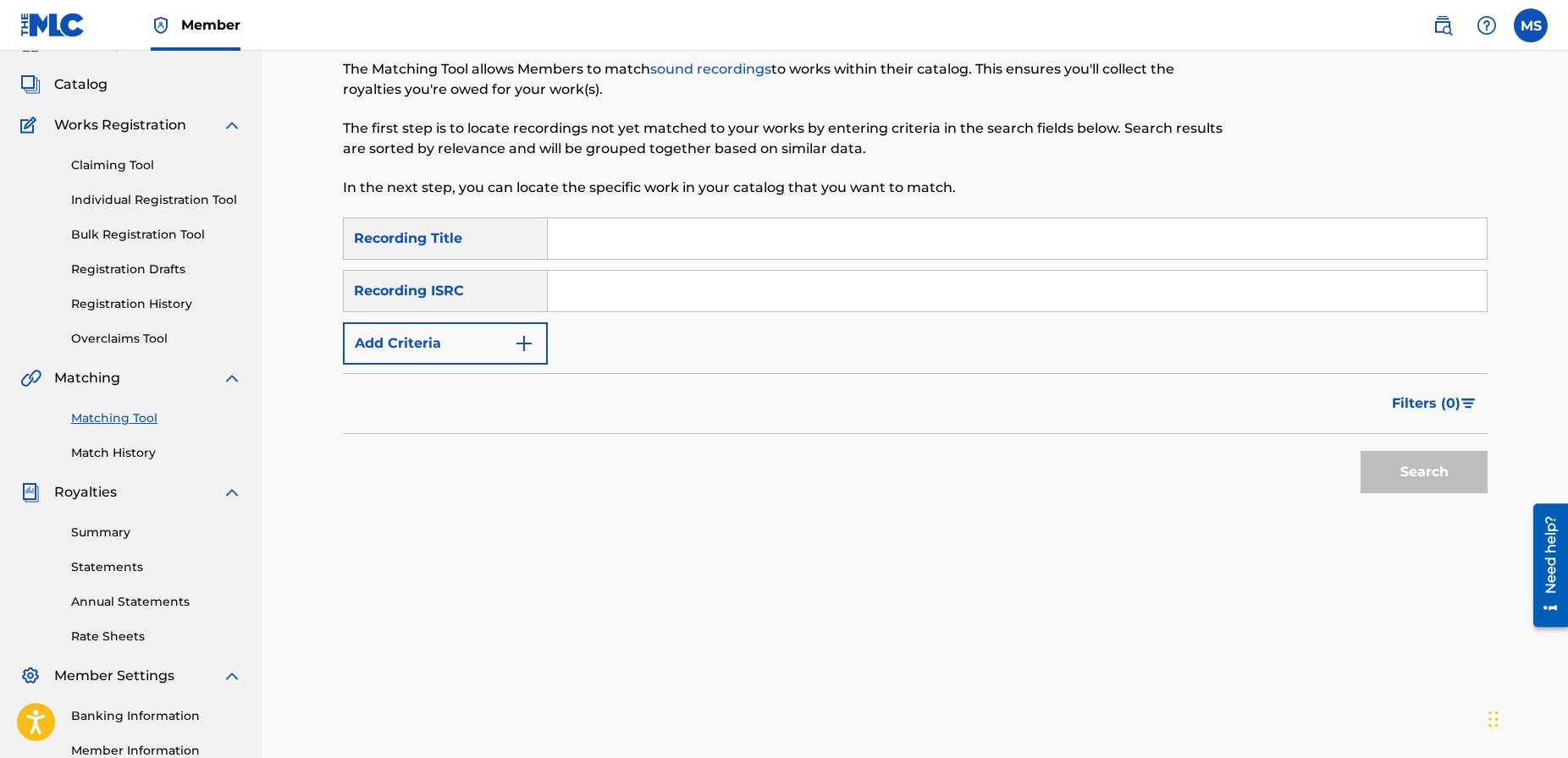
scroll to position [81, 0]
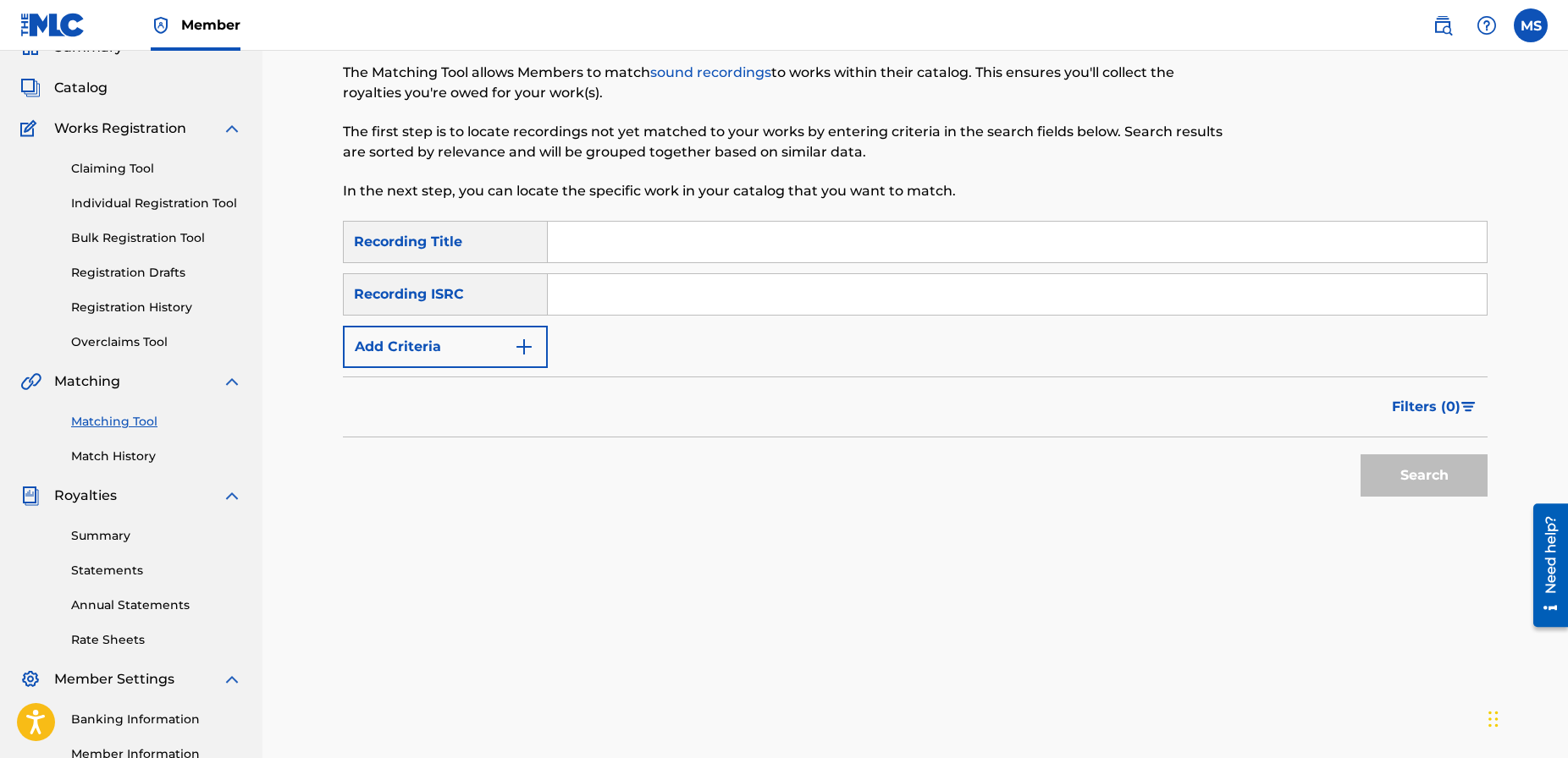
click at [511, 350] on button "Add Criteria" at bounding box center [445, 347] width 205 height 42
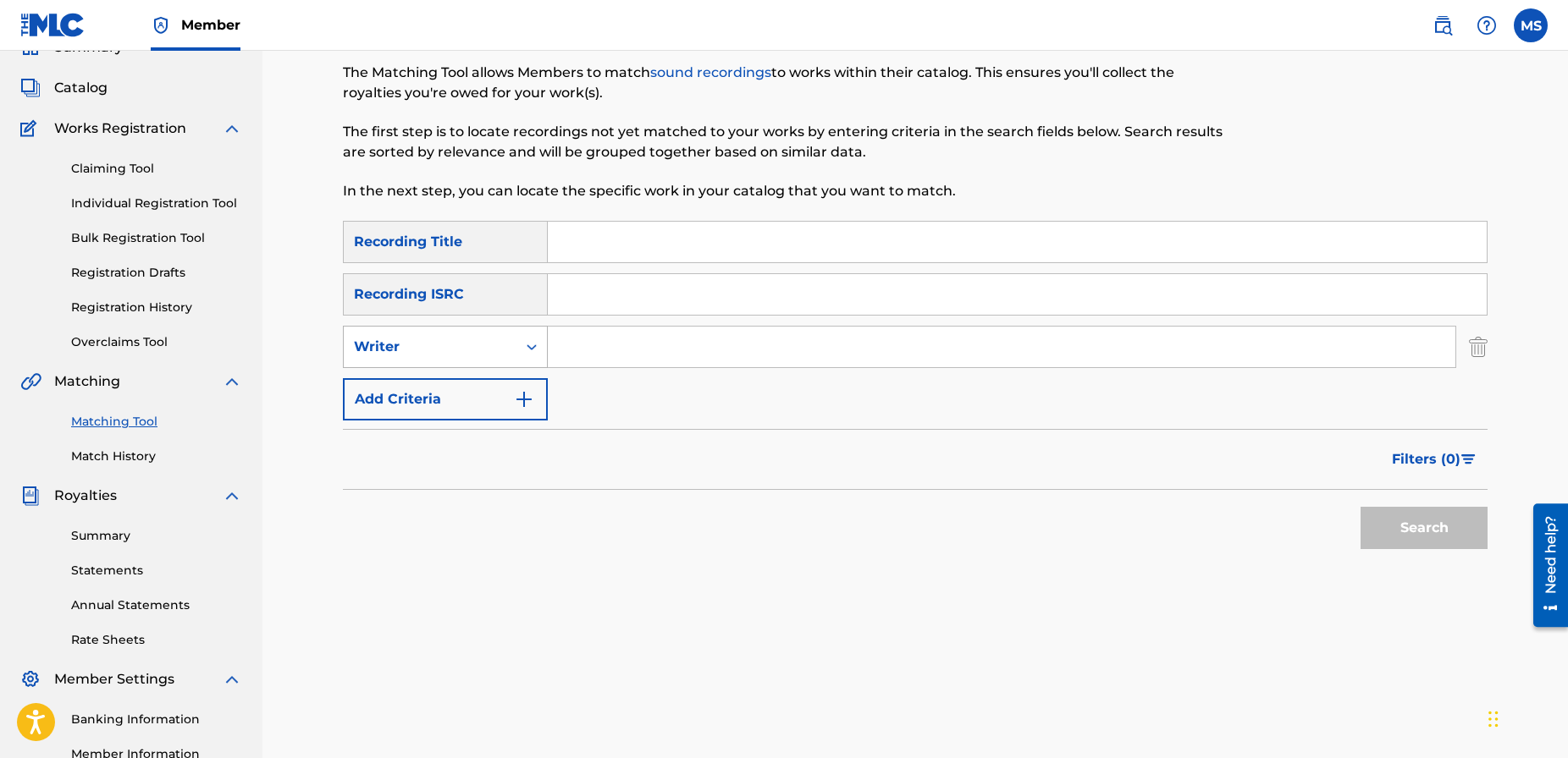
click at [527, 356] on div "Search Form" at bounding box center [531, 346] width 30 height 30
click at [492, 376] on div "Recording Artist" at bounding box center [445, 389] width 203 height 42
click at [579, 340] on input "Search Form" at bounding box center [1001, 347] width 908 height 41
click at [1361, 506] on button "Search" at bounding box center [1424, 527] width 127 height 42
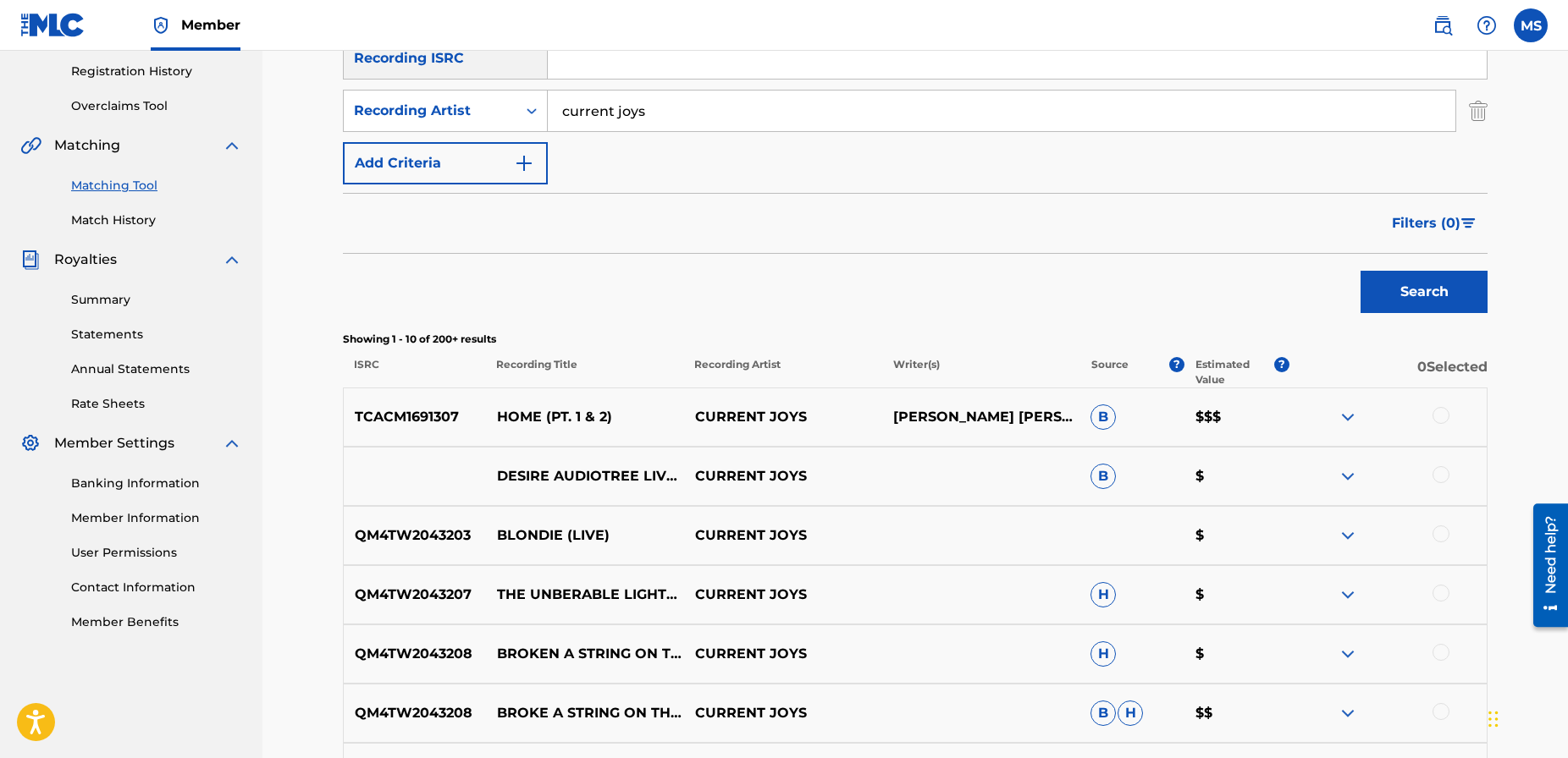
scroll to position [314, 0]
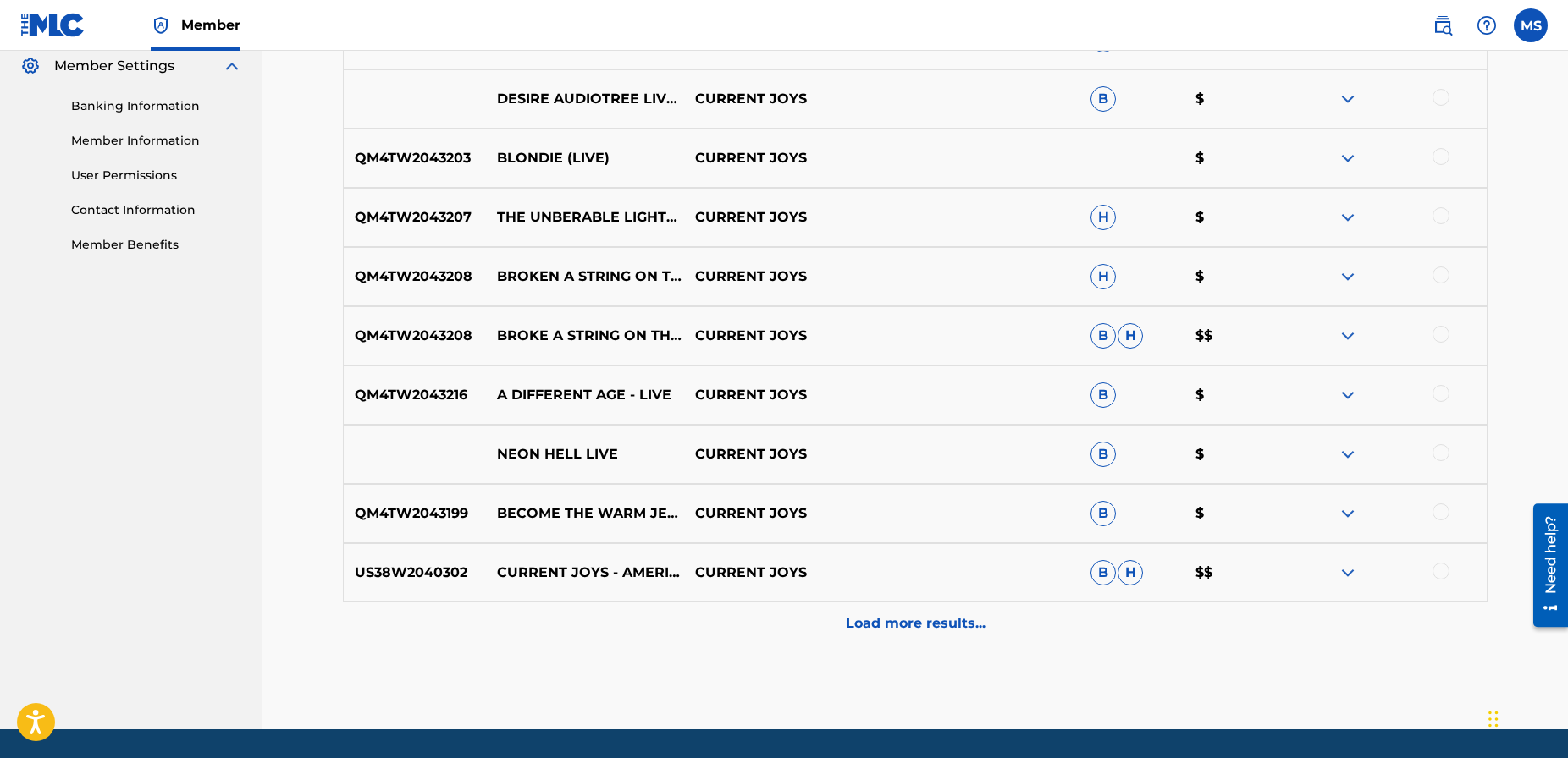
click at [868, 613] on p "Load more results..." at bounding box center [915, 623] width 140 height 20
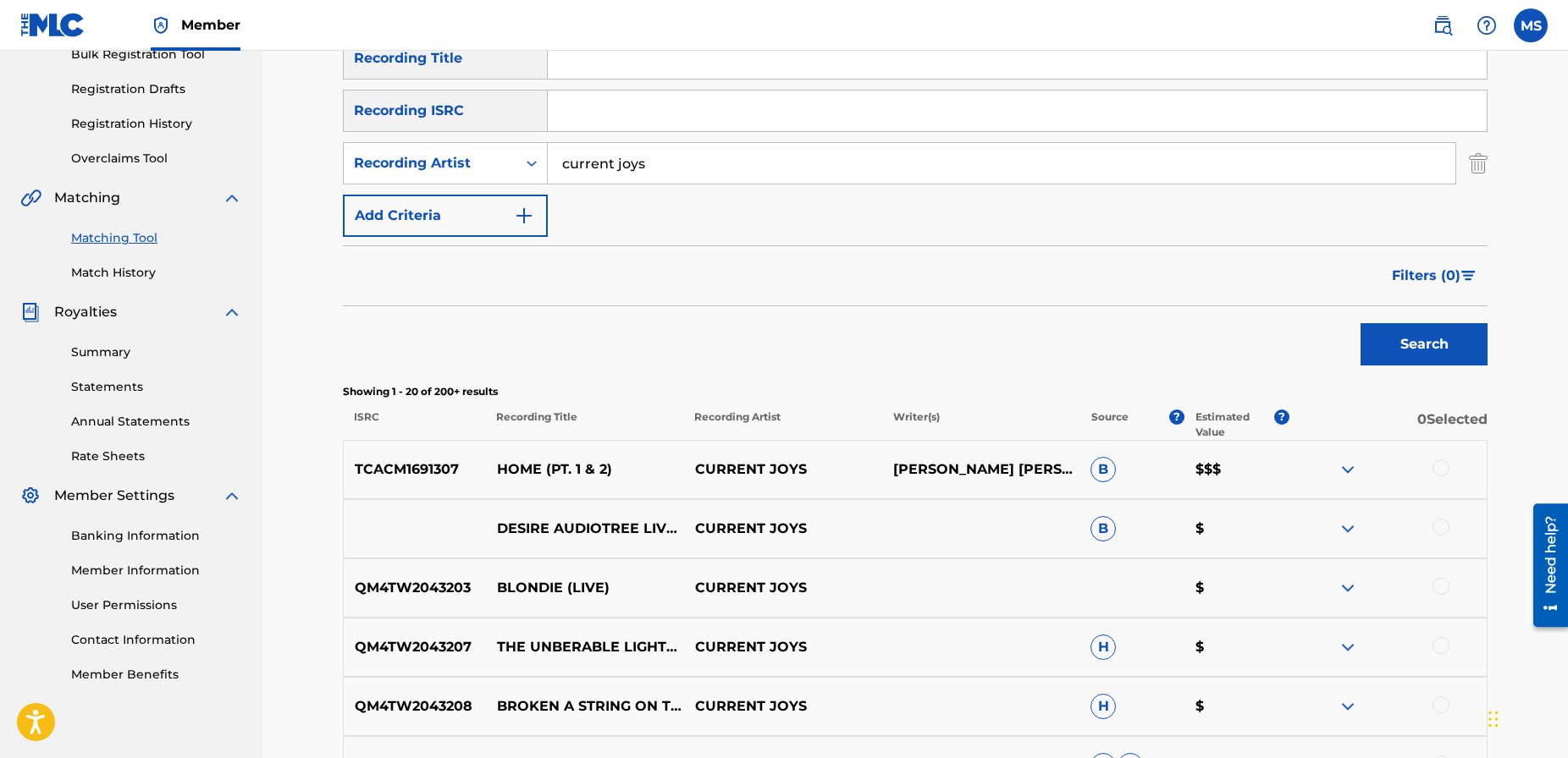
scroll to position [233, 0]
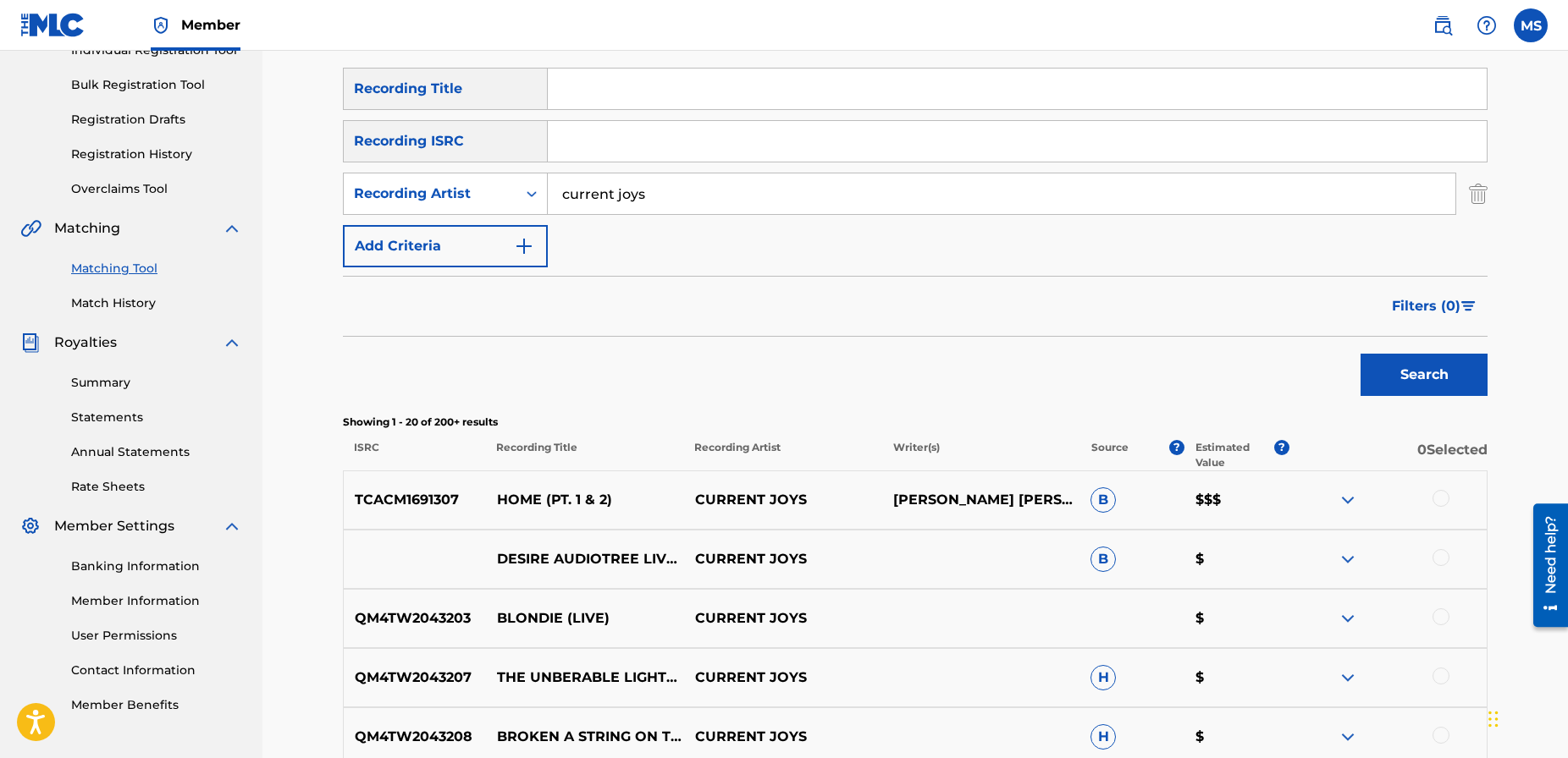
drag, startPoint x: 669, startPoint y: 197, endPoint x: 518, endPoint y: 164, distance: 154.6
click at [518, 164] on div "SearchWithCriteria86b6bfb0-38c8-46f1-b136-4a91051b3568 Recording Title SearchWi…" at bounding box center [915, 167] width 1145 height 199
type input "surf curse"
click at [1361, 354] on button "Search" at bounding box center [1424, 375] width 127 height 42
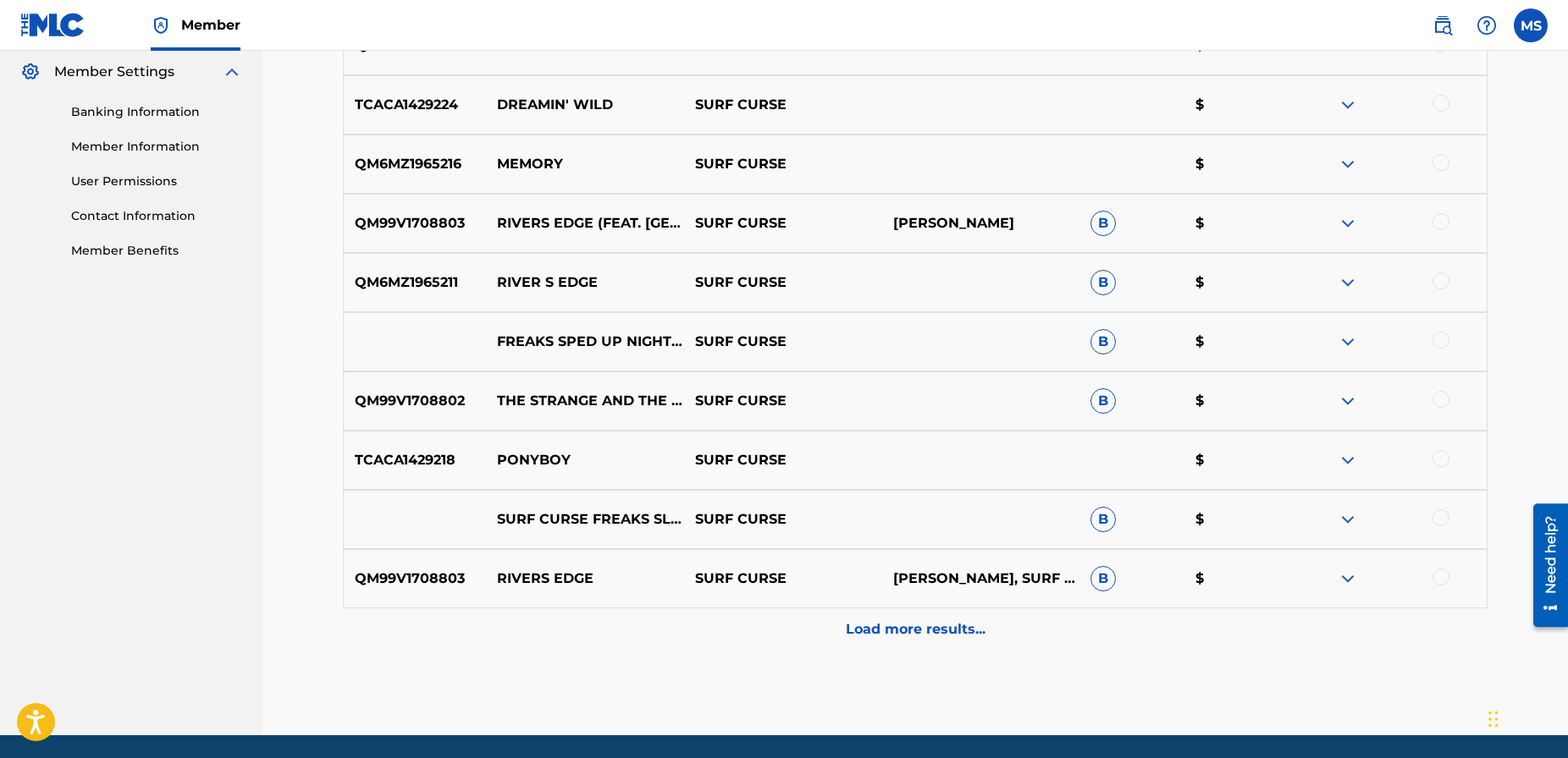
scroll to position [746, 0]
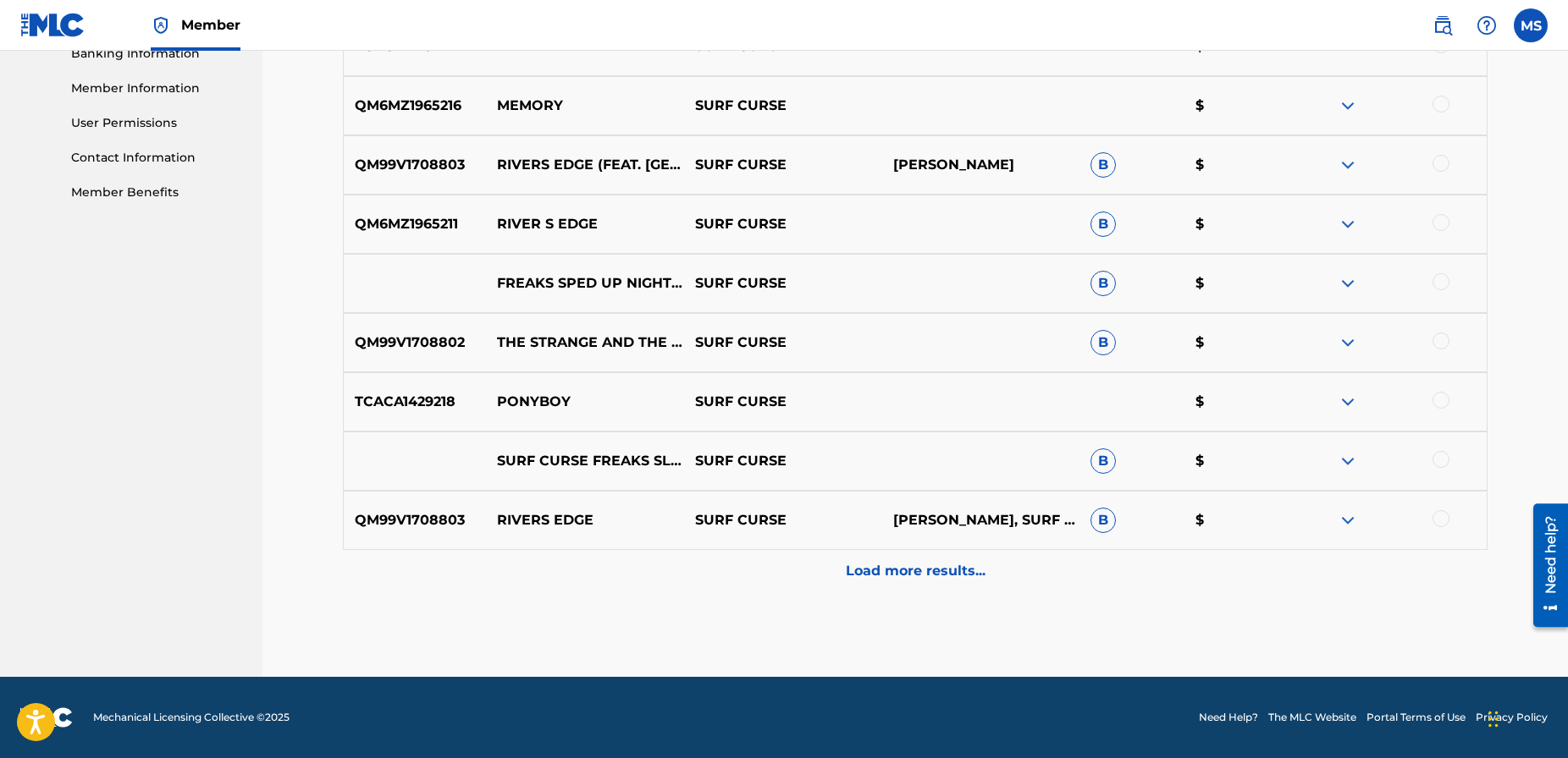
click at [922, 575] on p "Load more results..." at bounding box center [915, 571] width 140 height 20
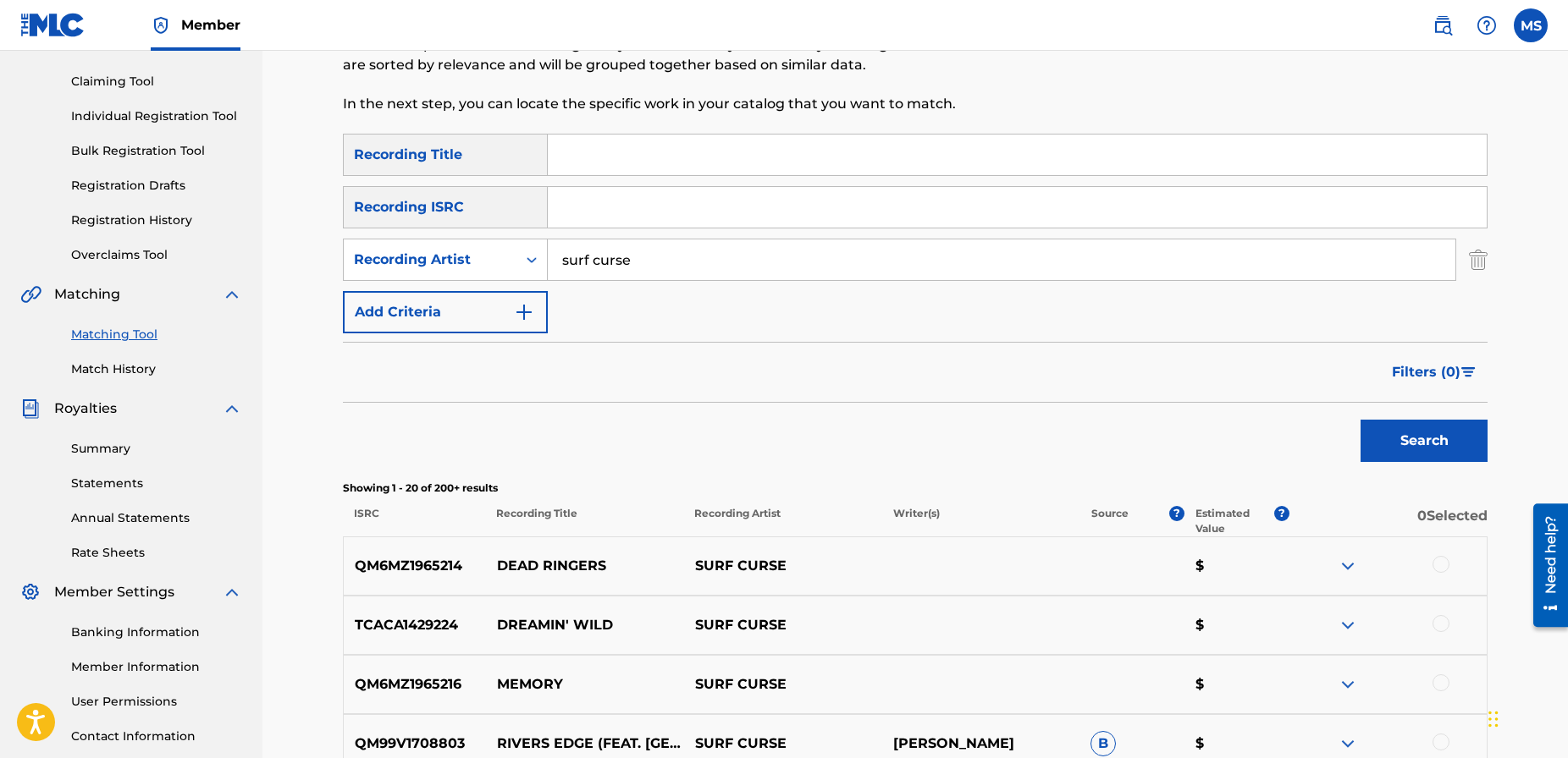
scroll to position [160, 0]
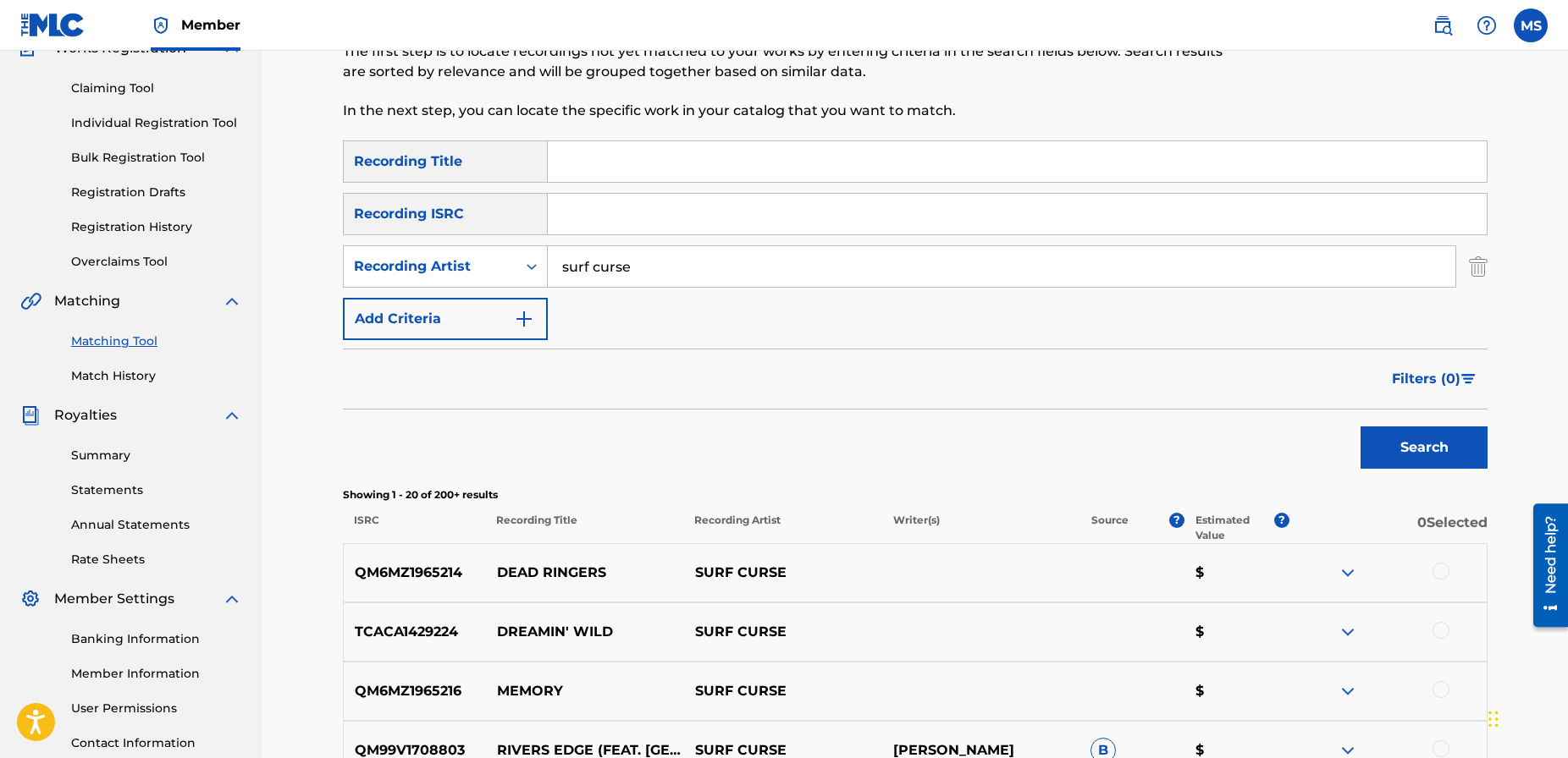
click at [1464, 372] on button "Filters ( 0 )" at bounding box center [1434, 379] width 106 height 42
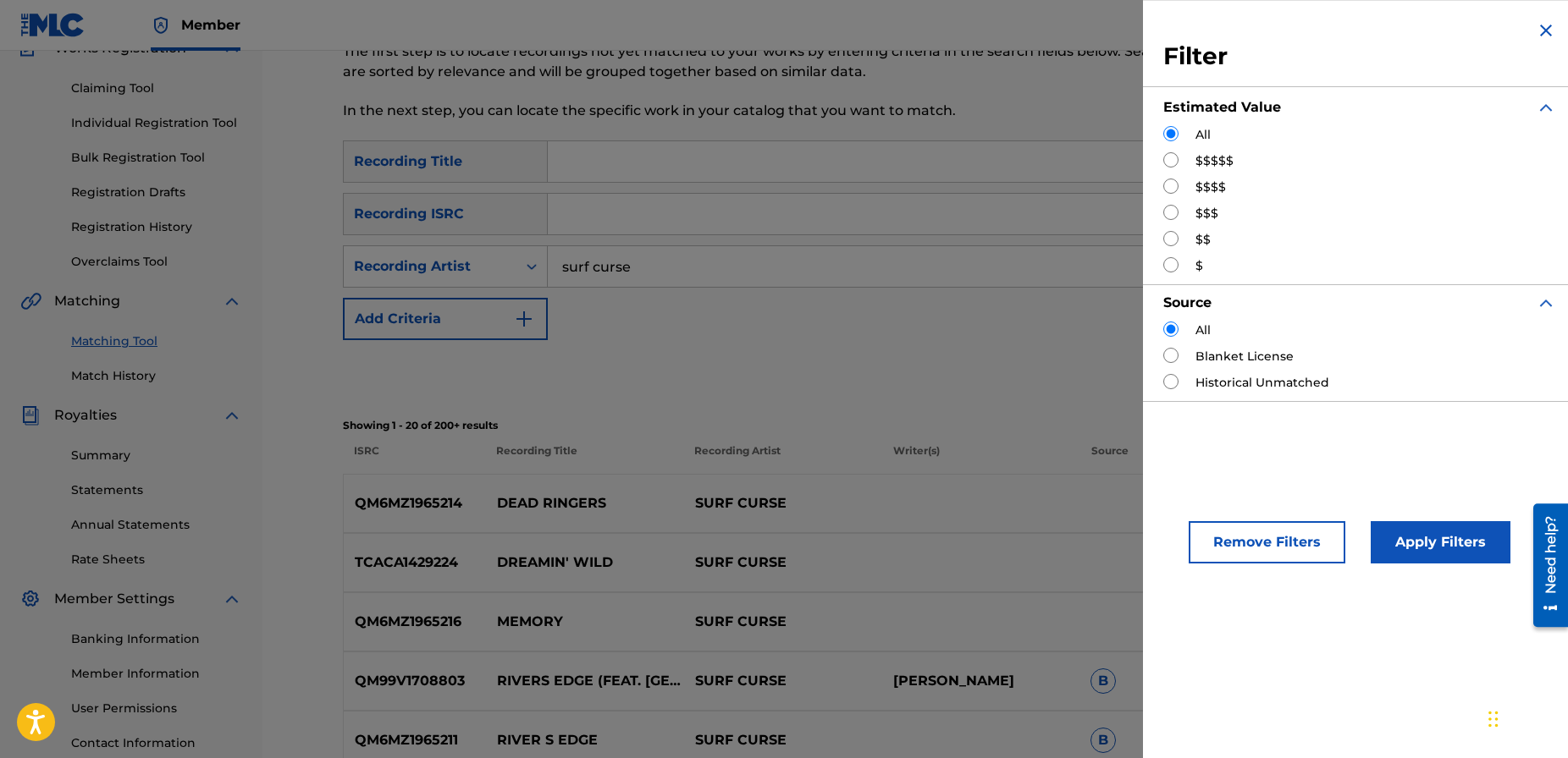
click at [1169, 160] on input "Search Form" at bounding box center [1171, 160] width 16 height 16
radio input "true"
click at [1418, 540] on button "Apply Filters" at bounding box center [1440, 542] width 140 height 42
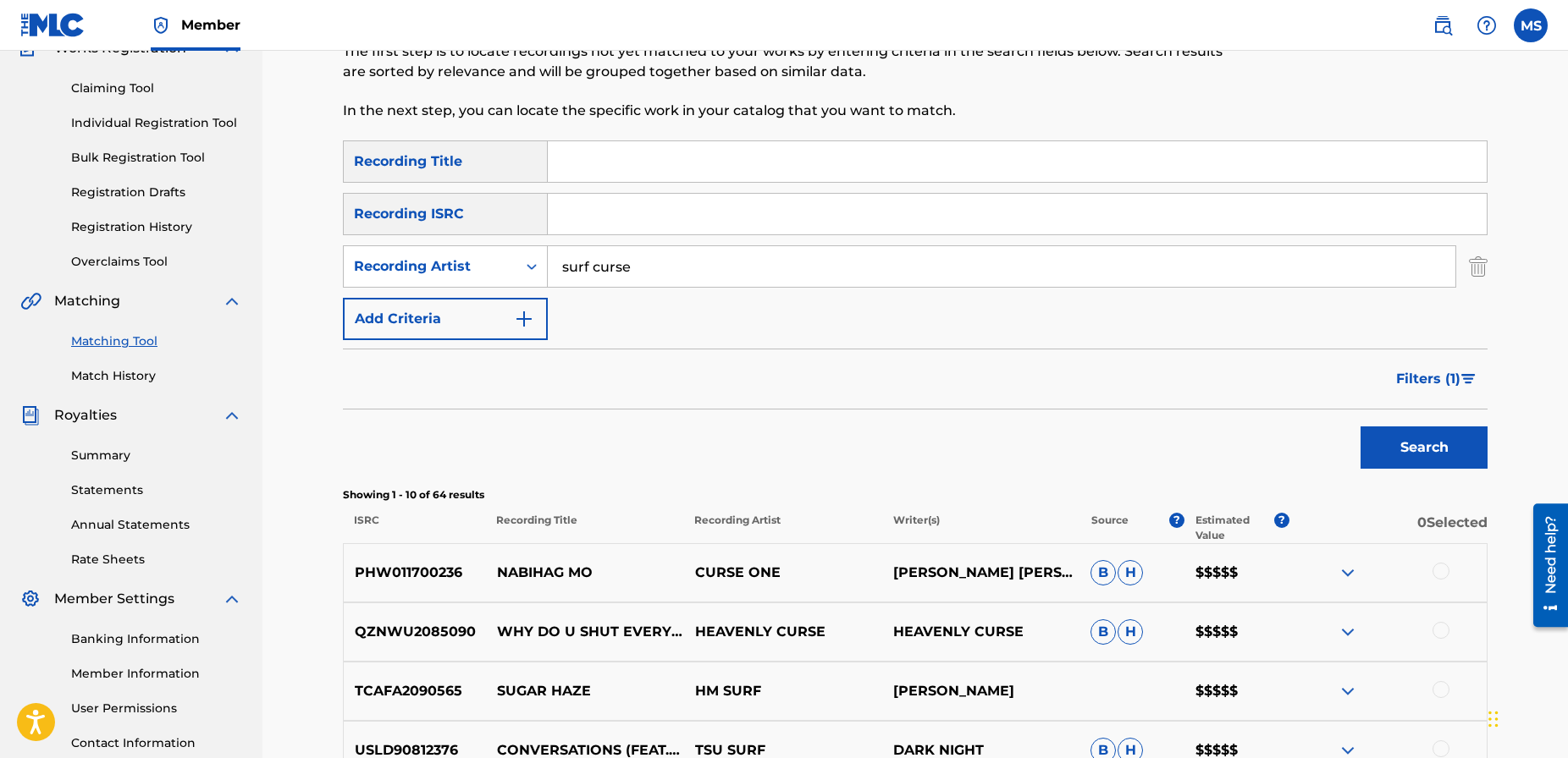
click at [1461, 376] on img "Search Form" at bounding box center [1468, 379] width 15 height 10
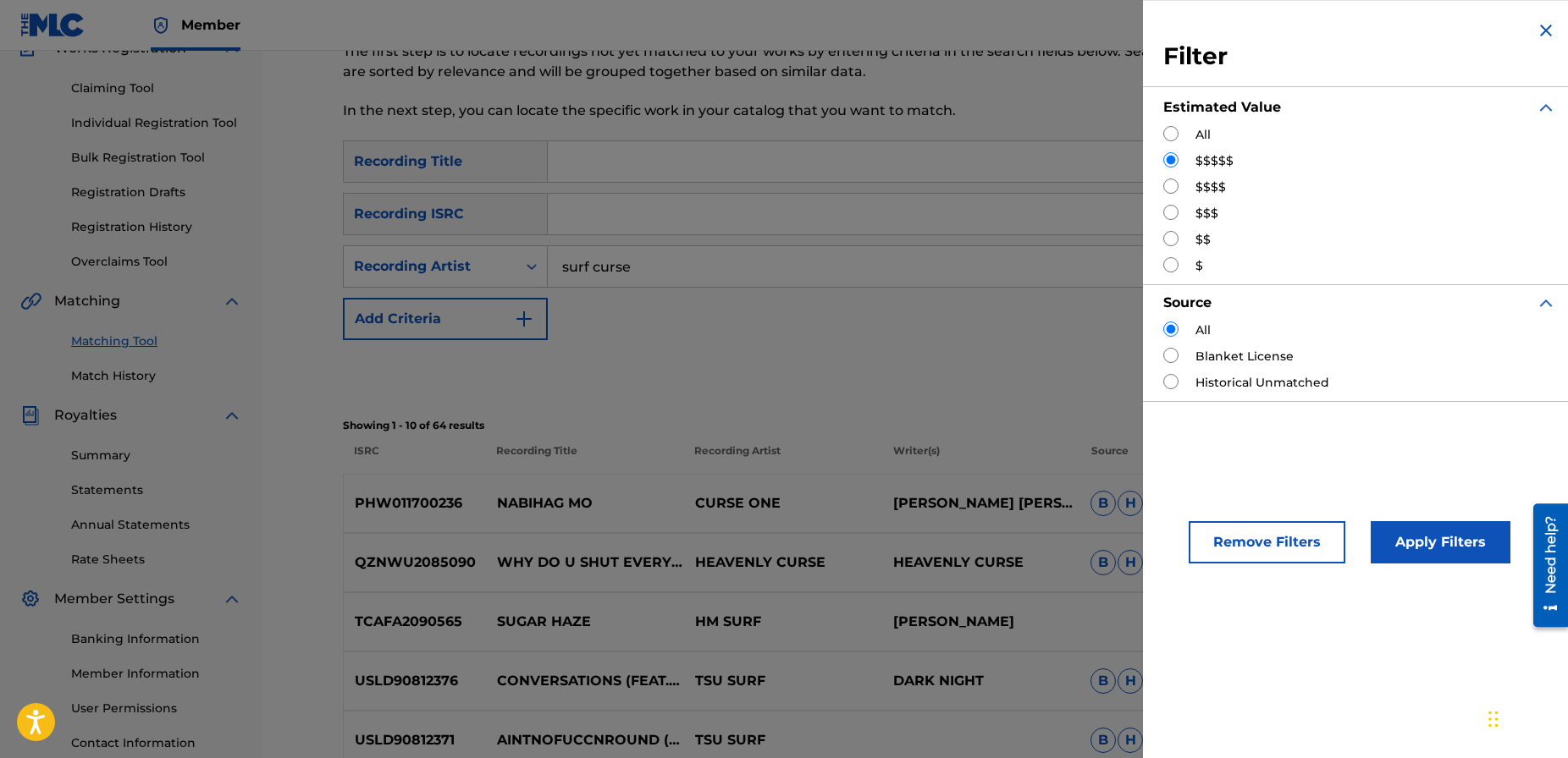
click at [1168, 189] on input "Search Form" at bounding box center [1171, 186] width 16 height 16
radio input "true"
click at [1432, 537] on button "Apply Filters" at bounding box center [1440, 542] width 140 height 42
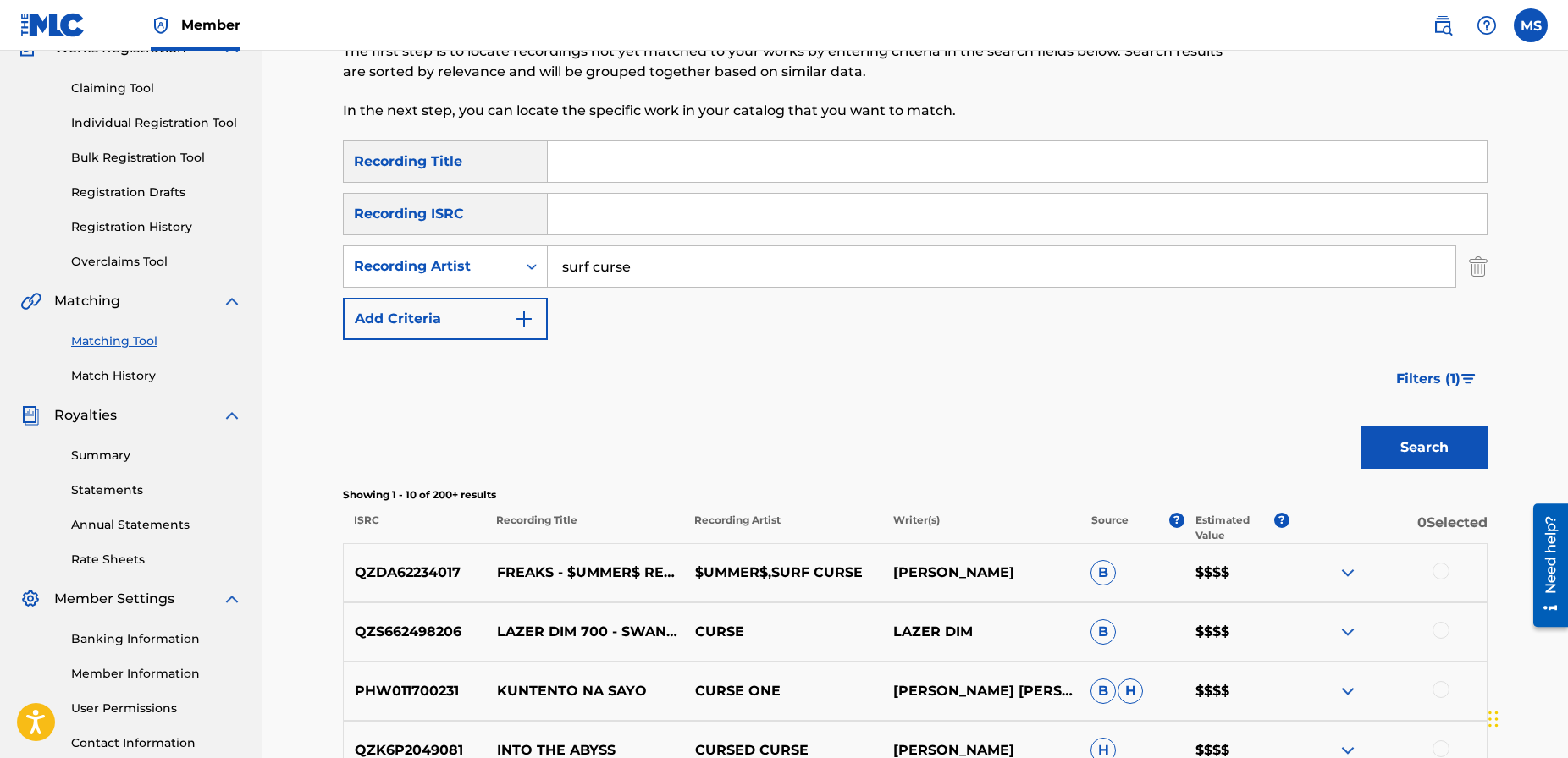
click at [1464, 376] on img "Search Form" at bounding box center [1468, 379] width 15 height 10
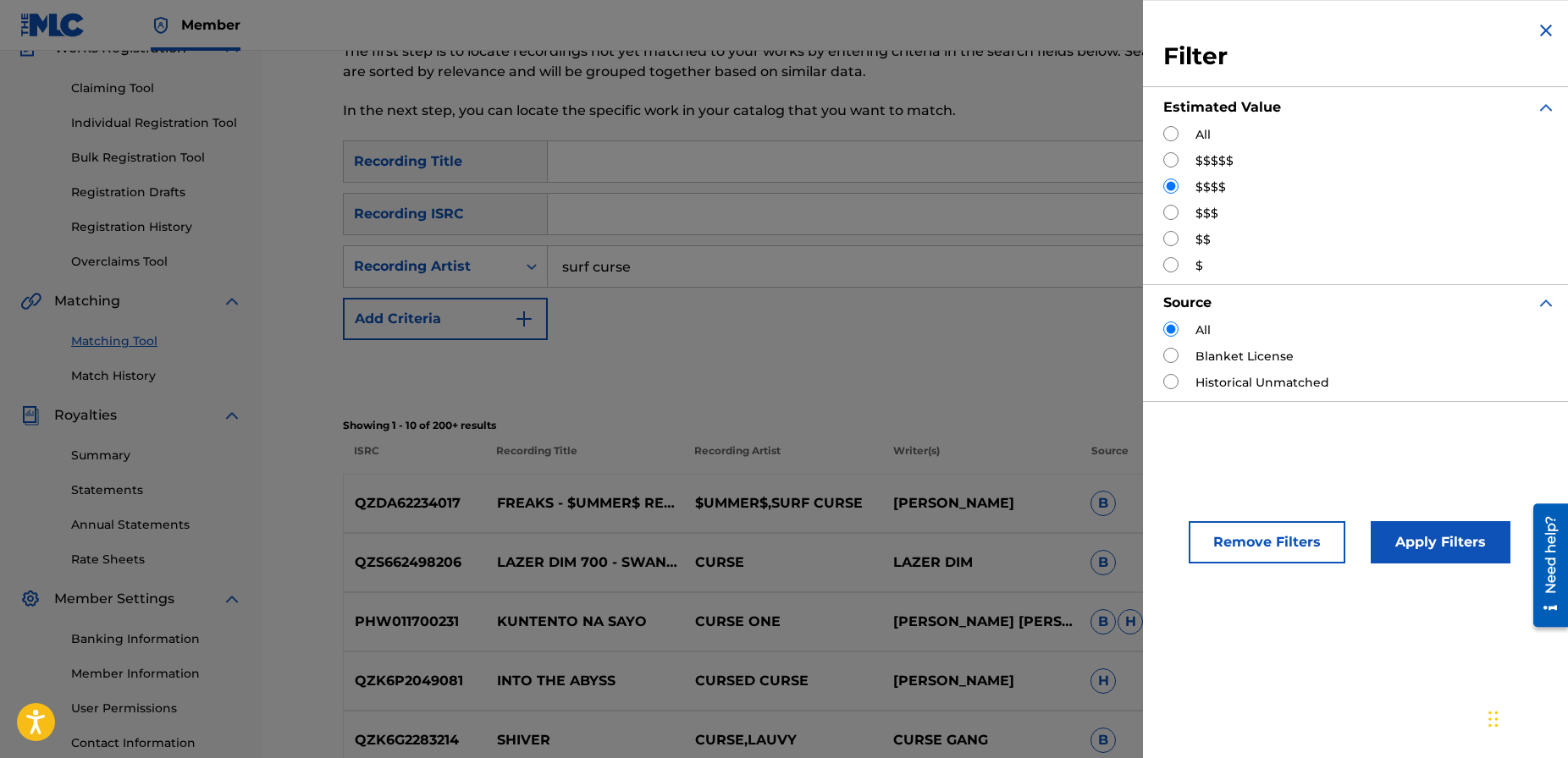
click at [1167, 212] on input "Search Form" at bounding box center [1171, 212] width 16 height 16
radio input "true"
click at [1420, 526] on button "Apply Filters" at bounding box center [1440, 542] width 140 height 42
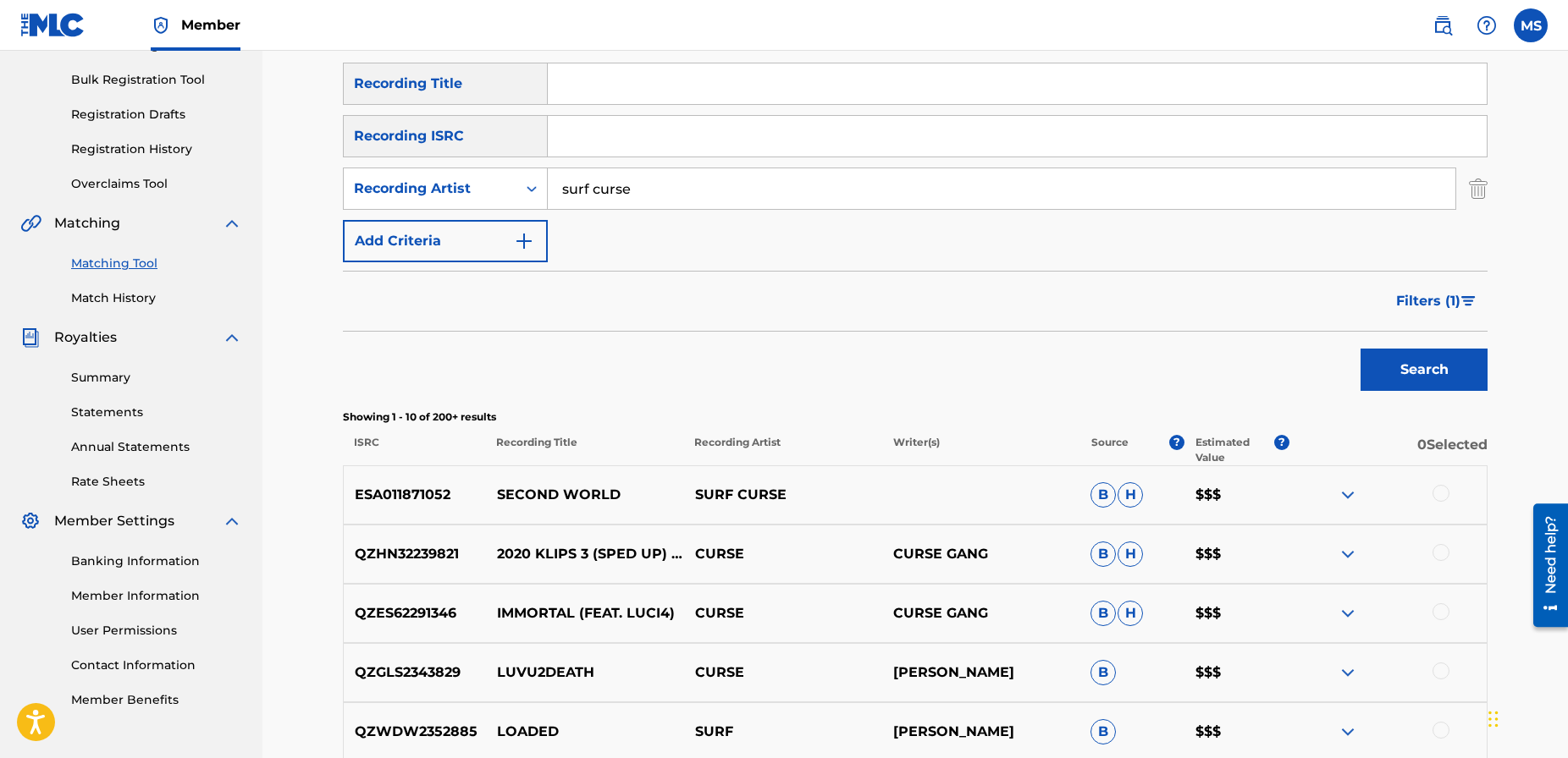
scroll to position [249, 0]
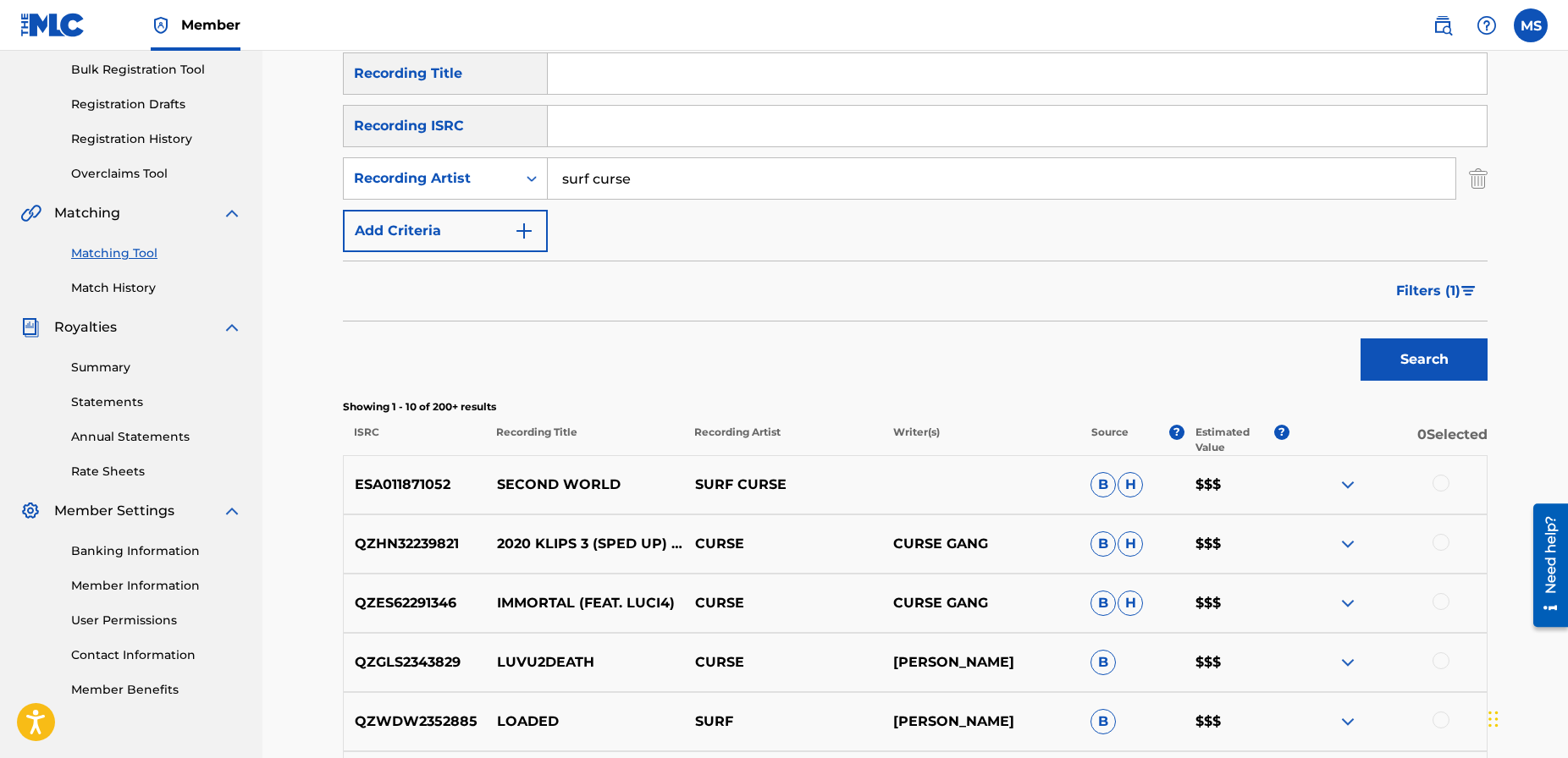
click at [1445, 294] on span "Filters ( 1 )" at bounding box center [1428, 291] width 64 height 20
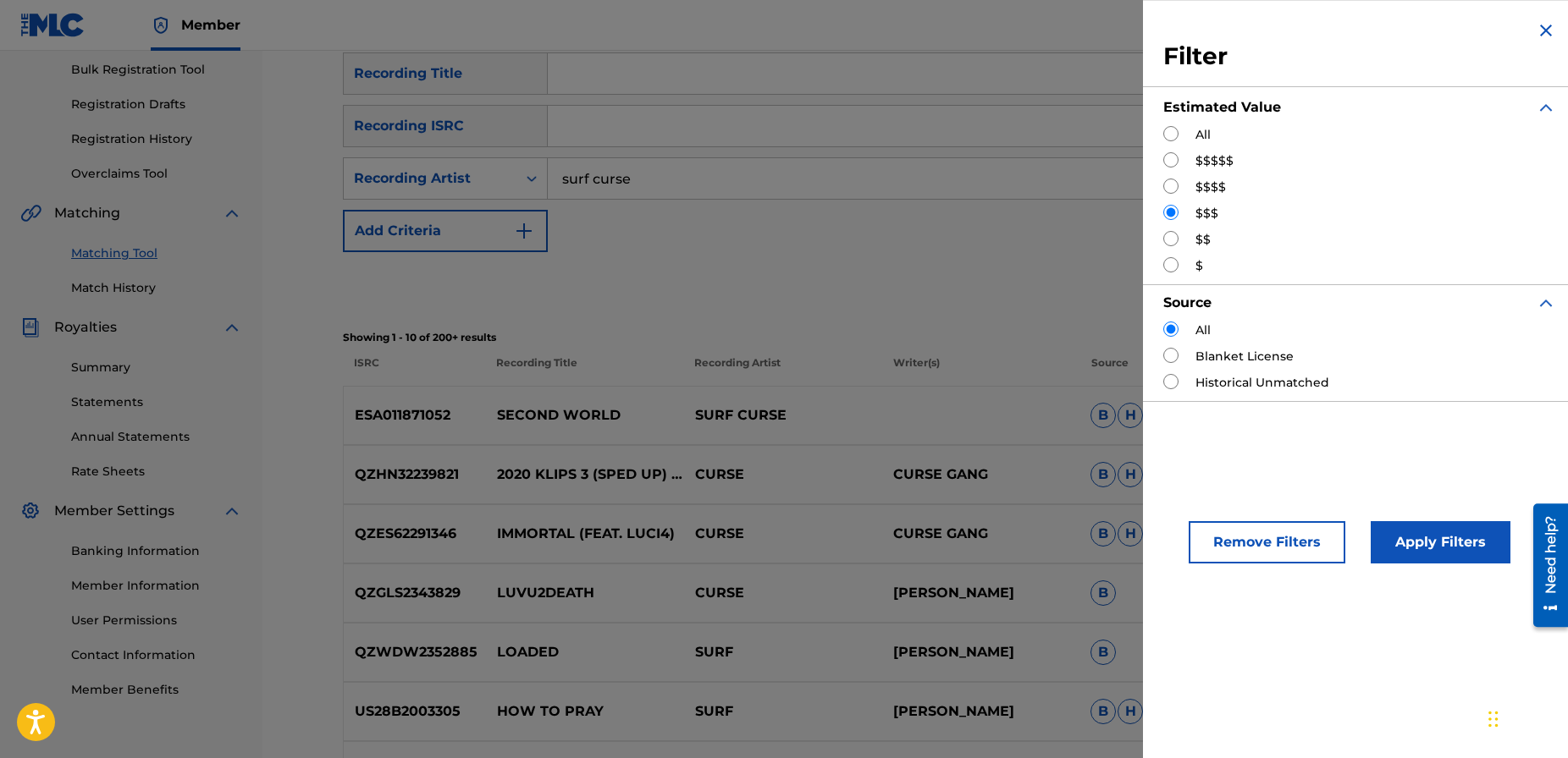
click at [1179, 239] on div "$$" at bounding box center [1359, 239] width 393 height 17
click at [1169, 239] on input "Search Form" at bounding box center [1171, 239] width 16 height 16
radio input "true"
click at [1421, 545] on button "Apply Filters" at bounding box center [1440, 542] width 140 height 42
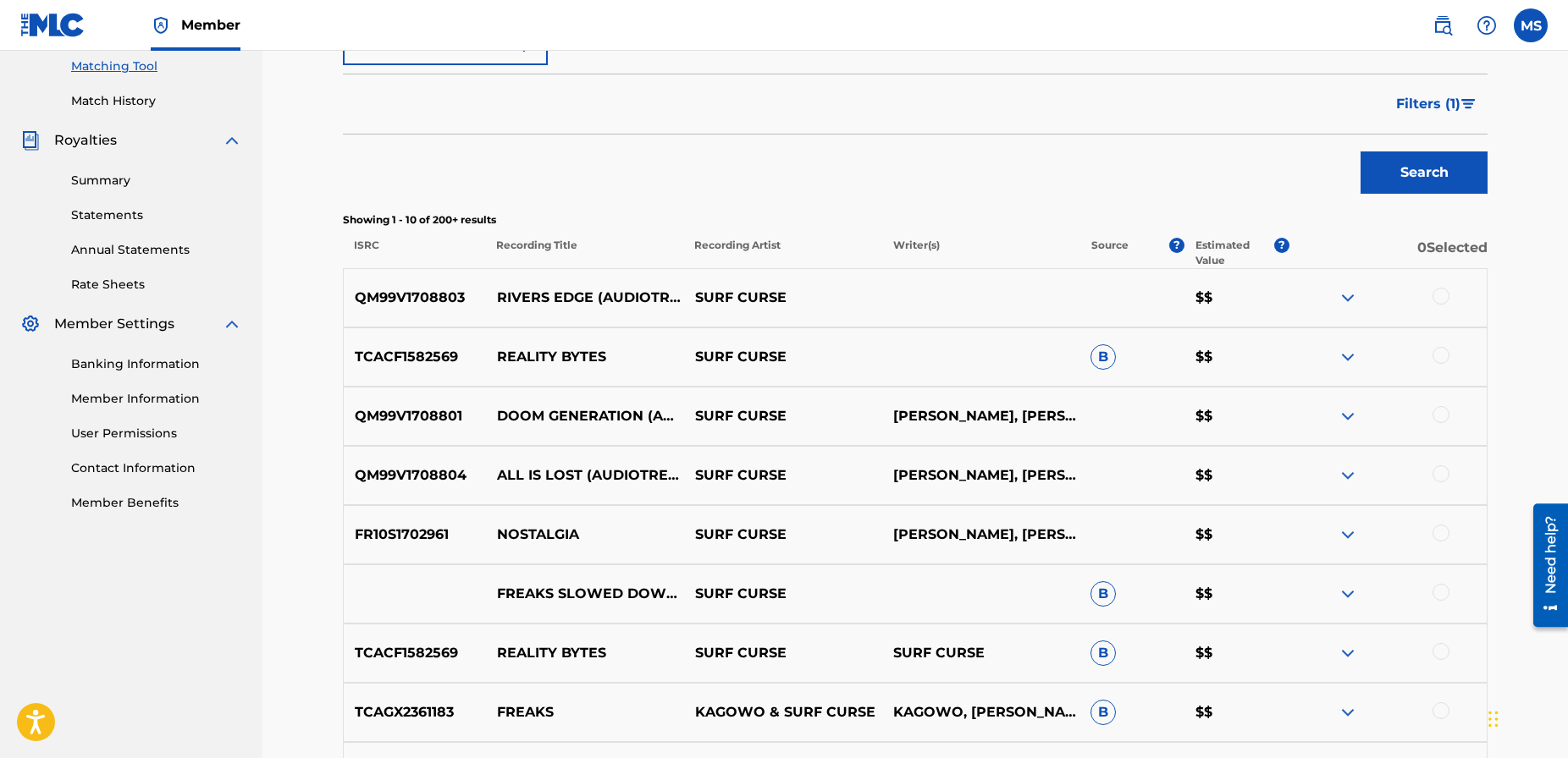
scroll to position [436, 0]
drag, startPoint x: 462, startPoint y: 357, endPoint x: 358, endPoint y: 354, distance: 104.0
click at [358, 354] on p "TCACF1582569" at bounding box center [415, 356] width 142 height 20
copy p "TCACF1582569"
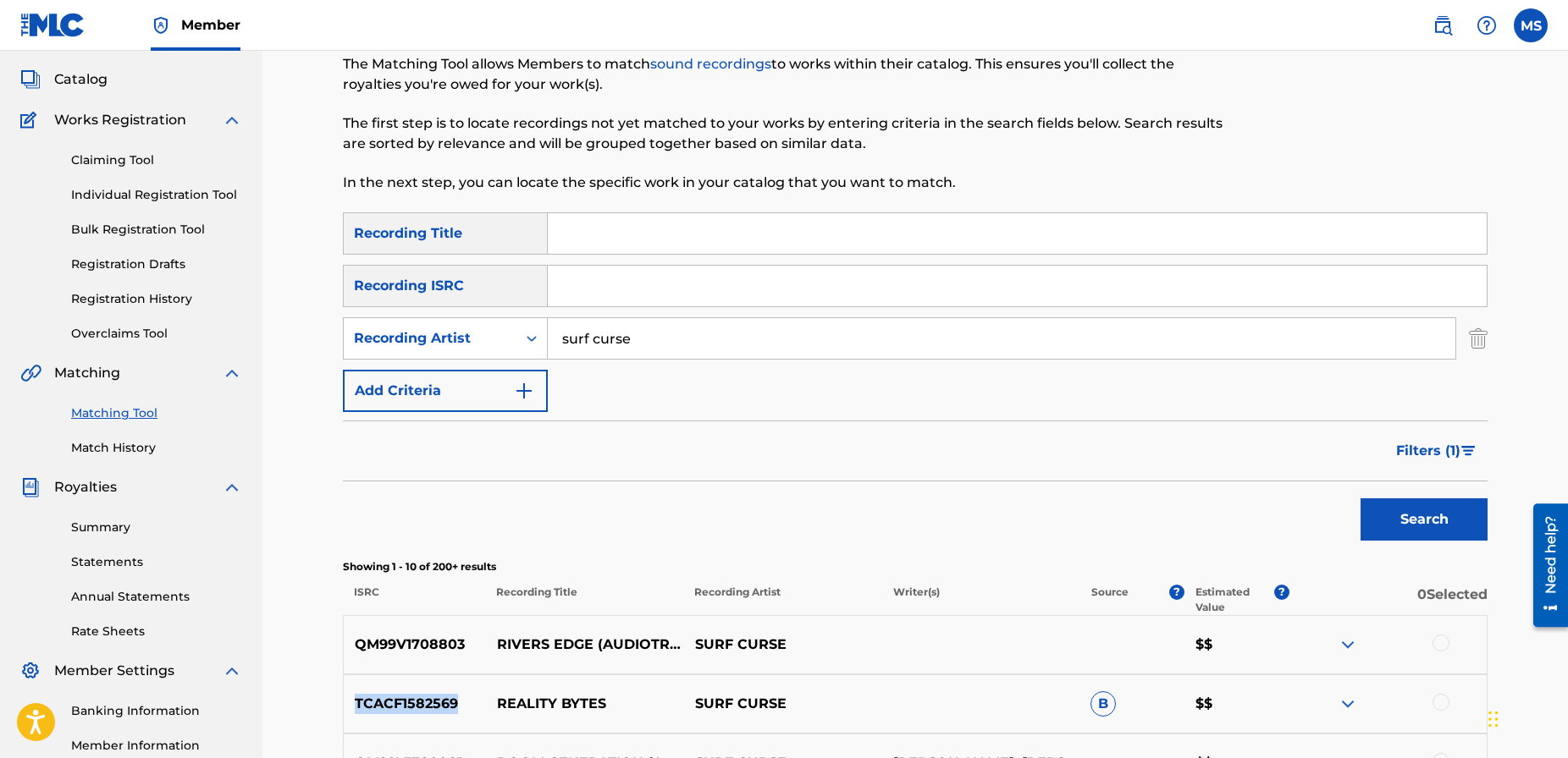
scroll to position [87, 0]
click at [600, 286] on input "Search Form" at bounding box center [1017, 287] width 939 height 41
paste input "TCACF1582569"
type input "TCACF1582569"
click at [1420, 523] on button "Search" at bounding box center [1424, 521] width 127 height 42
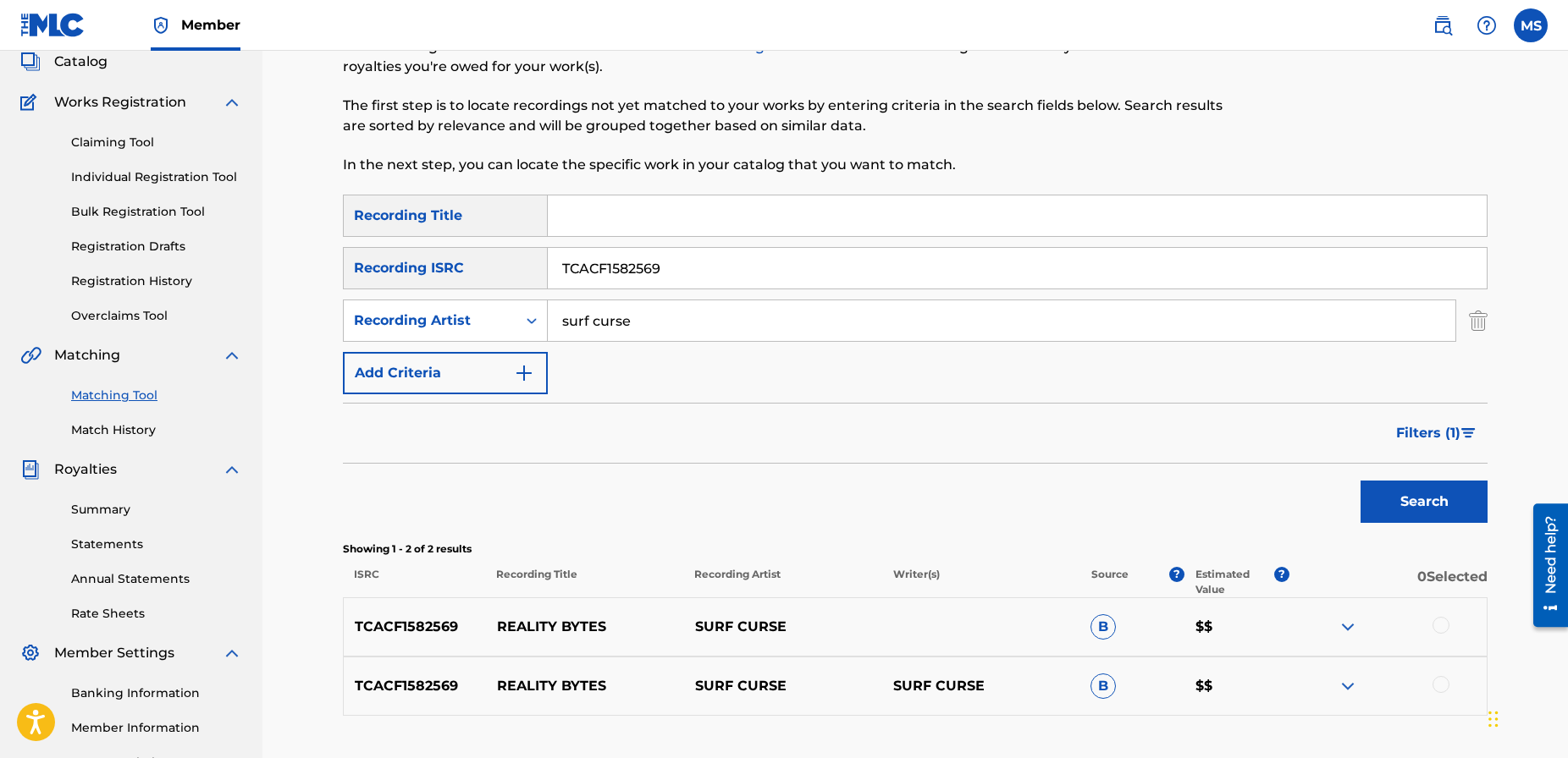
scroll to position [115, 0]
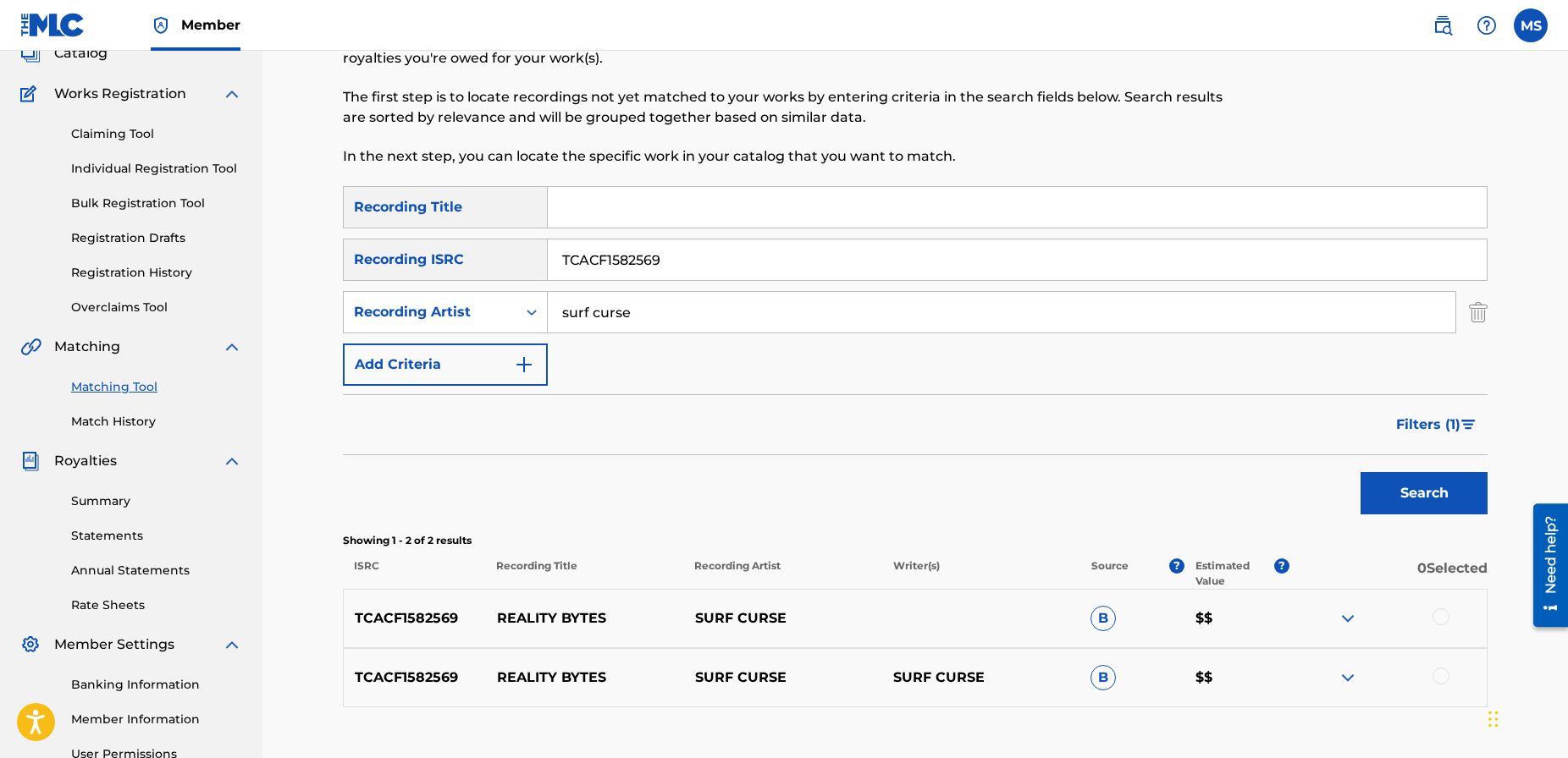
click at [1473, 427] on img "Search Form" at bounding box center [1468, 425] width 15 height 10
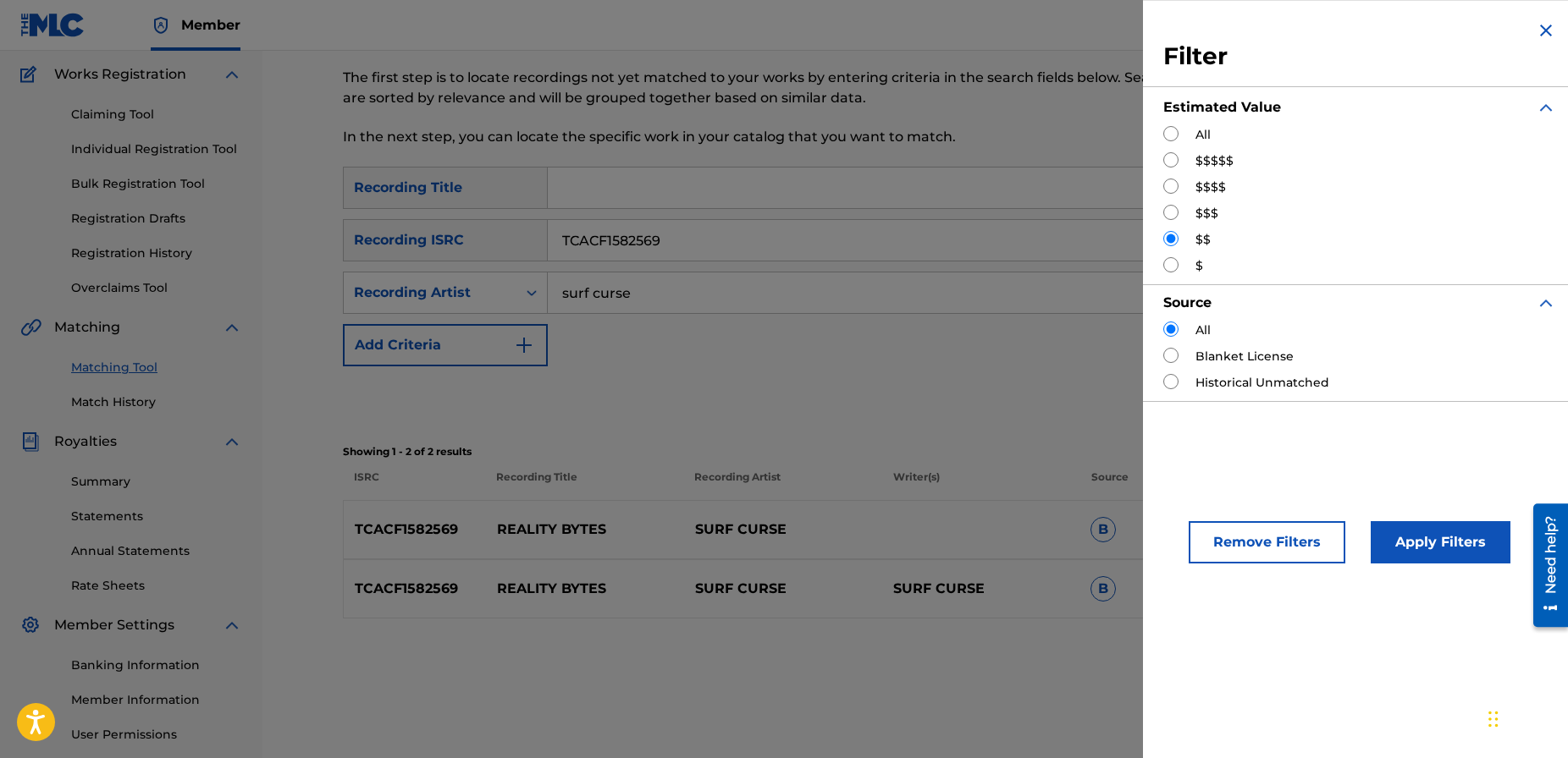
scroll to position [136, 0]
click at [1171, 134] on input "Search Form" at bounding box center [1171, 134] width 16 height 16
radio input "true"
click at [1430, 541] on button "Apply Filters" at bounding box center [1440, 542] width 140 height 42
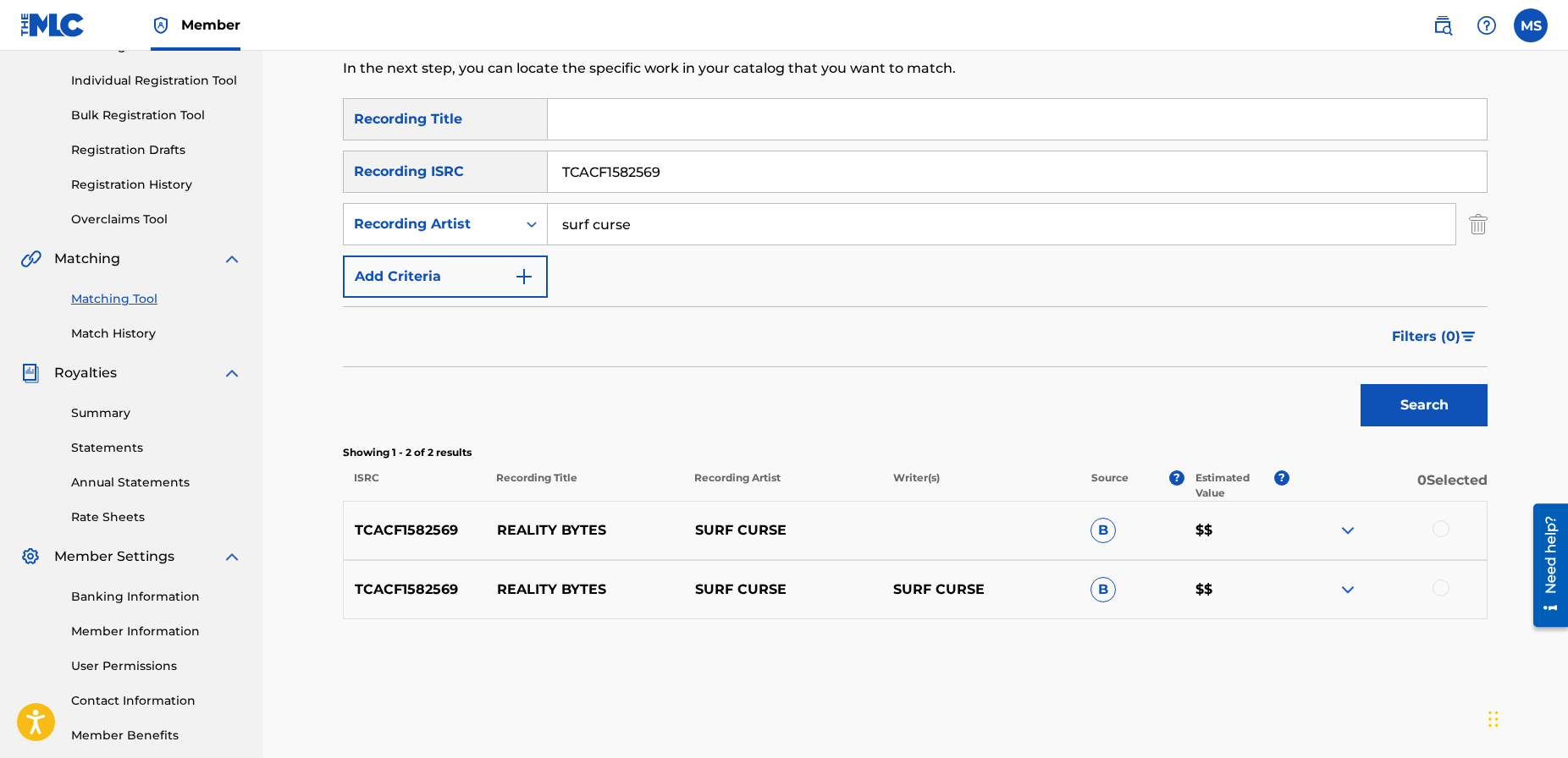
scroll to position [291, 0]
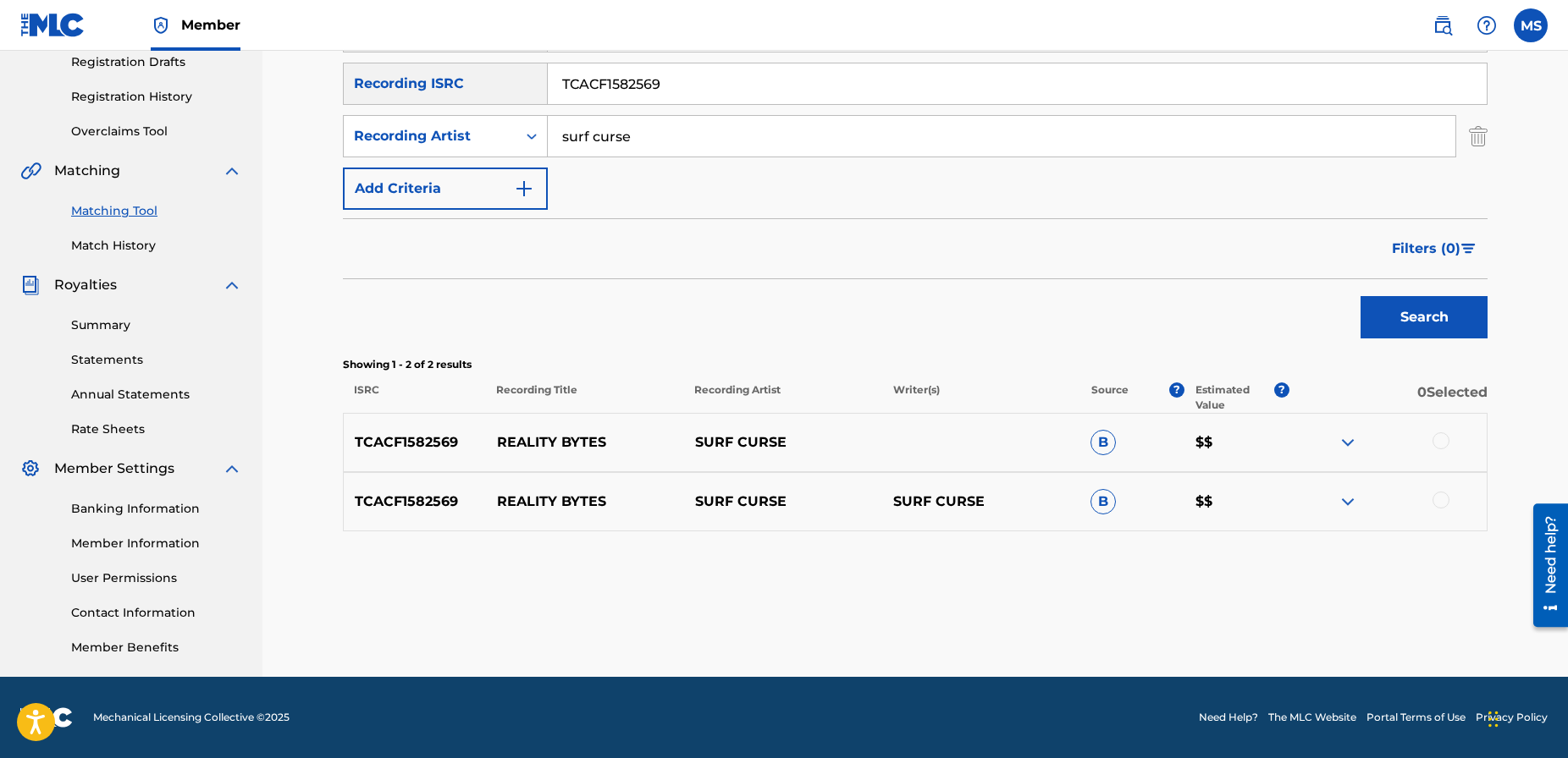
drag, startPoint x: 1435, startPoint y: 441, endPoint x: 1447, endPoint y: 489, distance: 49.5
click at [1435, 441] on div at bounding box center [1441, 441] width 17 height 17
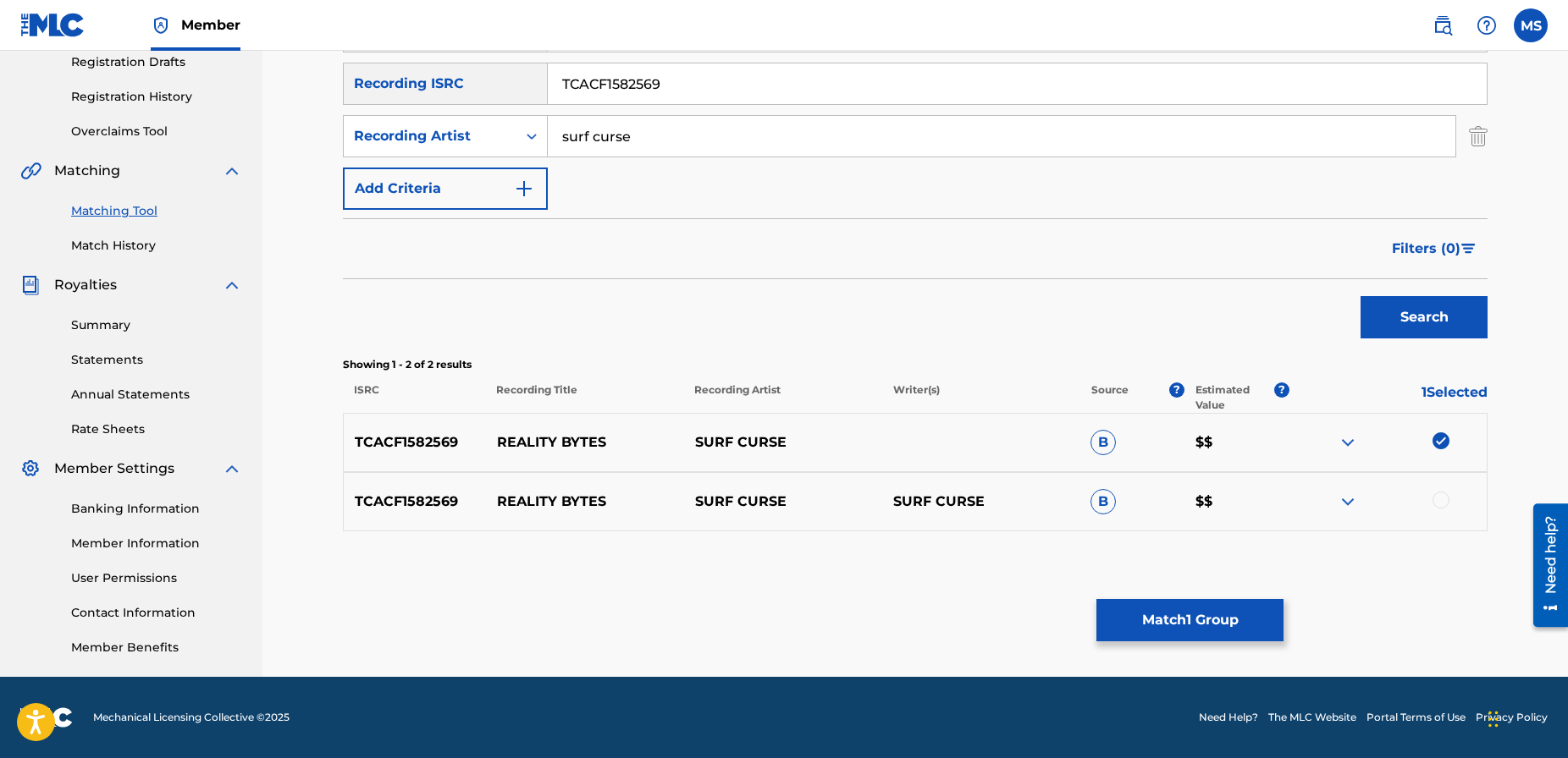
click at [1444, 500] on div at bounding box center [1441, 500] width 17 height 17
click at [1188, 618] on button "Match 2 Groups" at bounding box center [1190, 620] width 187 height 42
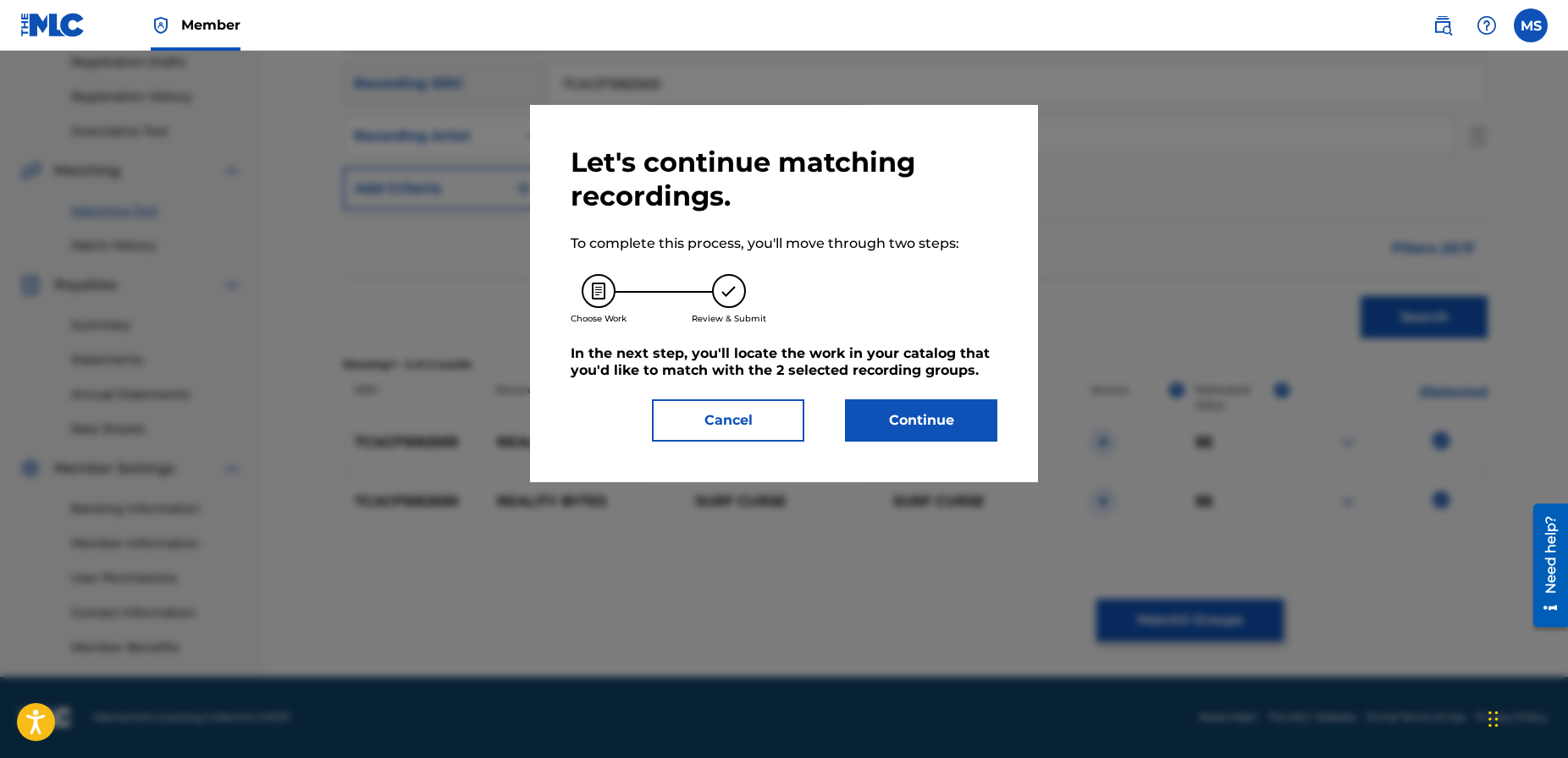
click at [928, 415] on button "Continue" at bounding box center [922, 420] width 153 height 42
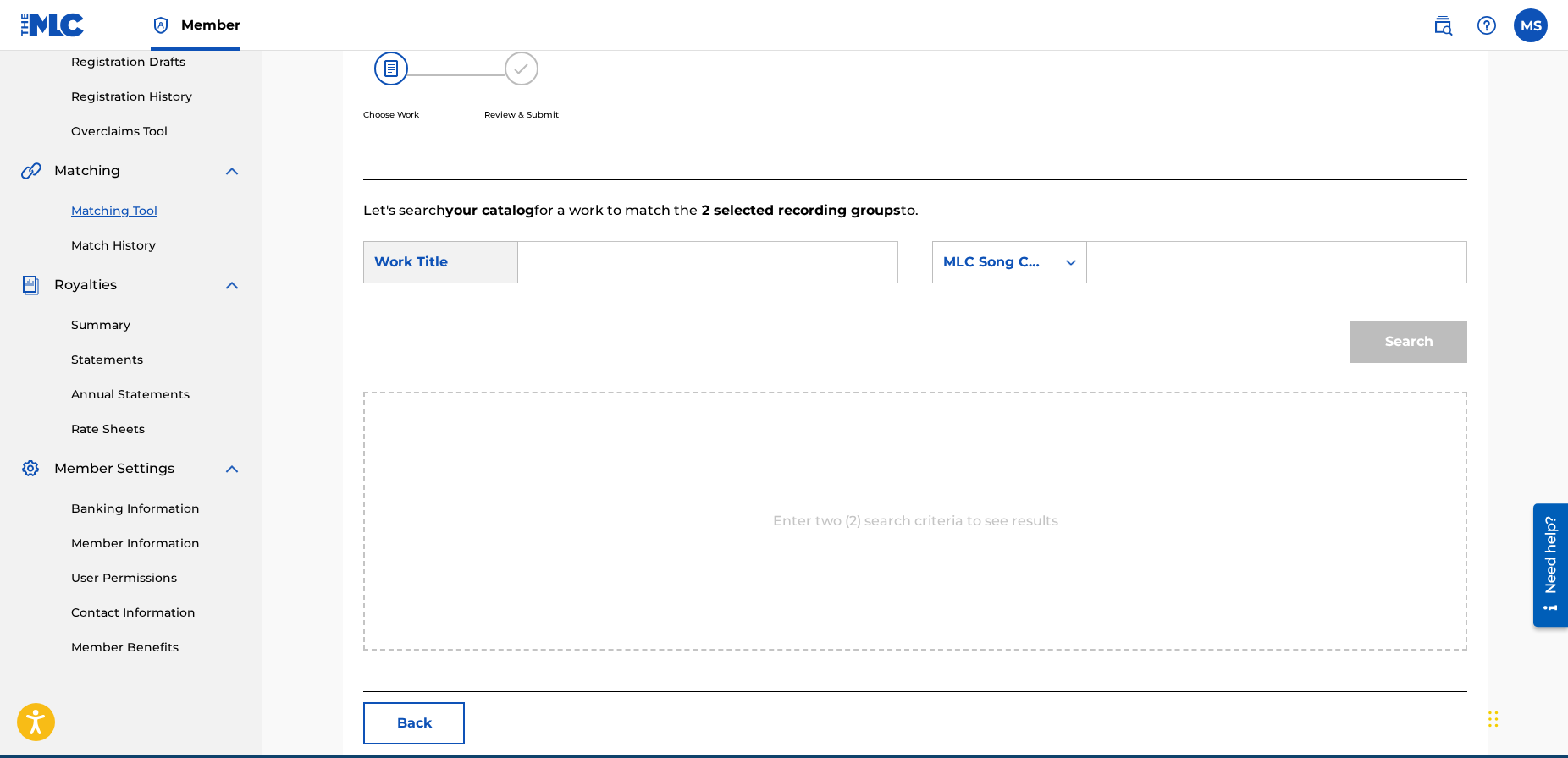
click at [594, 264] on input "Search Form" at bounding box center [708, 262] width 351 height 41
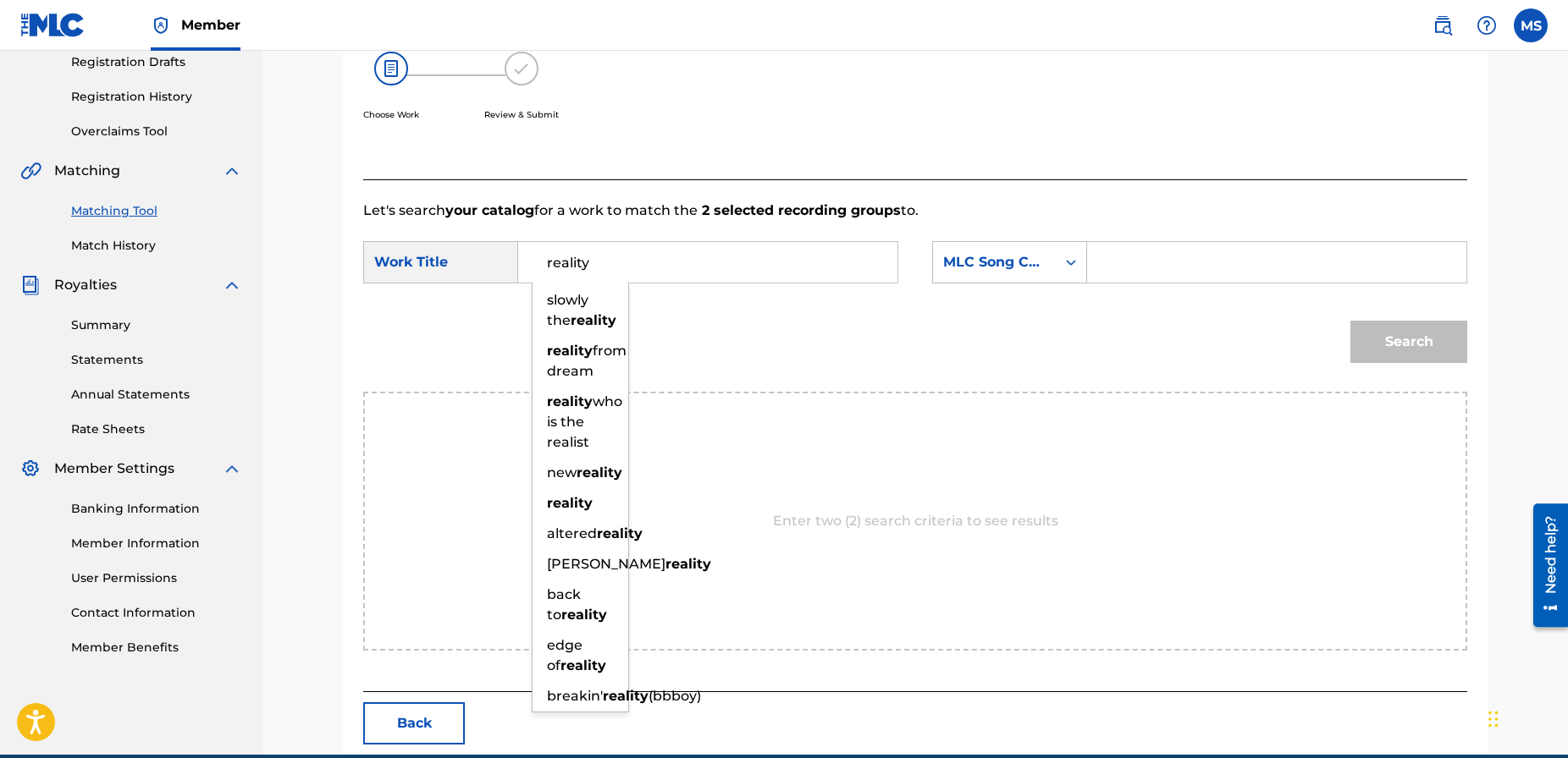
type input "reality"
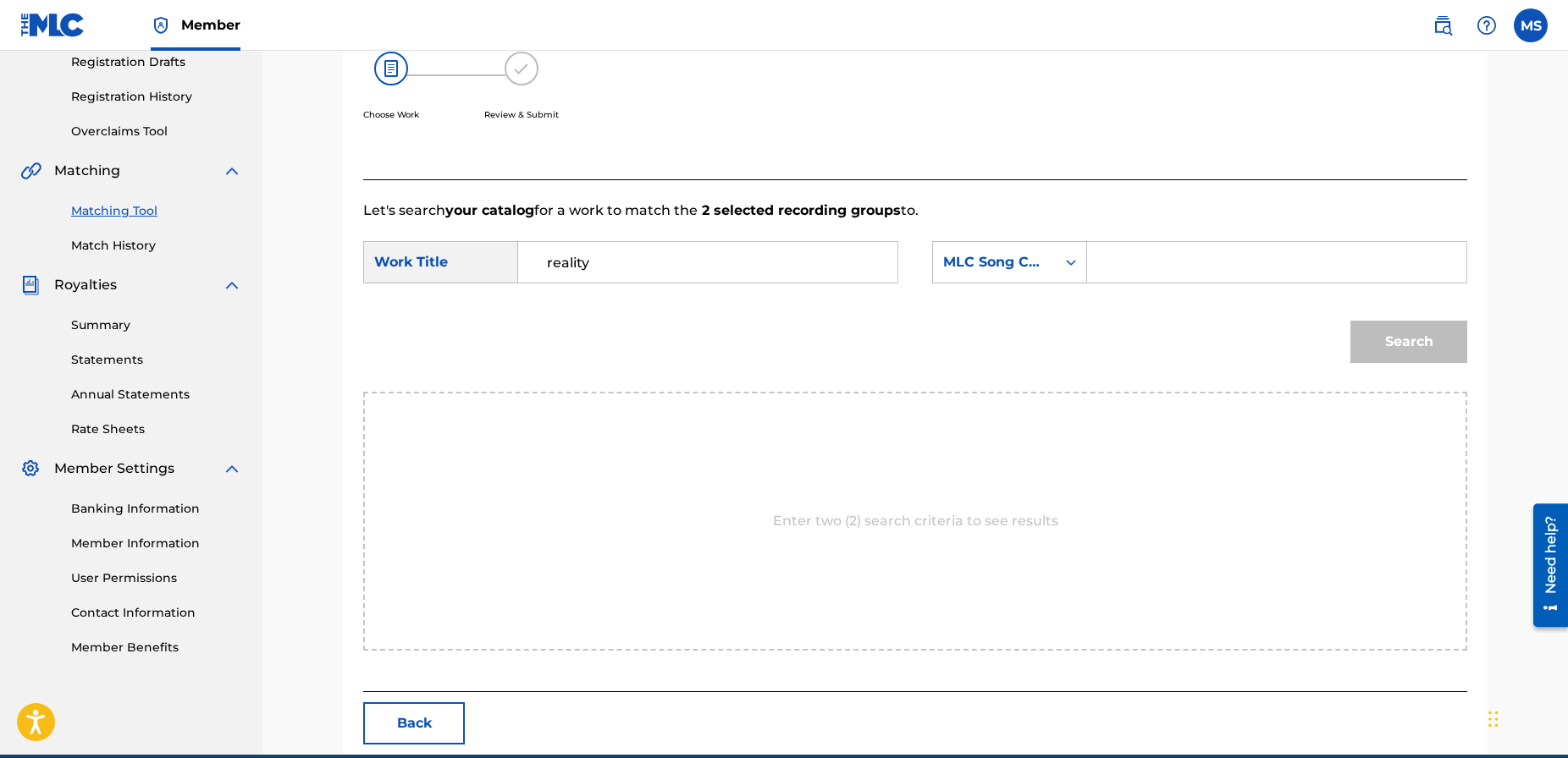
click at [1140, 258] on input "Search Form" at bounding box center [1276, 262] width 351 height 41
paste input "RA4I9M"
type input "RA4I9M"
click at [1400, 353] on button "Search" at bounding box center [1408, 342] width 117 height 42
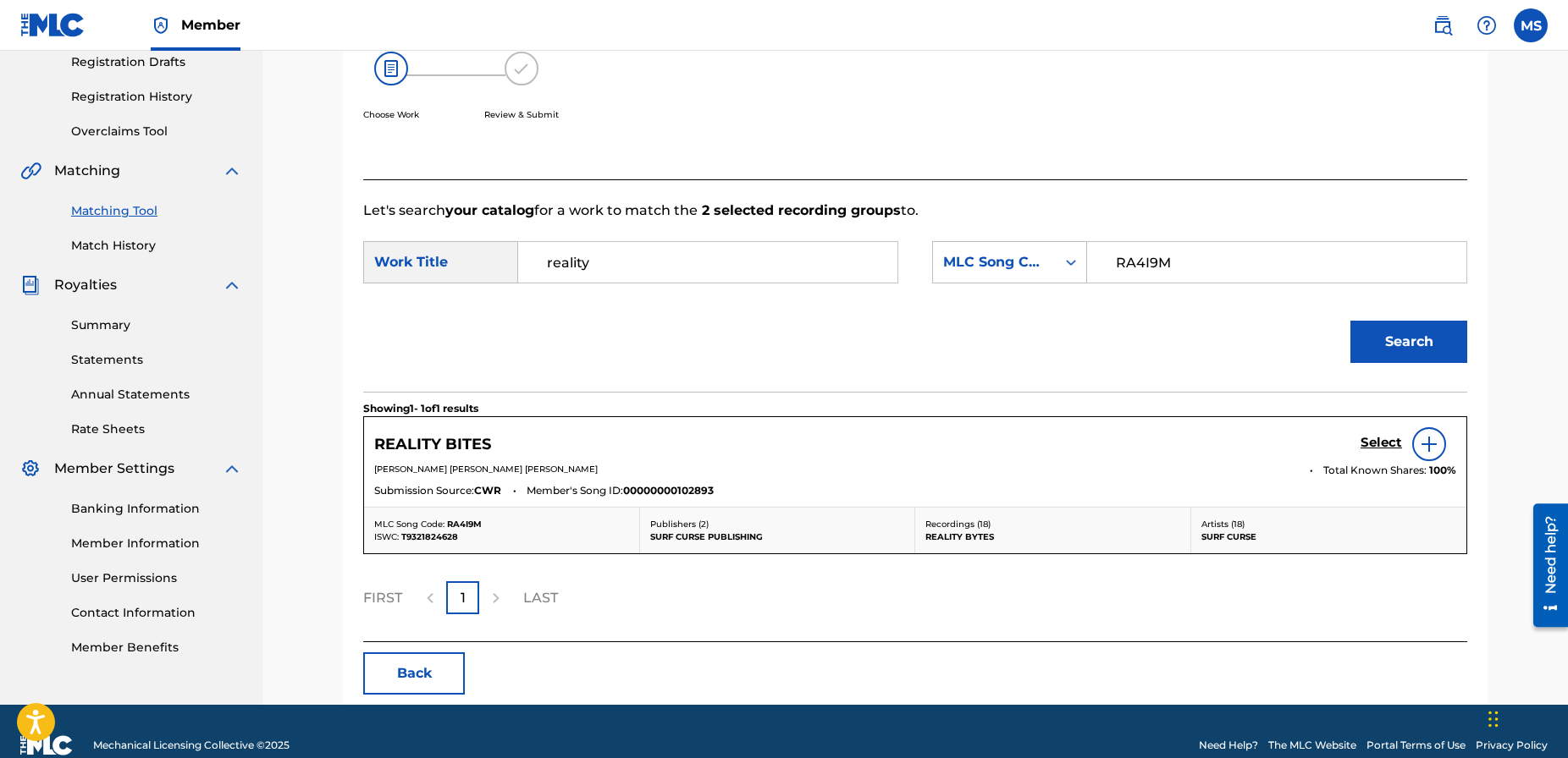
click at [1380, 445] on h5 "Select" at bounding box center [1381, 442] width 42 height 16
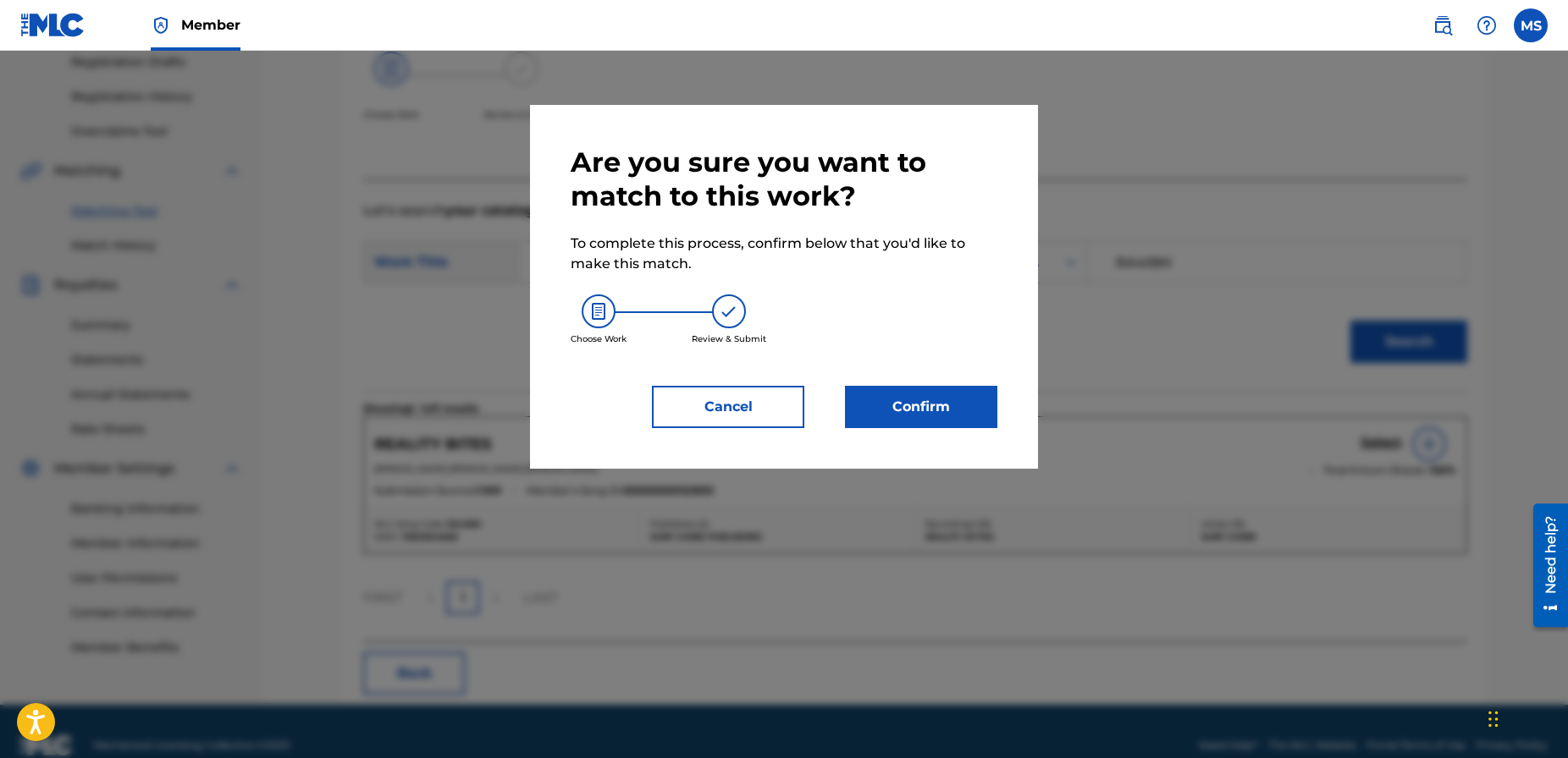
click at [931, 422] on button "Confirm" at bounding box center [922, 407] width 153 height 42
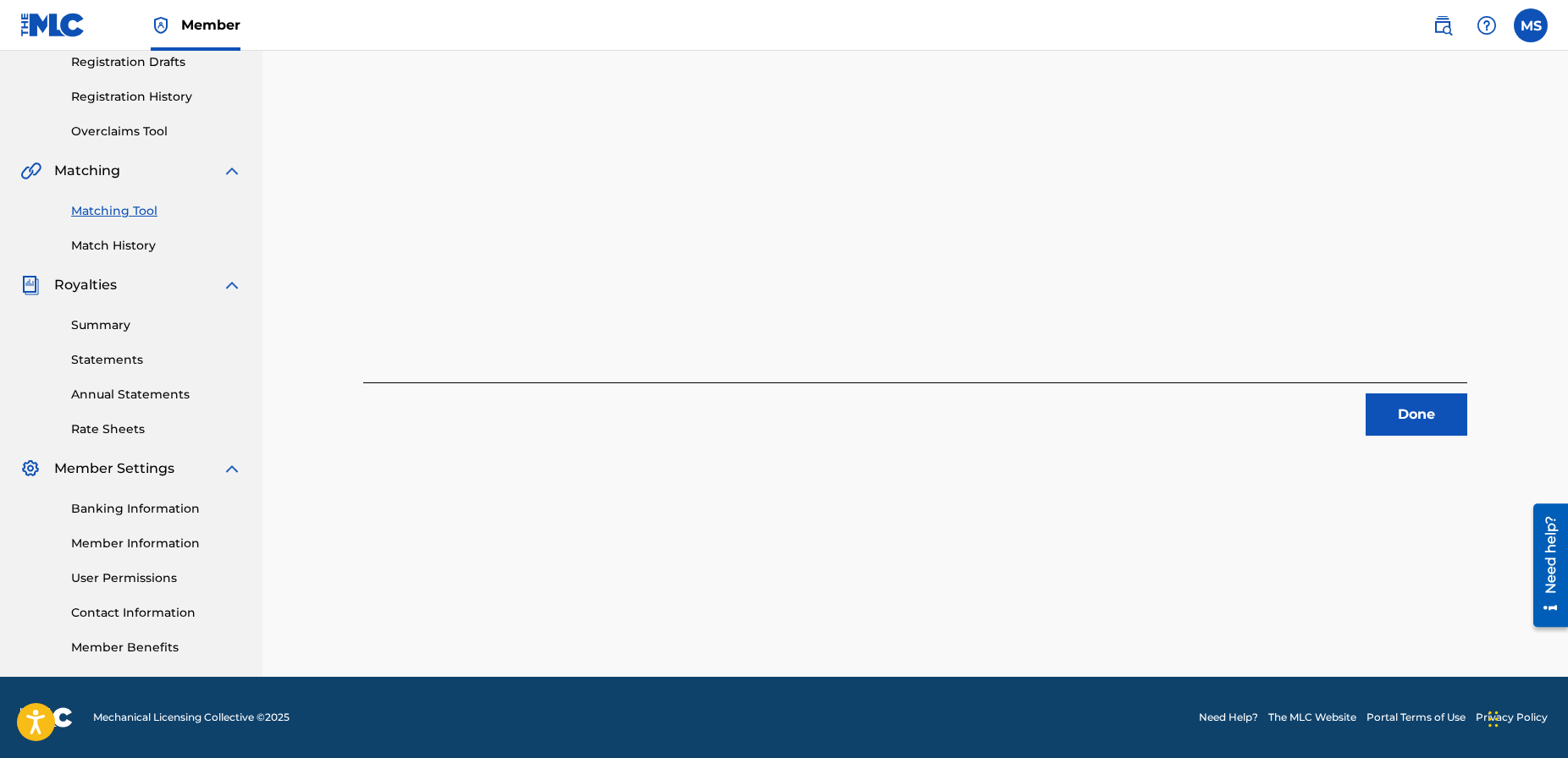
click at [1387, 412] on button "Done" at bounding box center [1415, 415] width 102 height 42
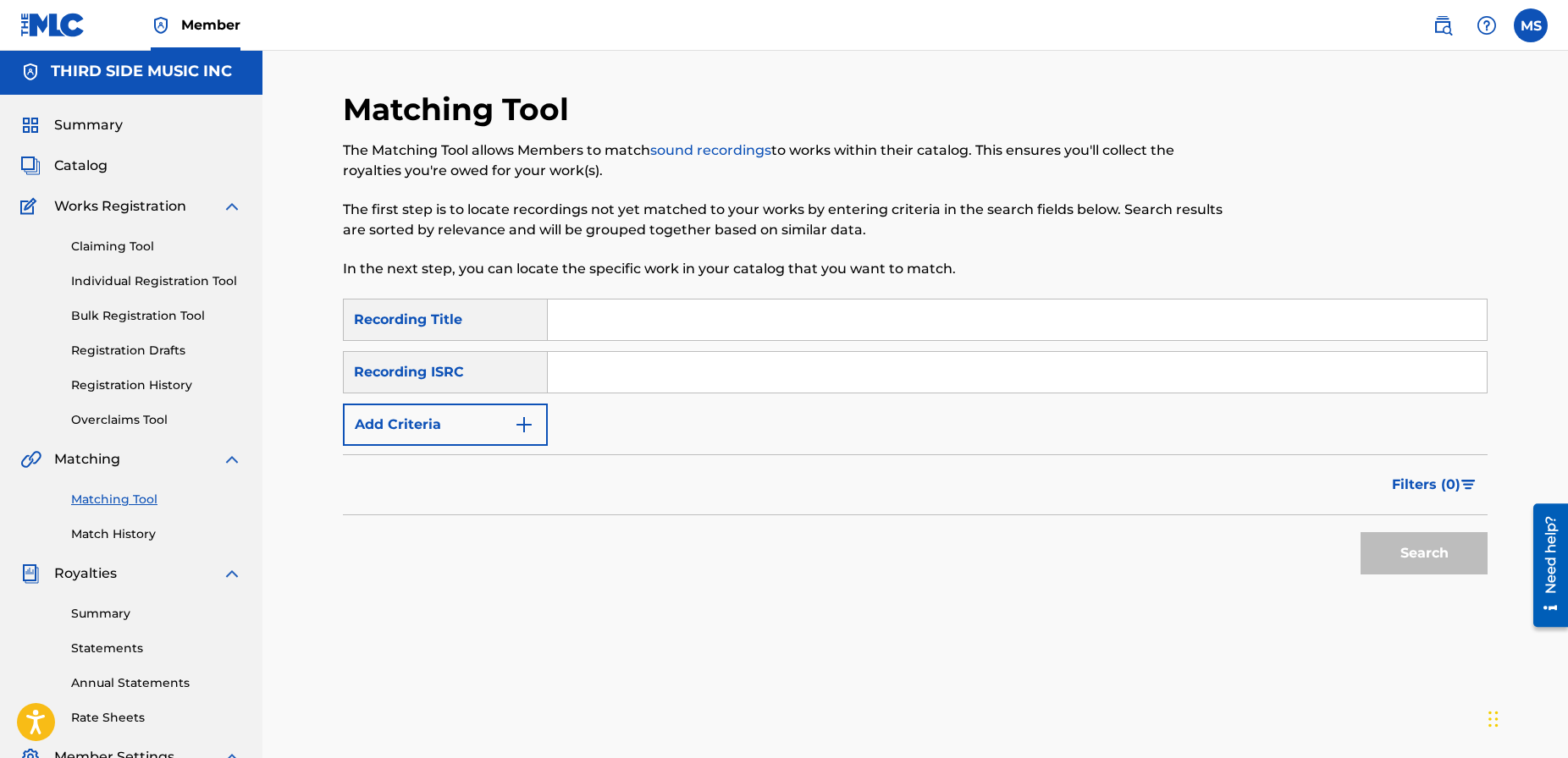
scroll to position [0, 0]
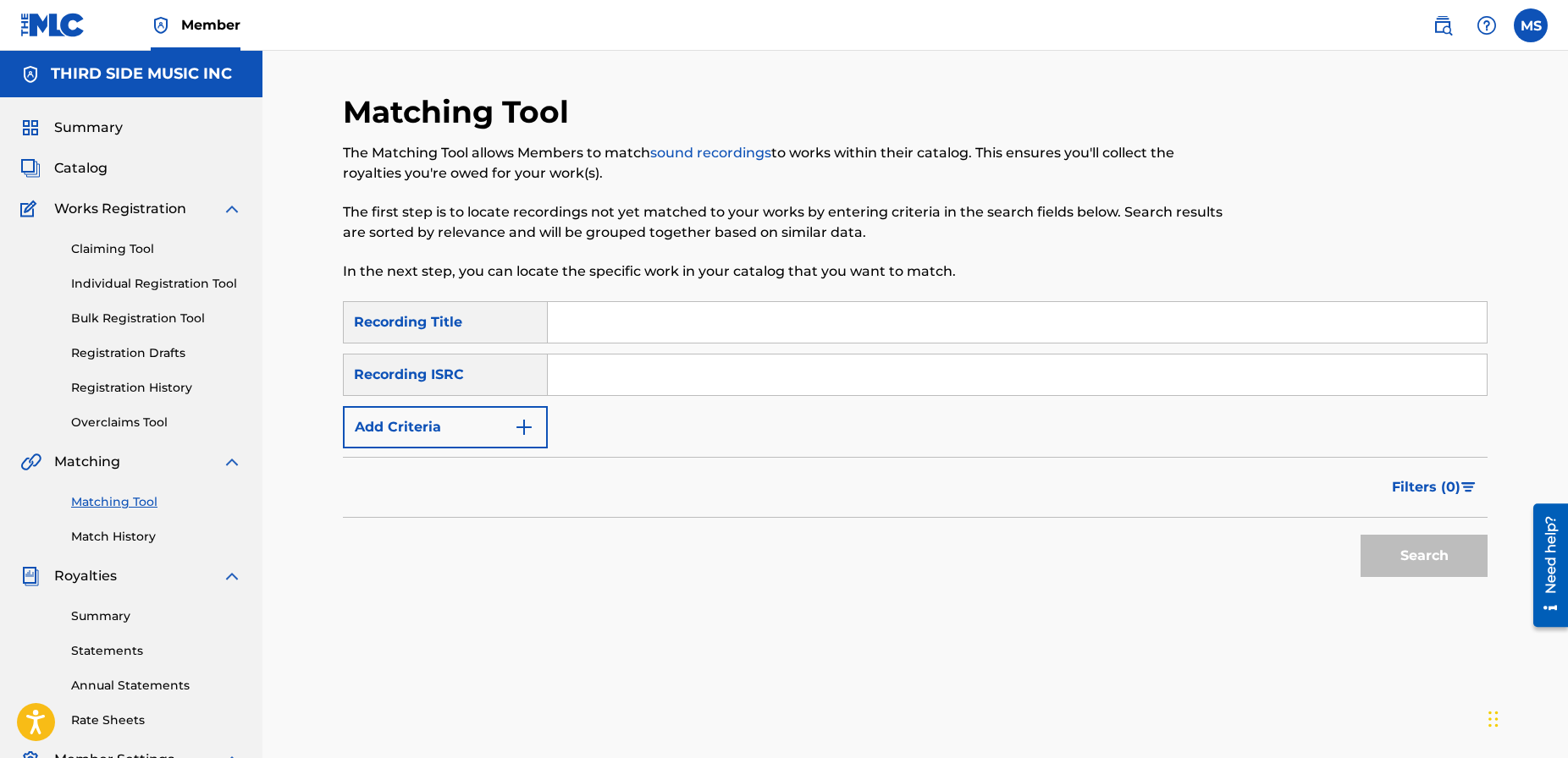
click at [82, 173] on span "Catalog" at bounding box center [80, 167] width 53 height 20
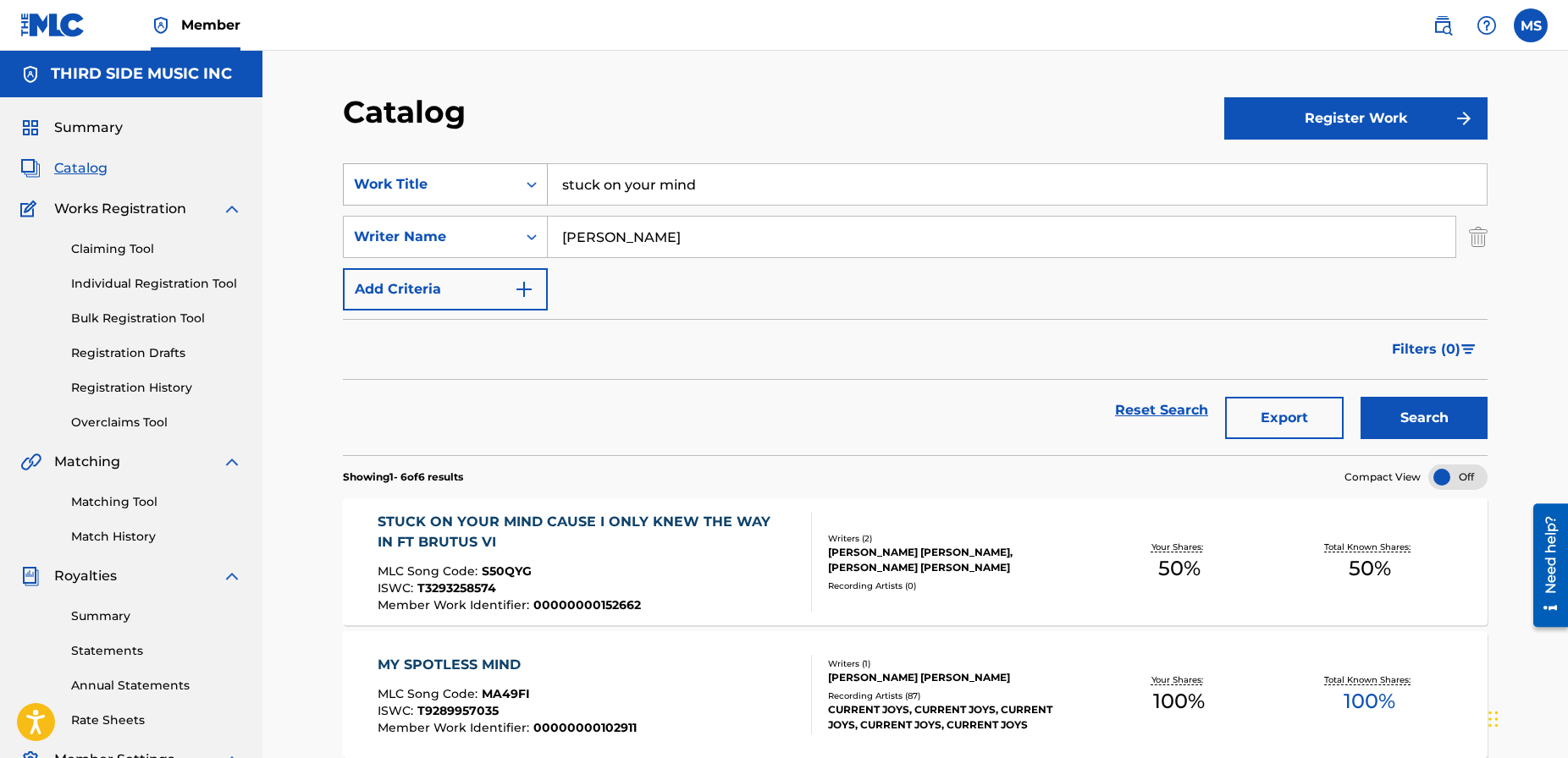
click at [510, 186] on div "Work Title" at bounding box center [430, 184] width 173 height 32
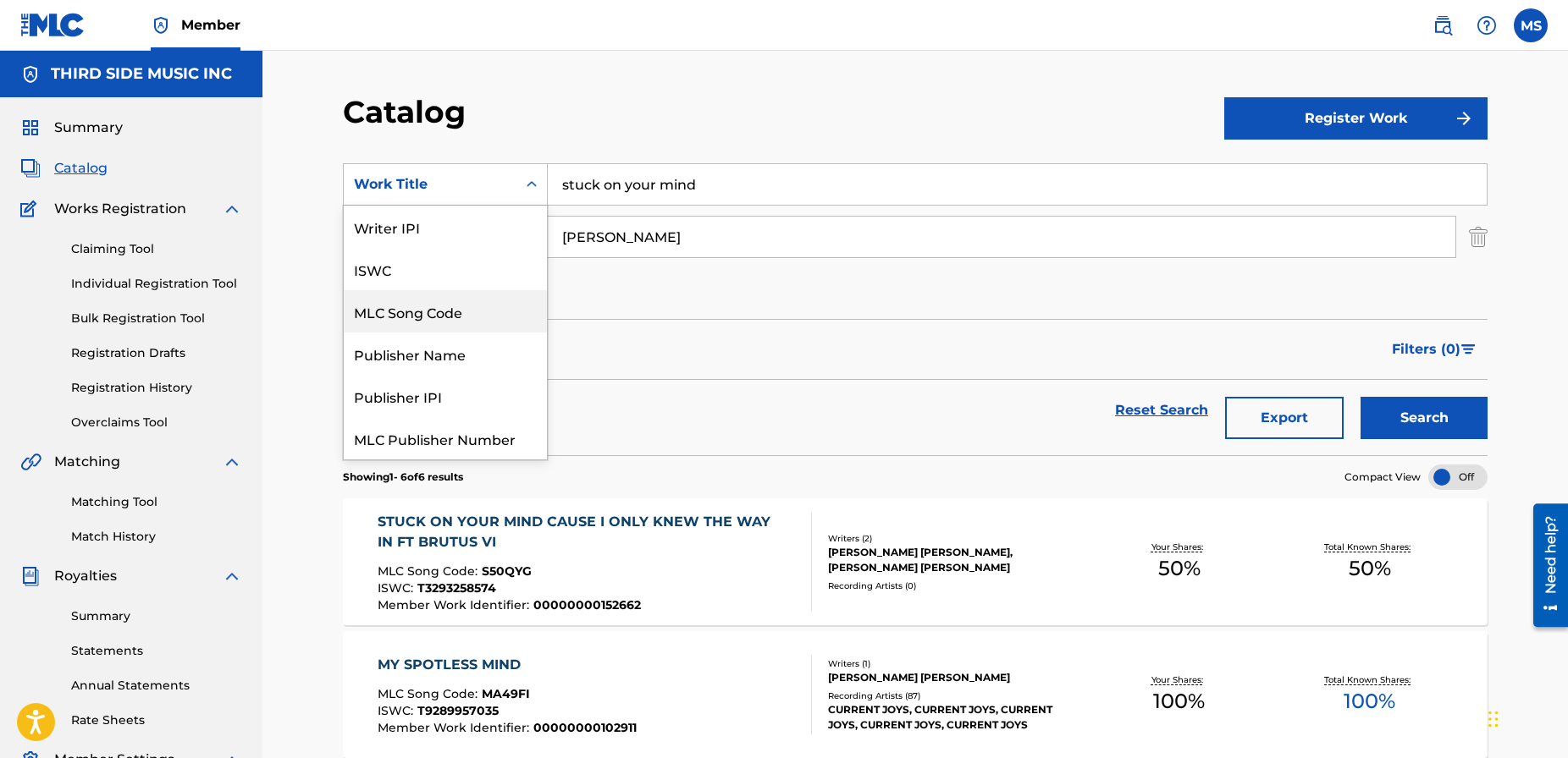
drag, startPoint x: 443, startPoint y: 305, endPoint x: 535, endPoint y: 271, distance: 98.1
click at [444, 304] on div "MLC Song Code" at bounding box center [445, 311] width 203 height 42
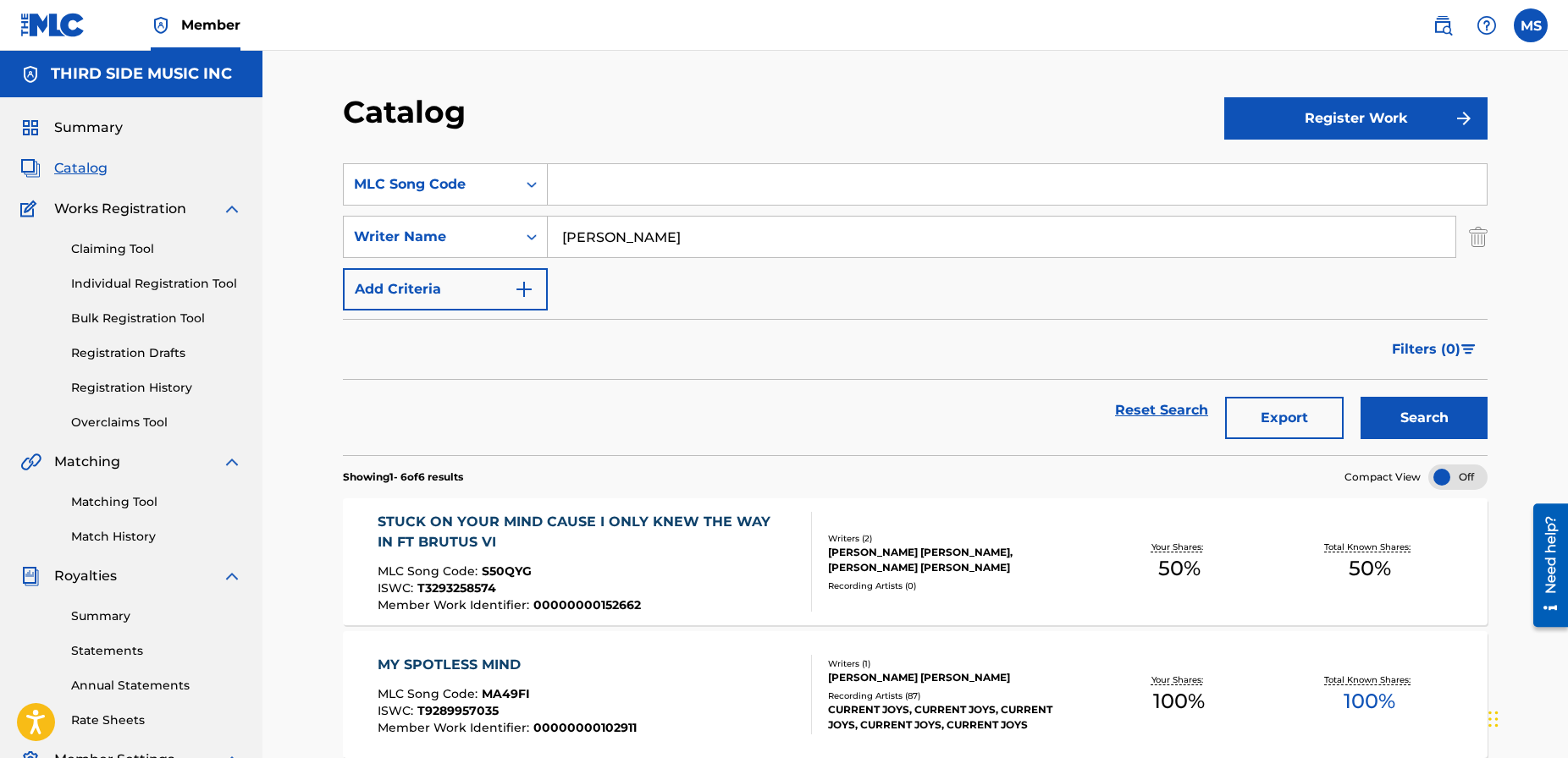
paste input "RA4I9M"
type input "RA4I9M"
click at [1405, 415] on button "Search" at bounding box center [1424, 418] width 127 height 42
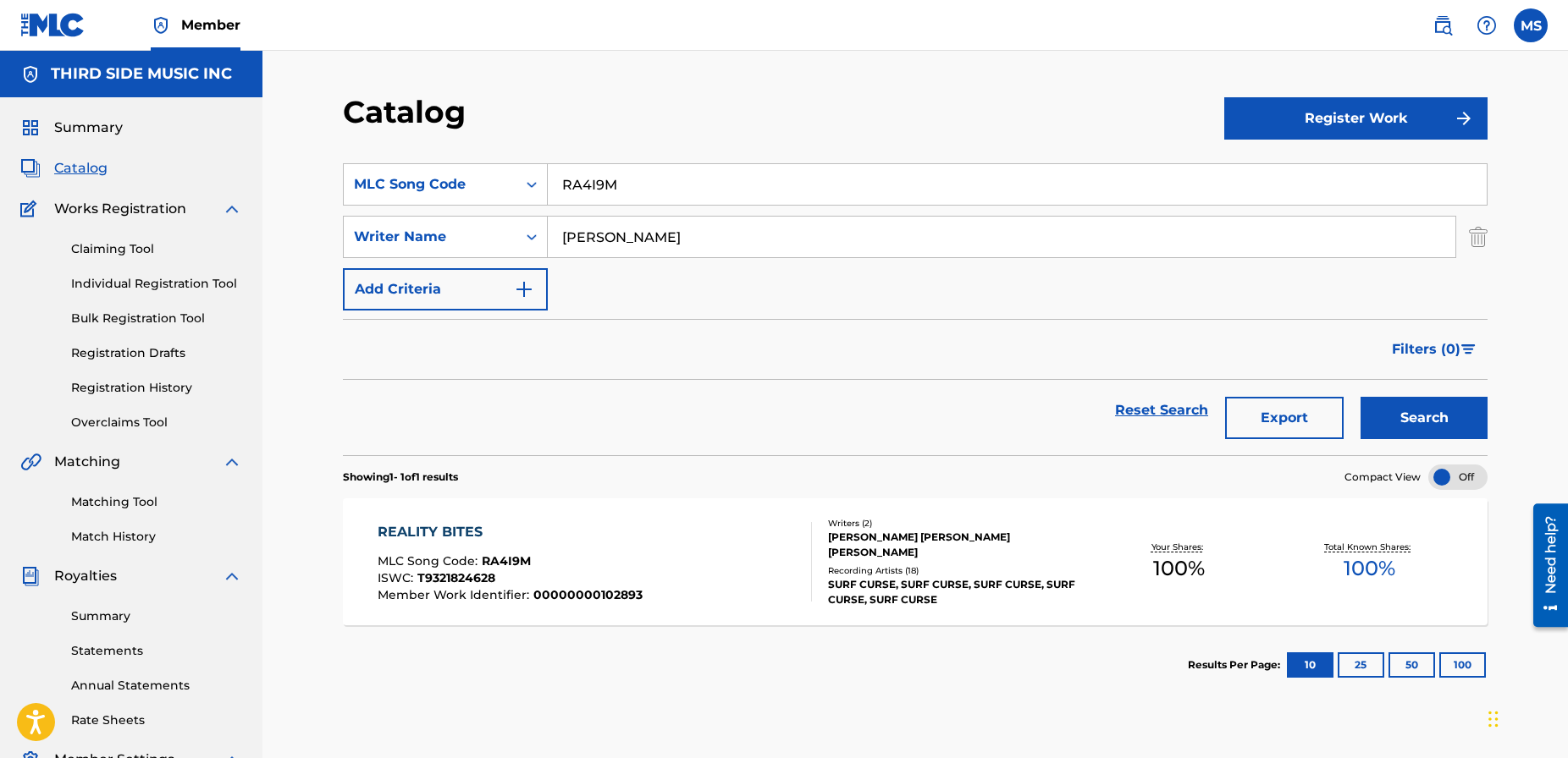
click at [421, 533] on div "REALITY BITES" at bounding box center [509, 532] width 265 height 20
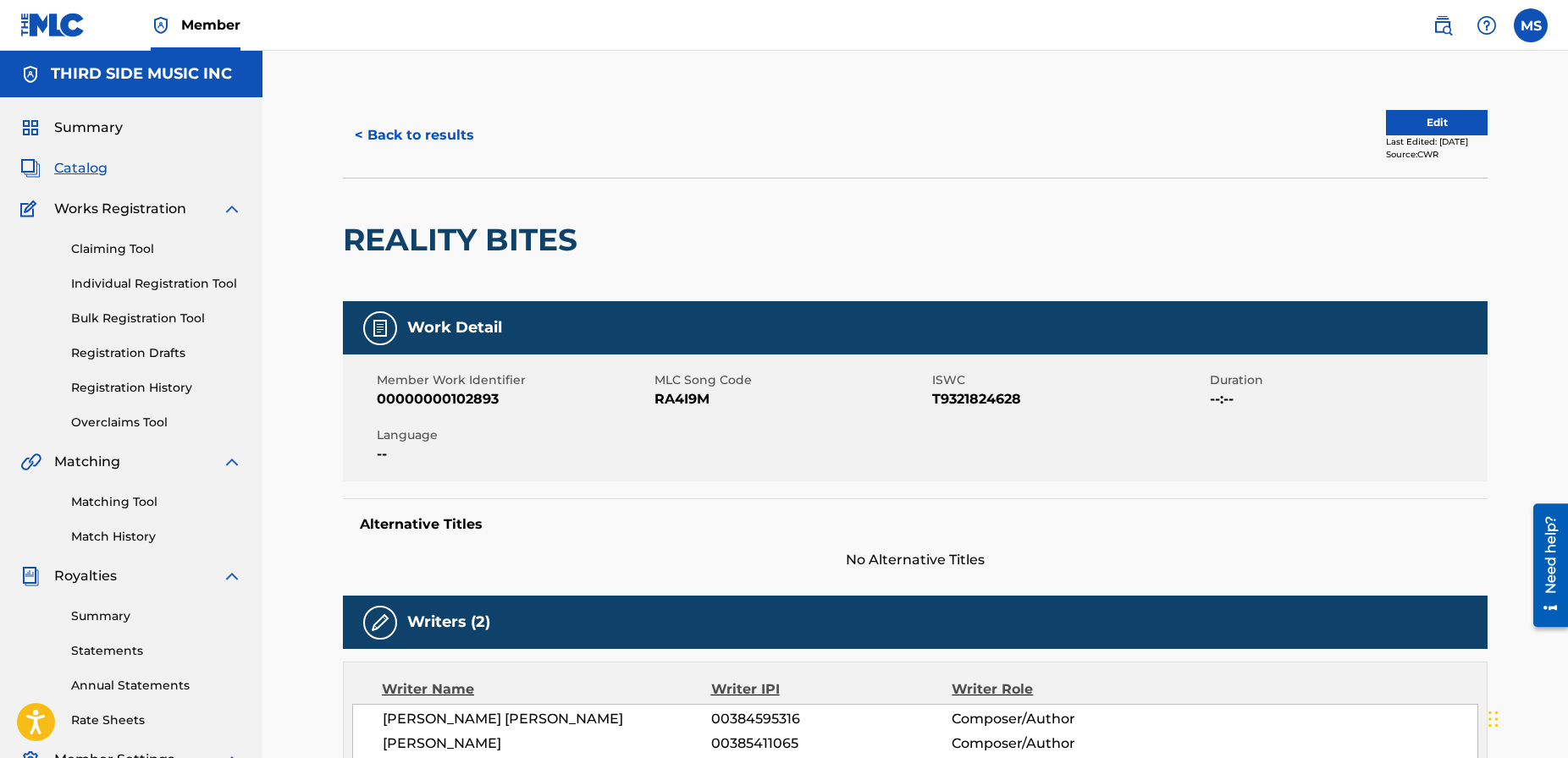
click at [1405, 121] on button "Edit" at bounding box center [1436, 122] width 102 height 25
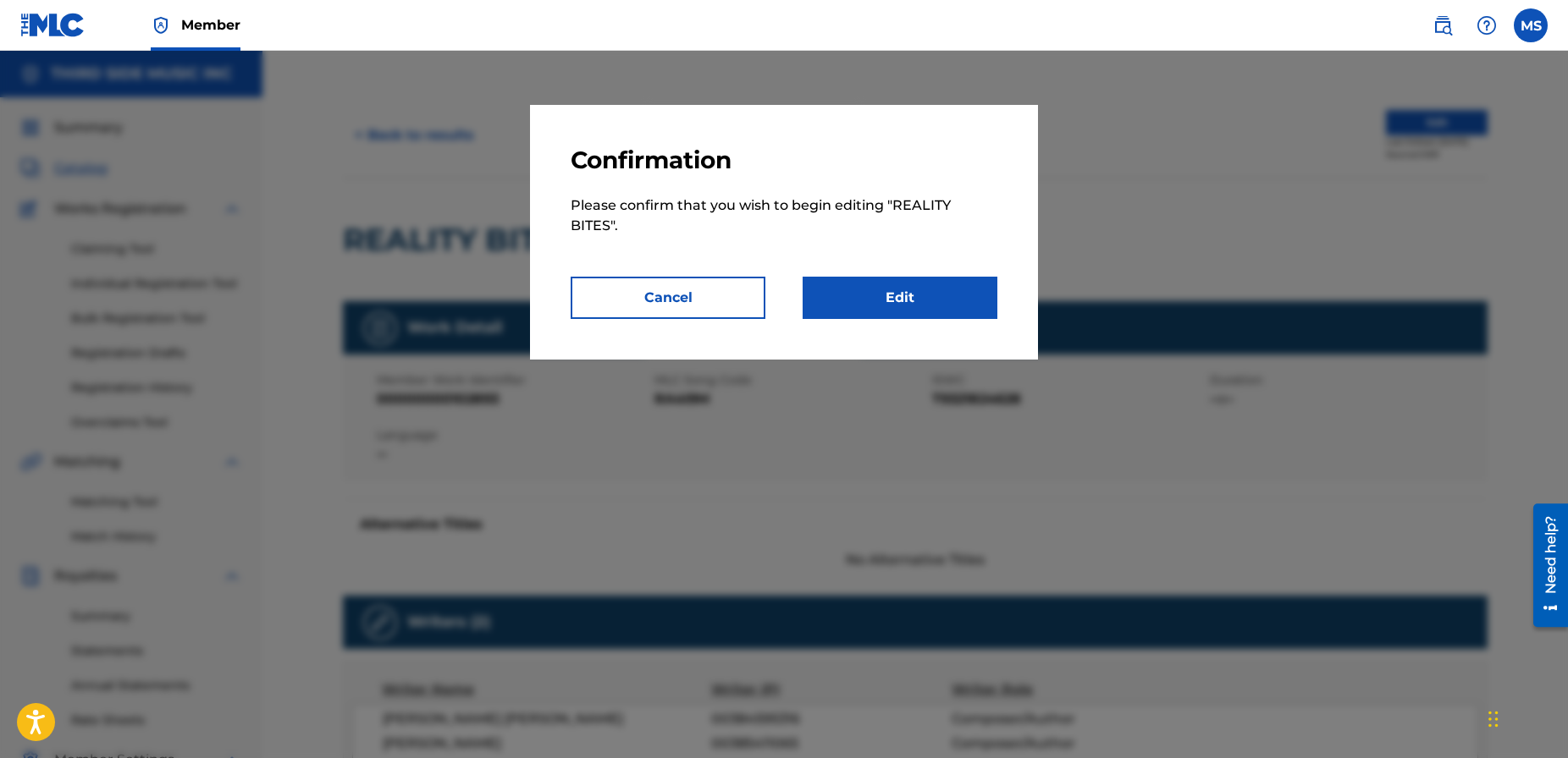
click at [919, 298] on link "Edit" at bounding box center [900, 297] width 194 height 42
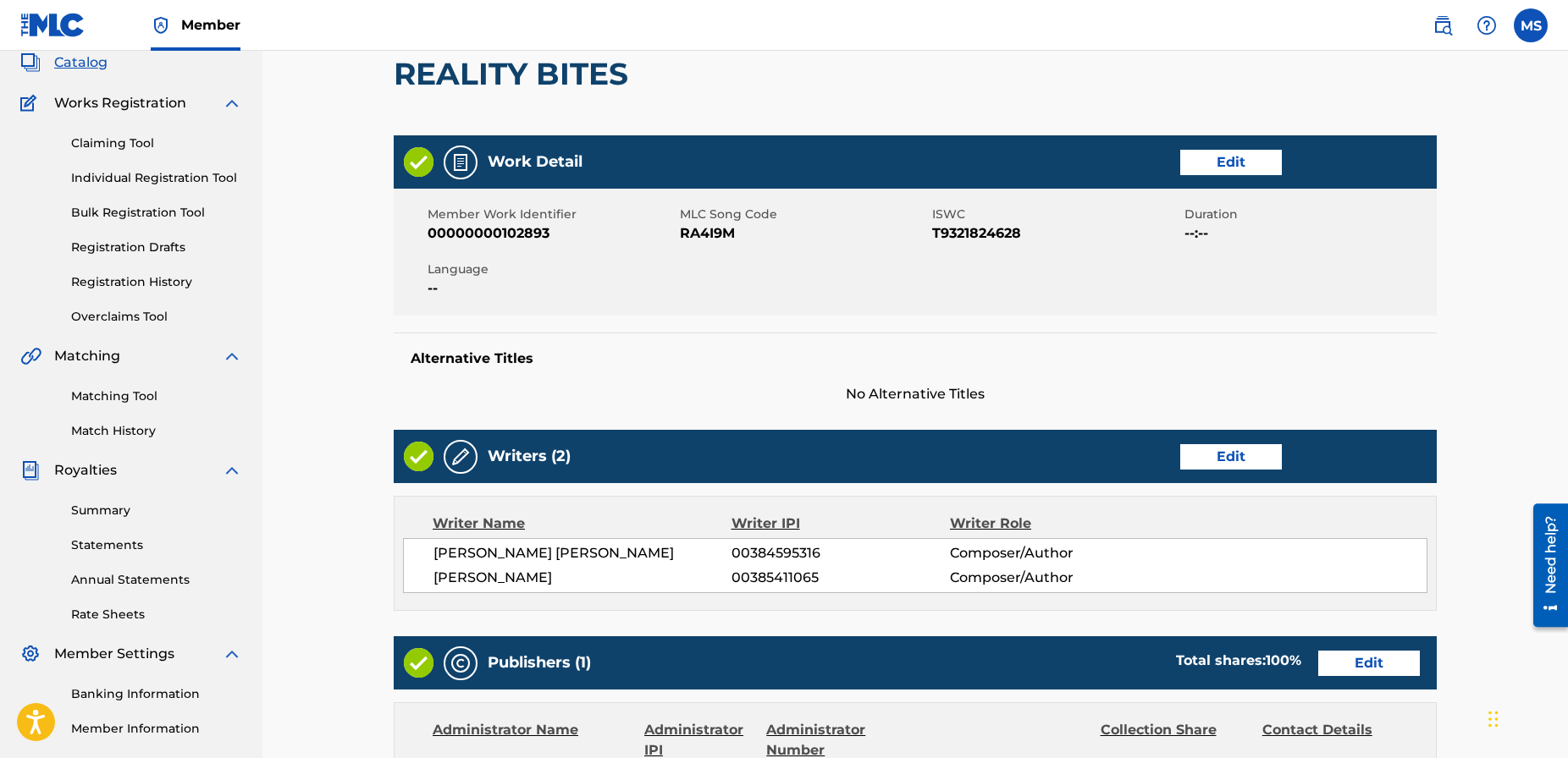
scroll to position [97, 0]
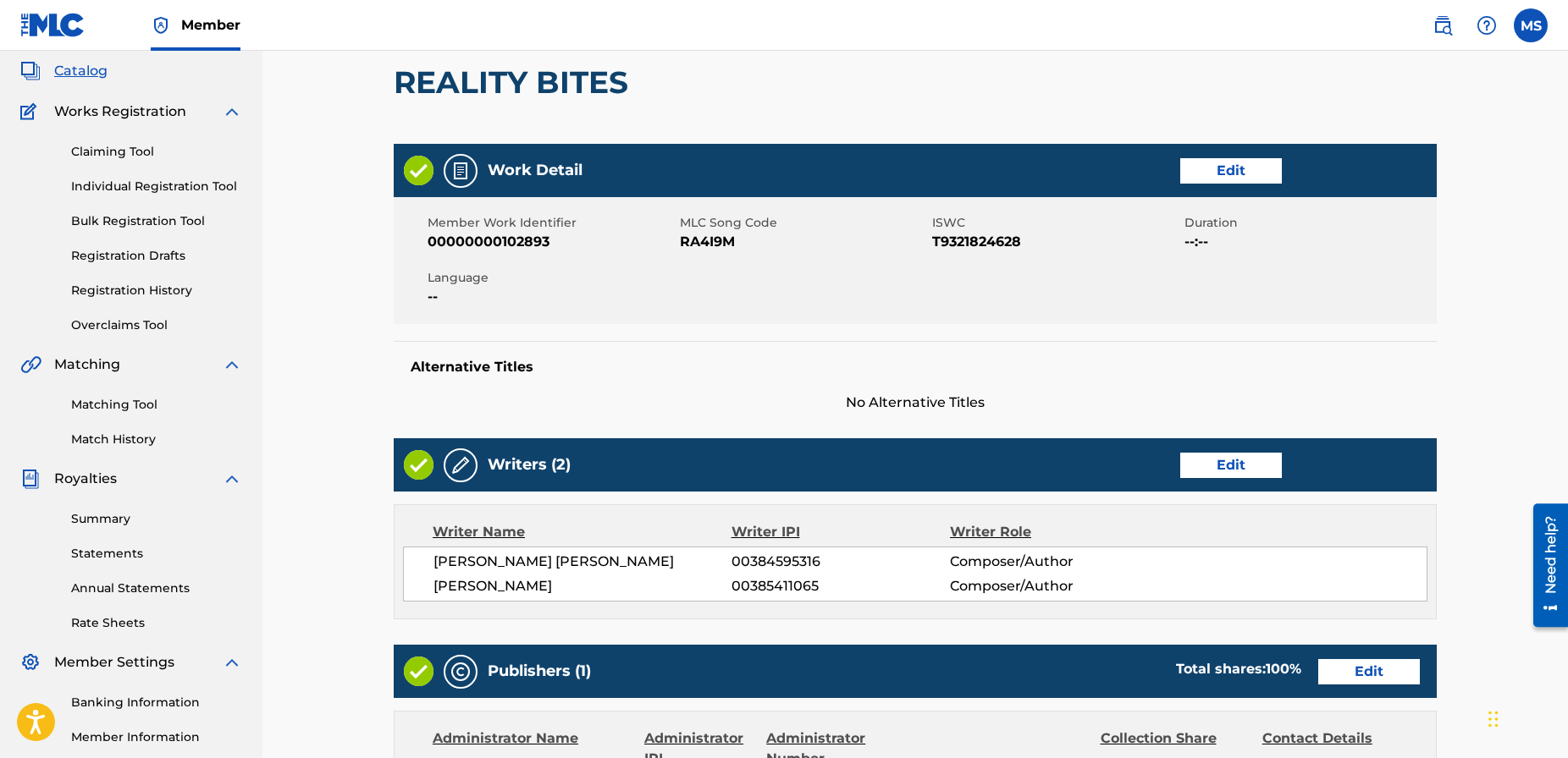
click at [1217, 180] on link "Edit" at bounding box center [1230, 170] width 102 height 25
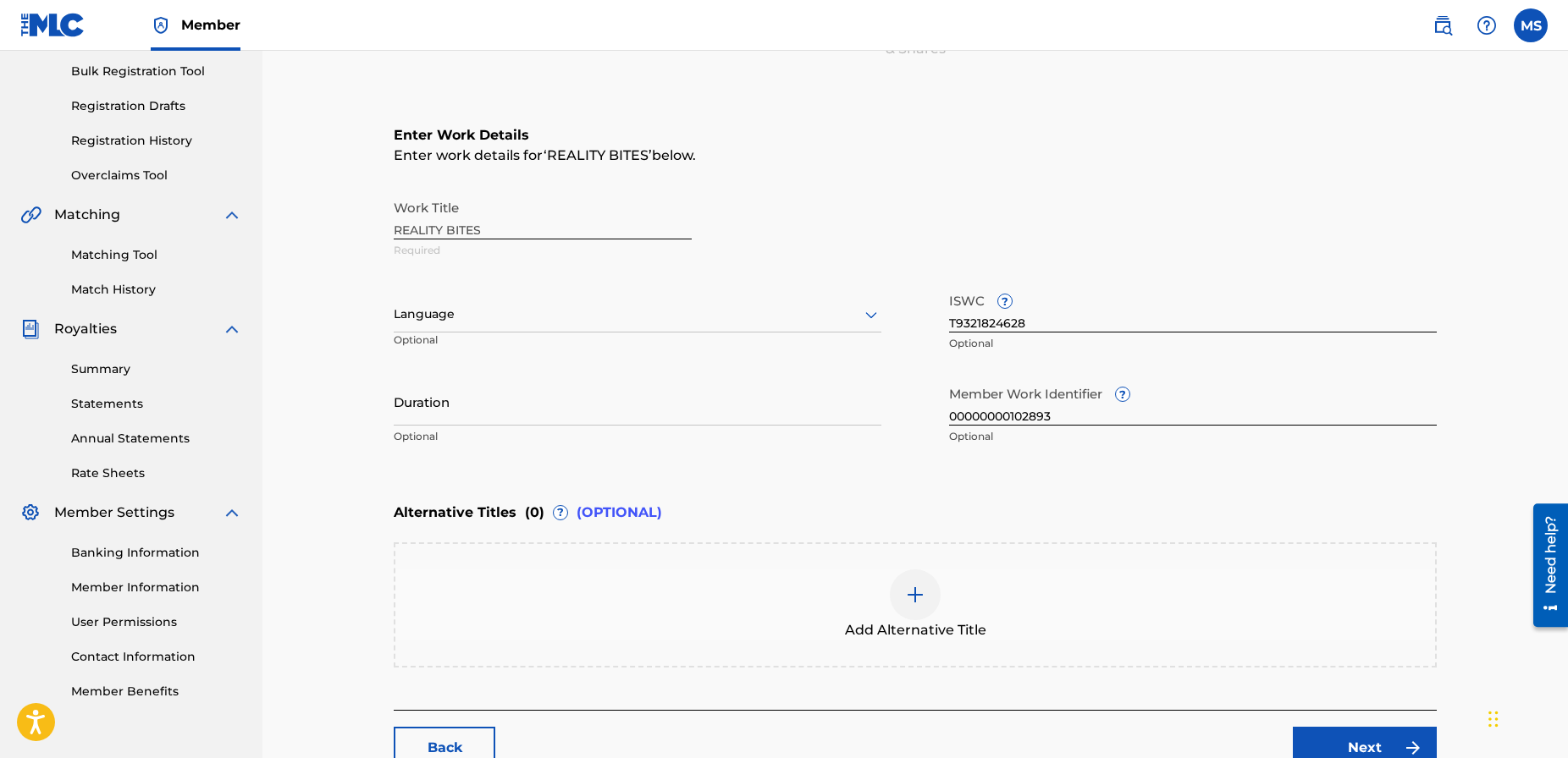
scroll to position [364, 0]
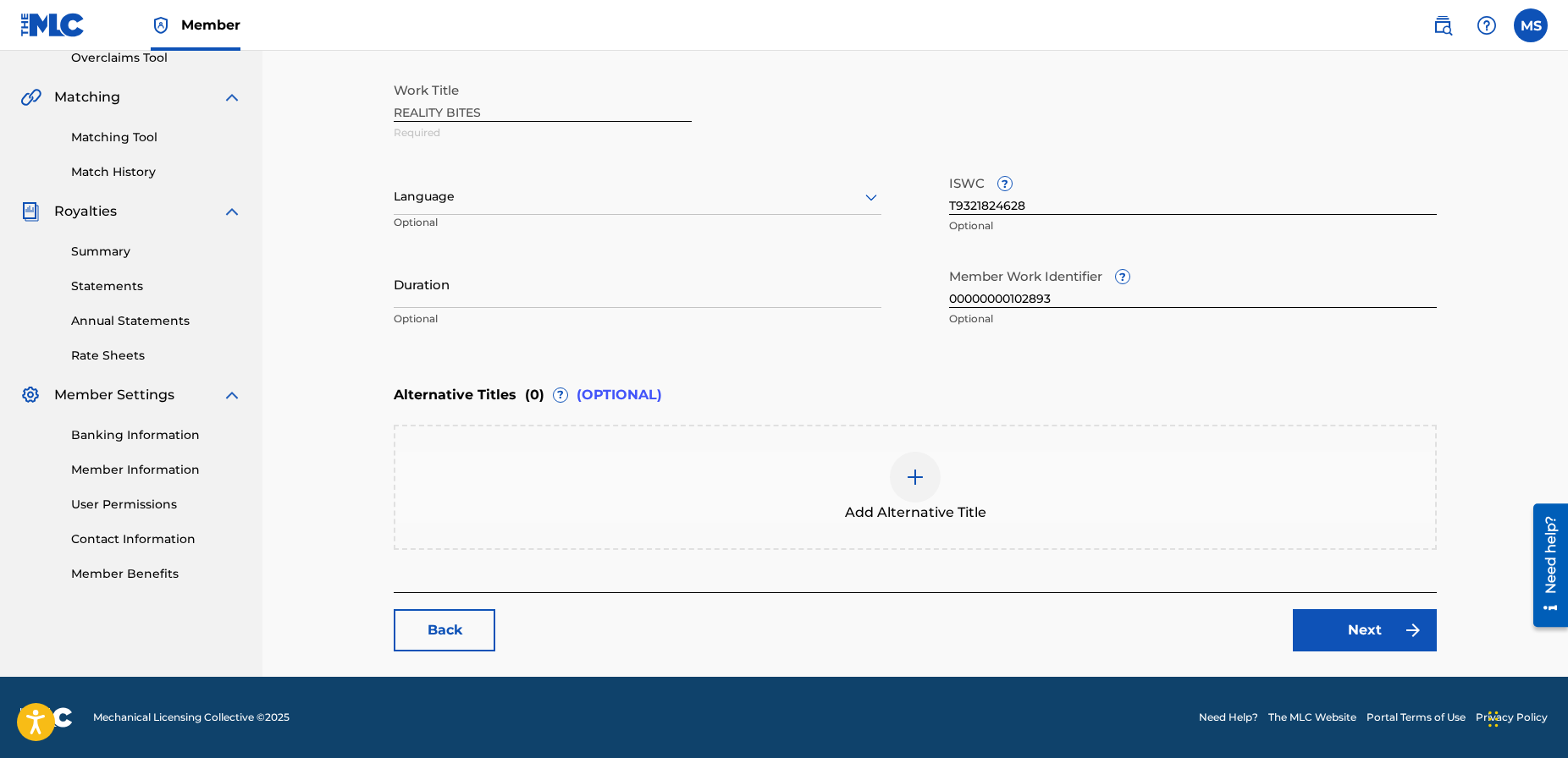
click at [900, 467] on div at bounding box center [915, 477] width 51 height 51
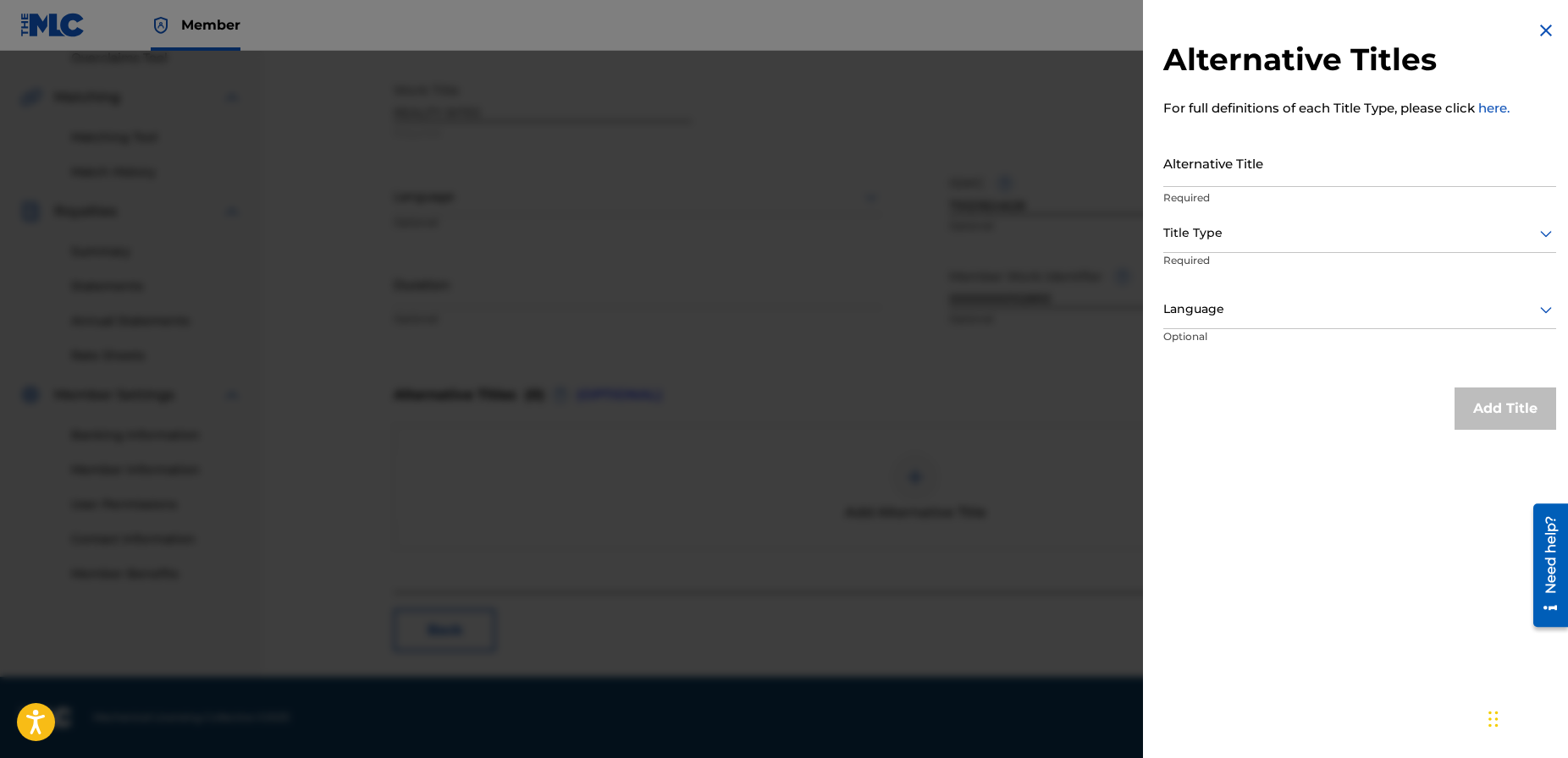
click at [1217, 167] on input "Alternative Title" at bounding box center [1359, 163] width 393 height 49
type input "REALITY BYTES"
click at [1242, 228] on div at bounding box center [1359, 233] width 393 height 21
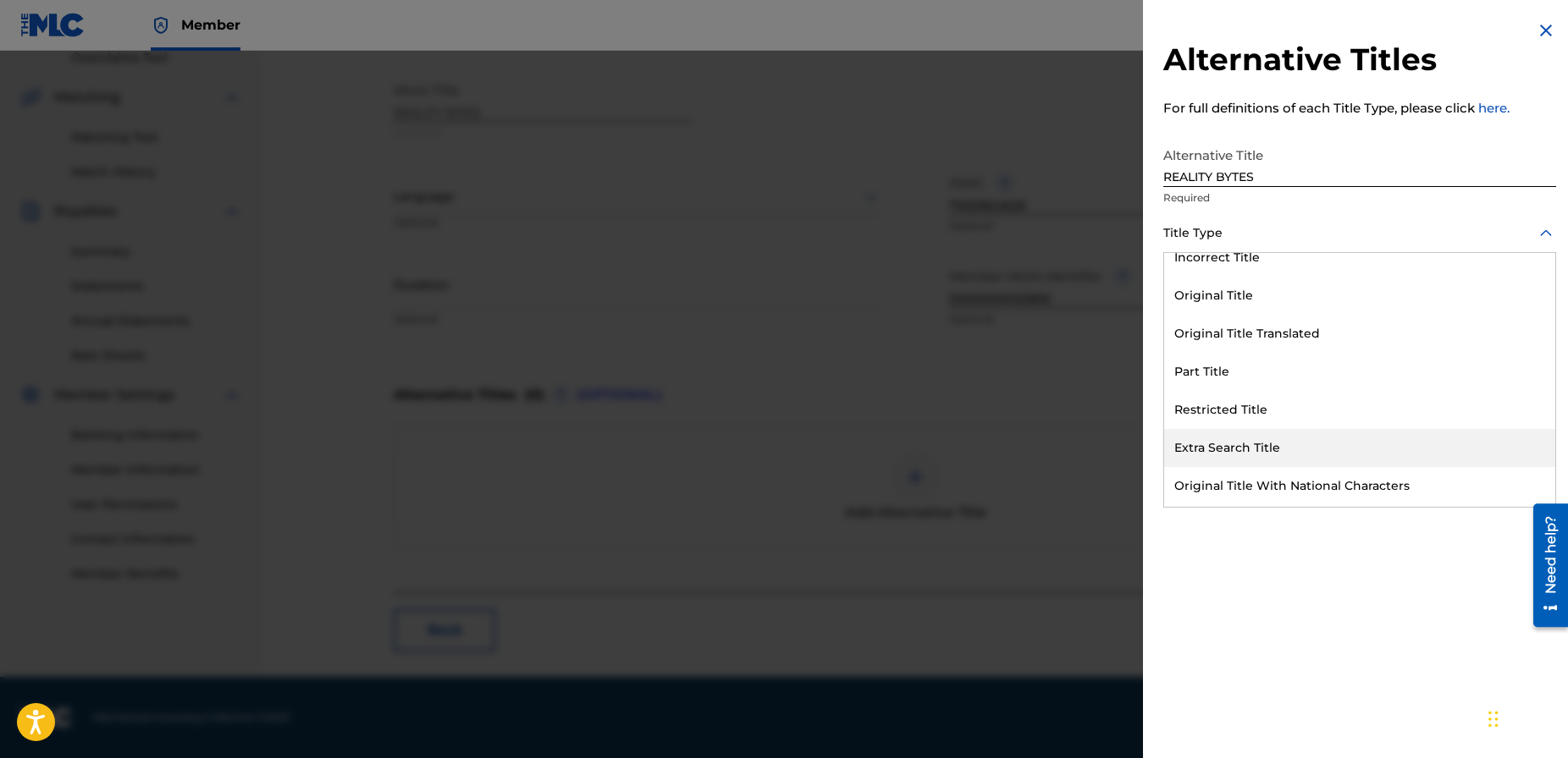
scroll to position [165, 0]
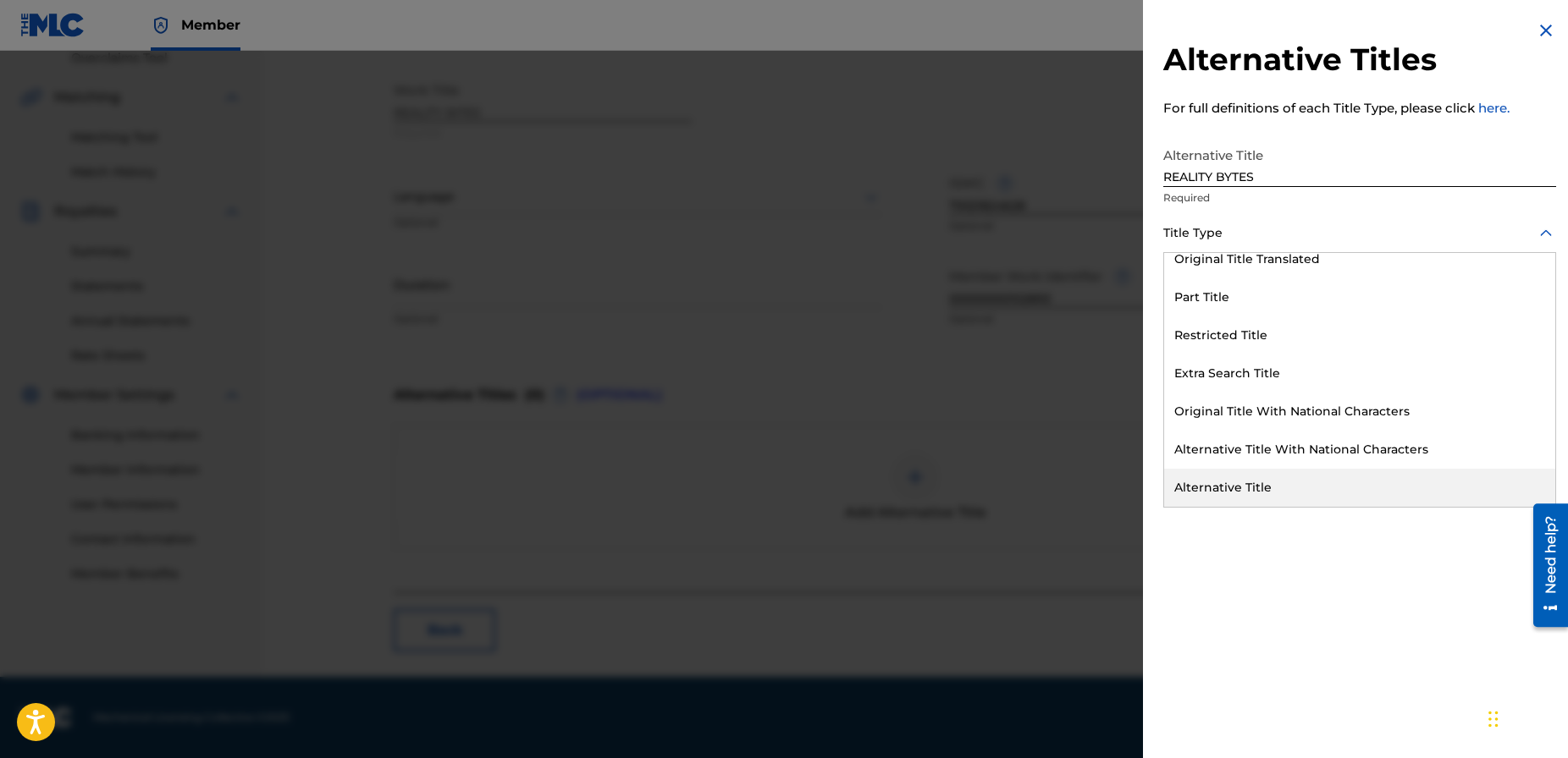
click at [1234, 479] on div "Alternative Title" at bounding box center [1359, 487] width 391 height 38
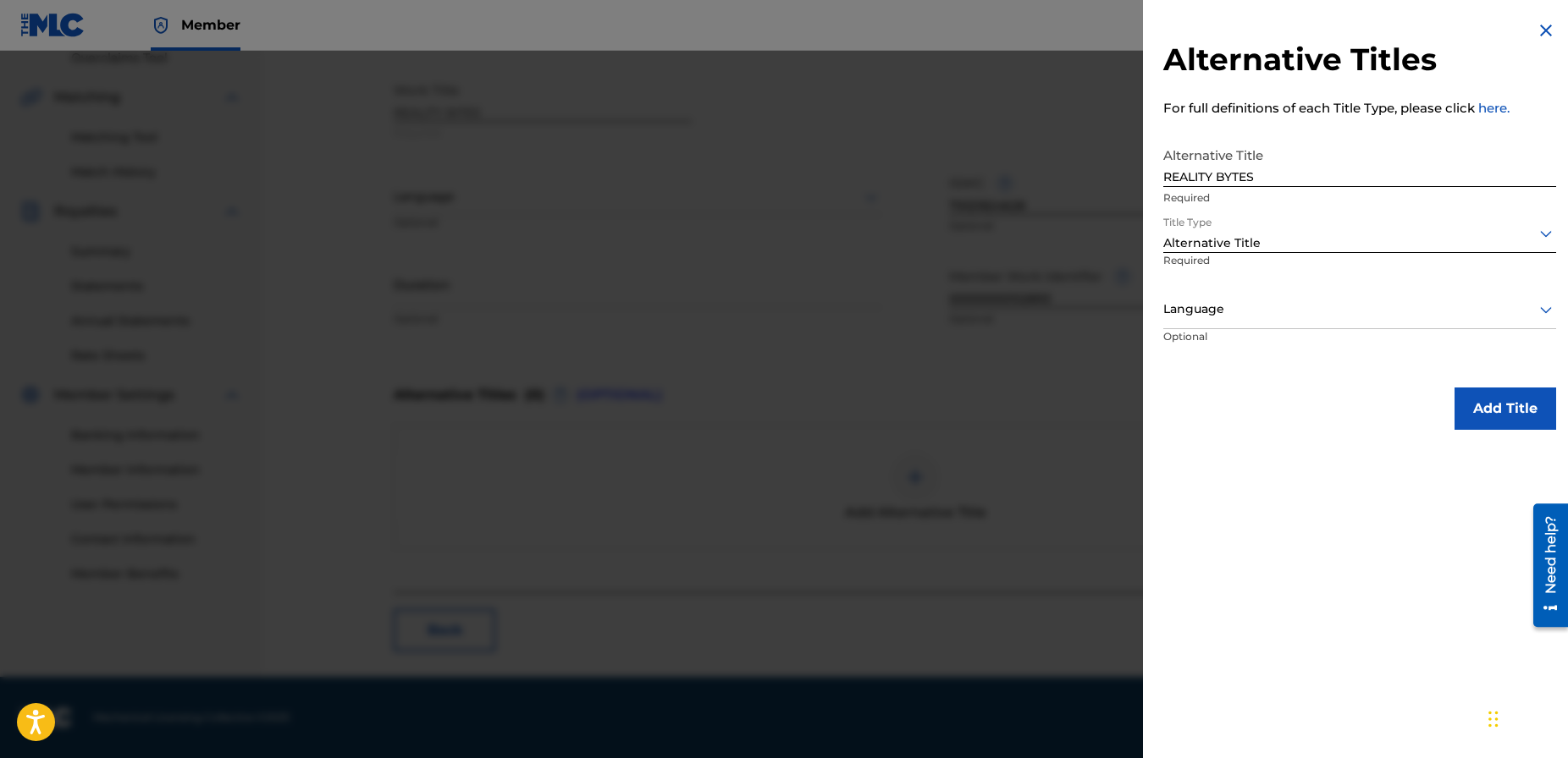
click at [1506, 411] on button "Add Title" at bounding box center [1505, 408] width 102 height 42
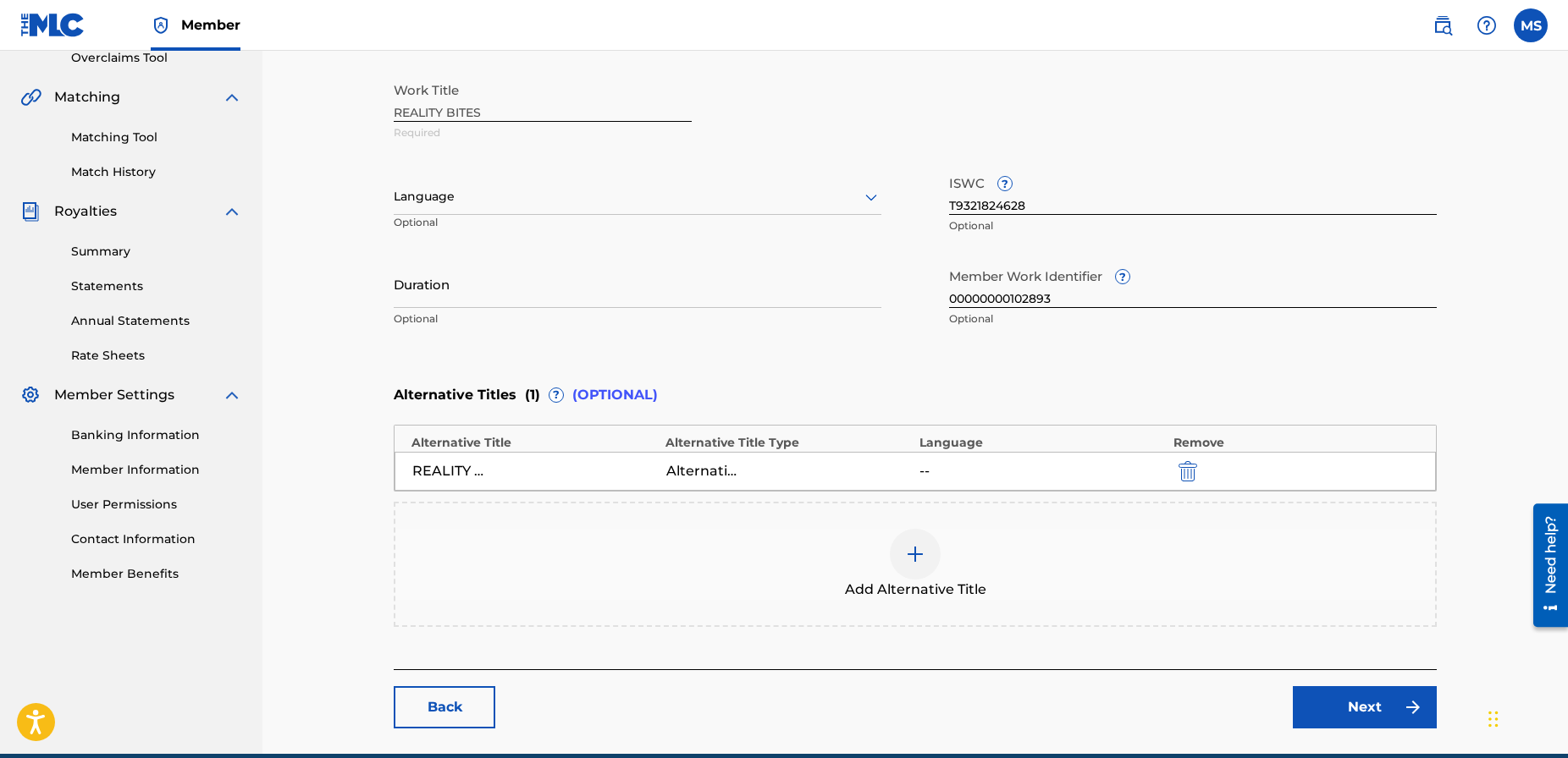
click at [1357, 694] on link "Next" at bounding box center [1365, 707] width 144 height 42
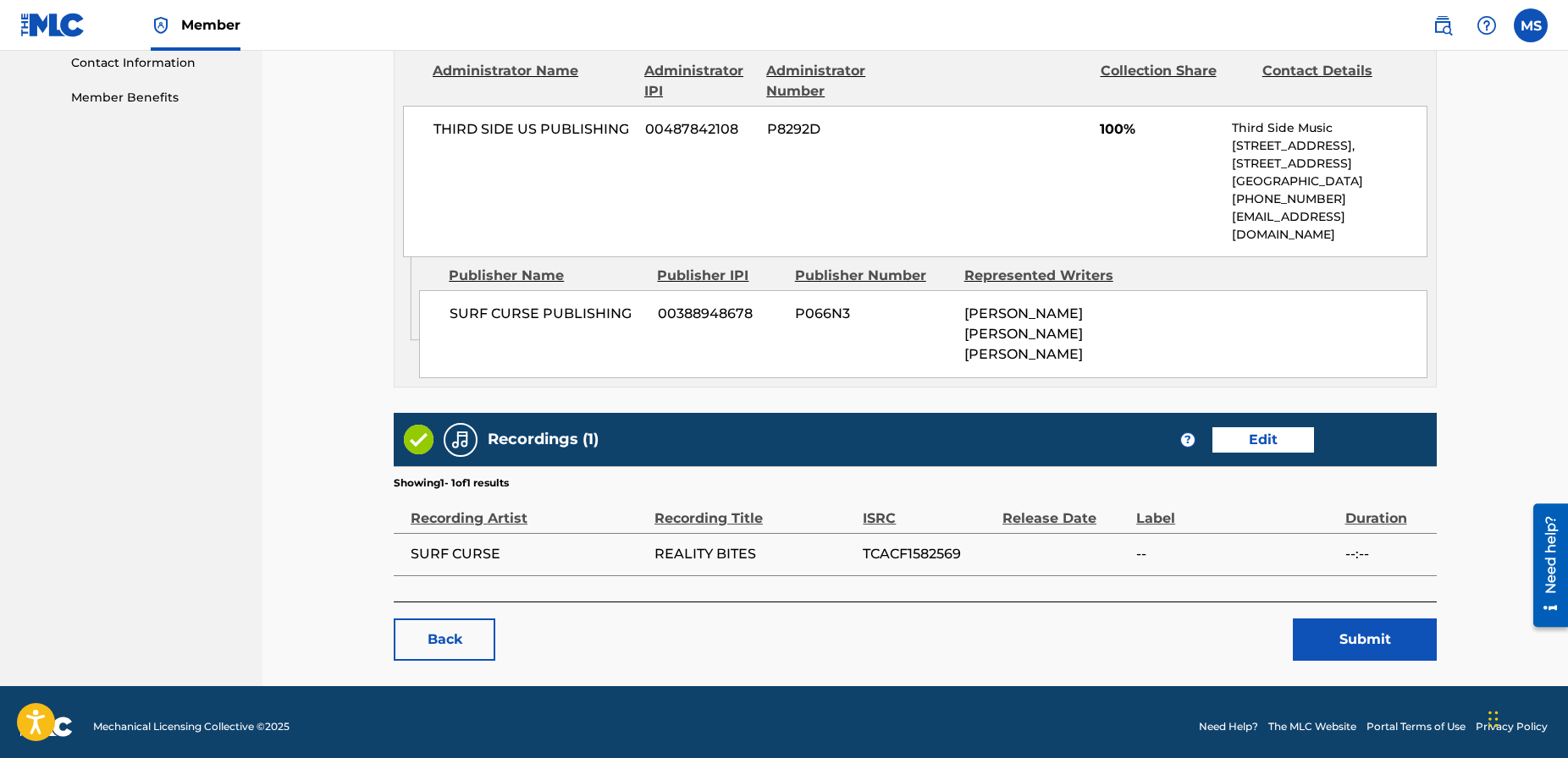
scroll to position [850, 0]
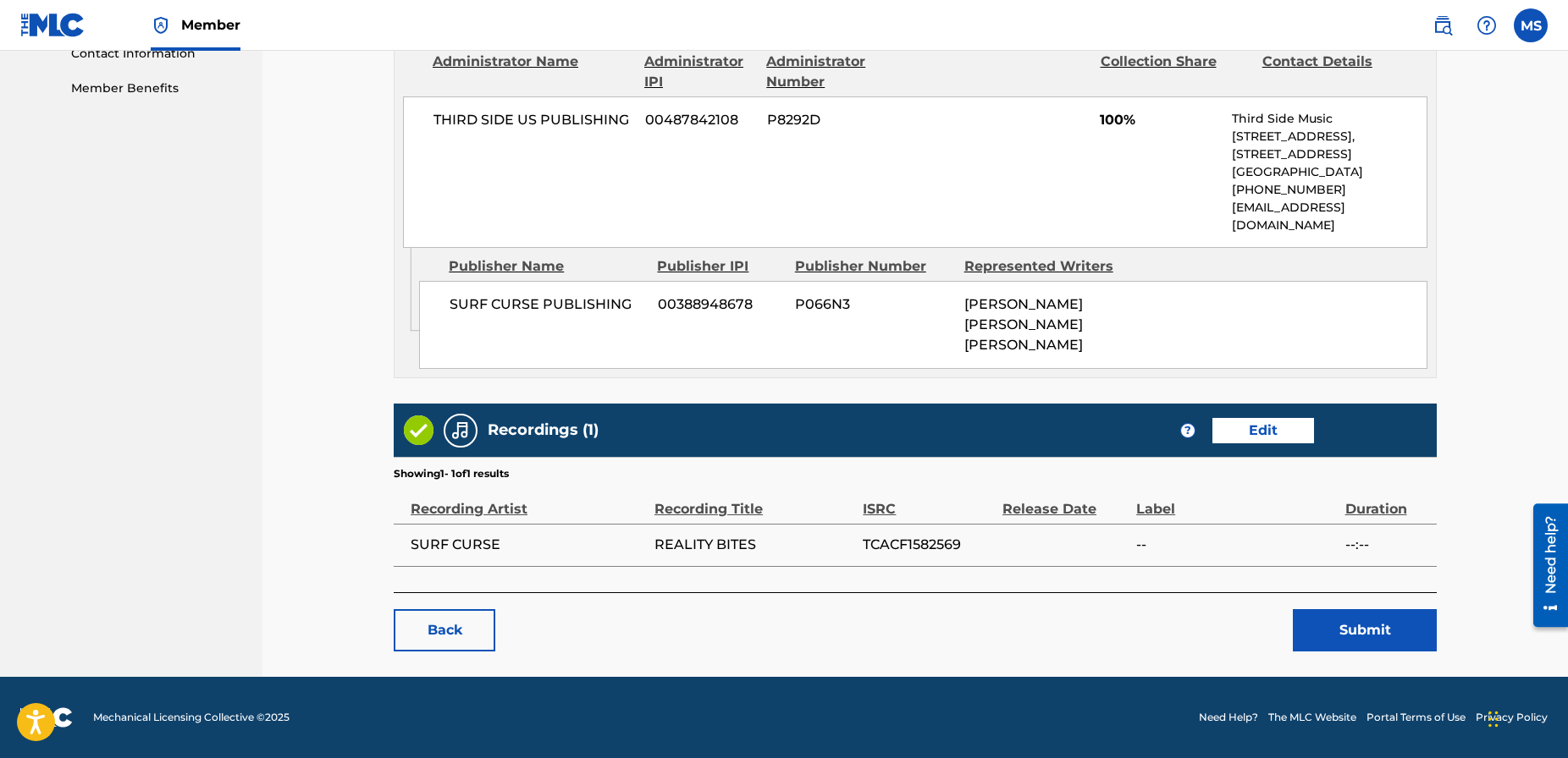
click at [1334, 628] on button "Submit" at bounding box center [1365, 630] width 144 height 42
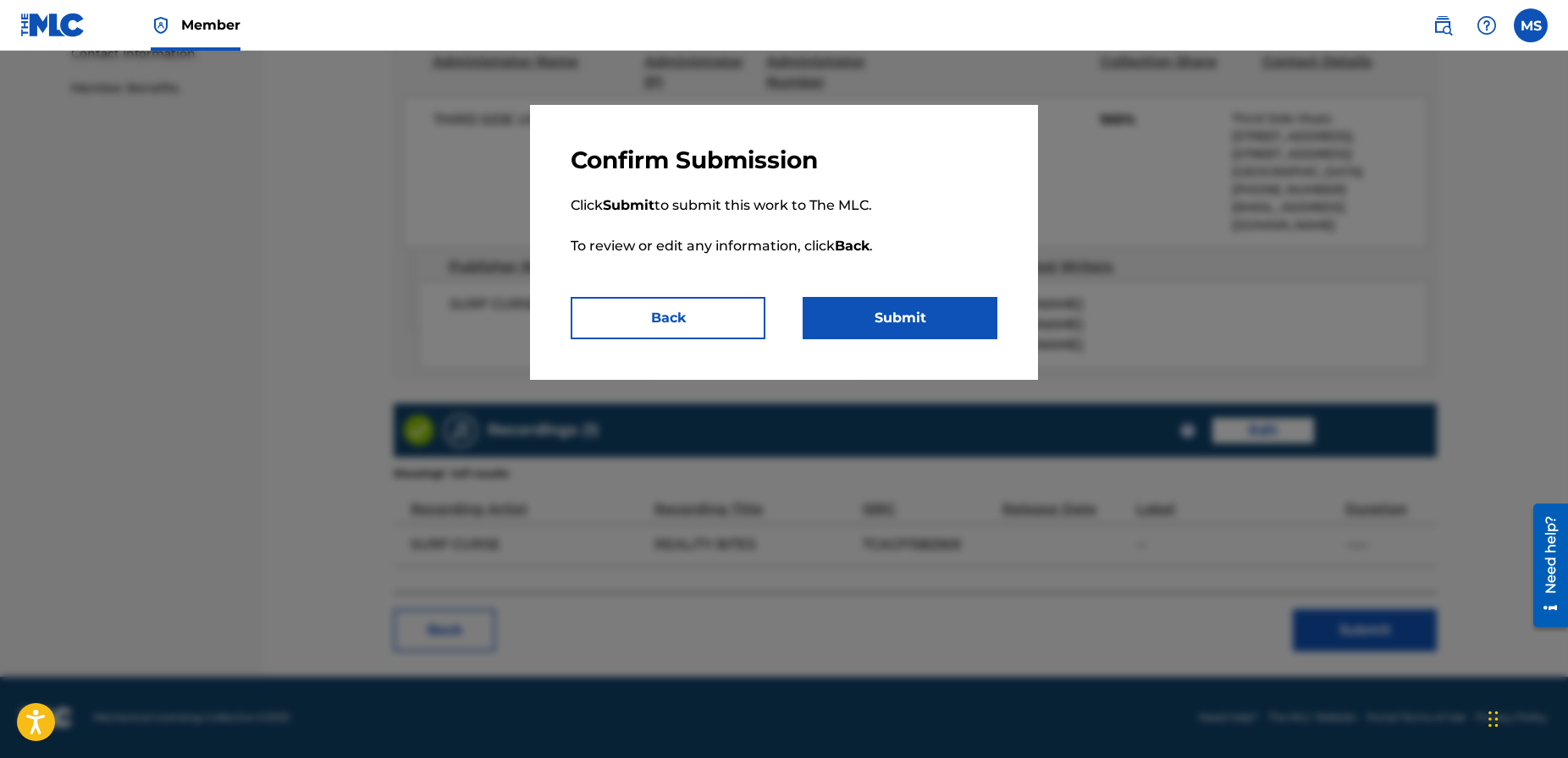
click at [874, 323] on button "Submit" at bounding box center [900, 317] width 194 height 42
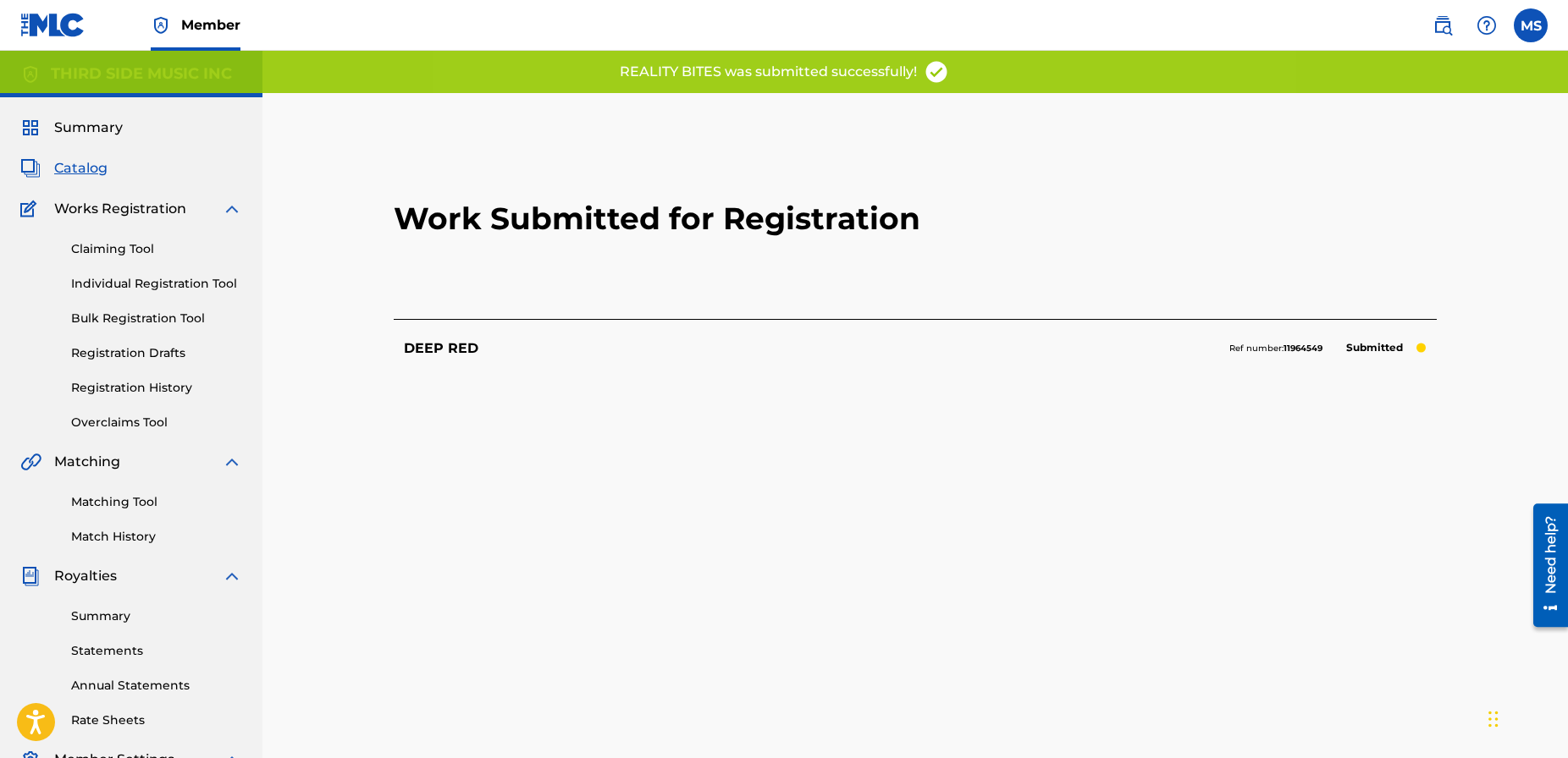
scroll to position [1, 0]
